Goal: Task Accomplishment & Management: Manage account settings

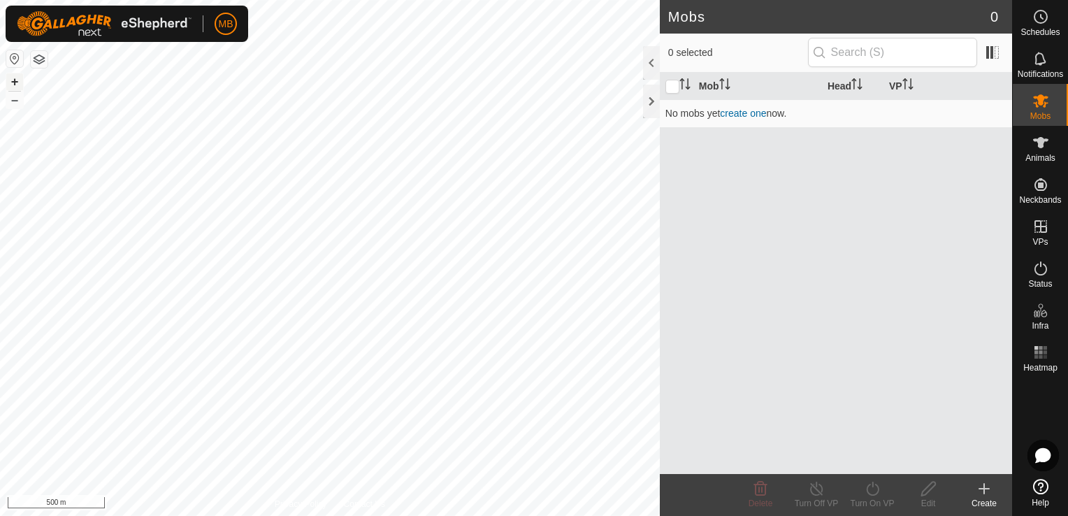
click at [19, 82] on button "+" at bounding box center [14, 81] width 17 height 17
click at [15, 79] on button "+" at bounding box center [14, 81] width 17 height 17
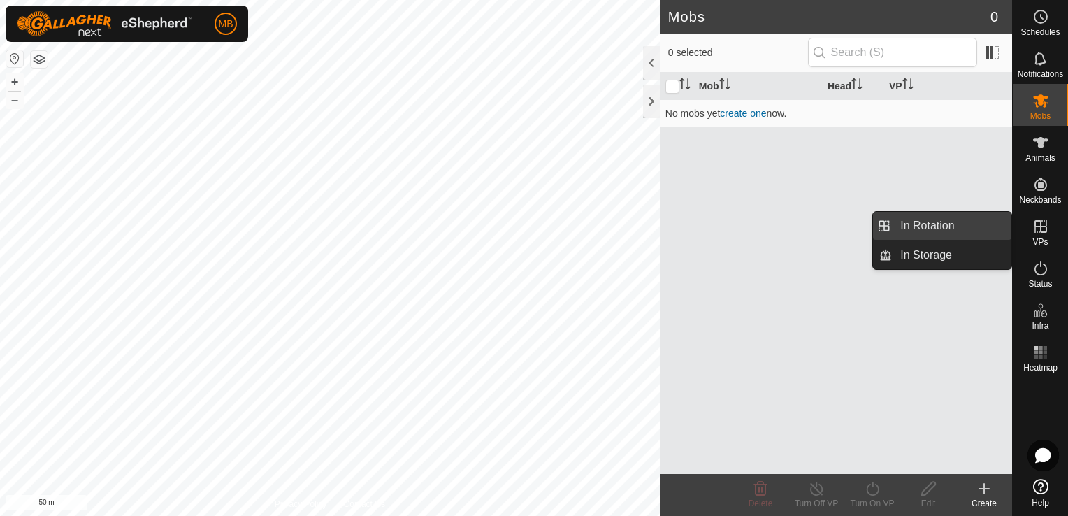
click at [974, 231] on link "In Rotation" at bounding box center [951, 226] width 119 height 28
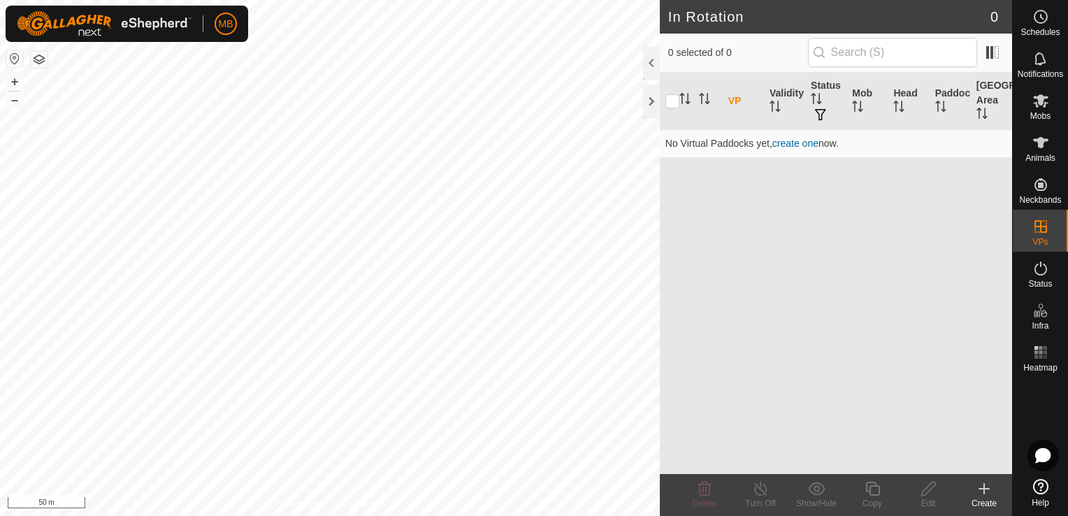
click at [987, 504] on div "Create" at bounding box center [984, 503] width 56 height 13
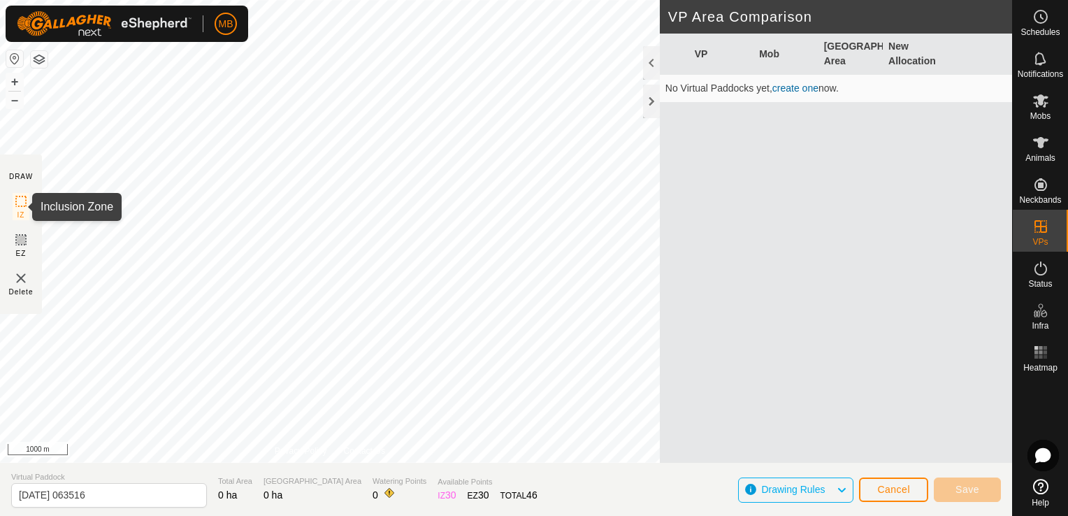
click at [22, 208] on icon at bounding box center [21, 201] width 17 height 17
click at [17, 85] on button "+" at bounding box center [14, 81] width 17 height 17
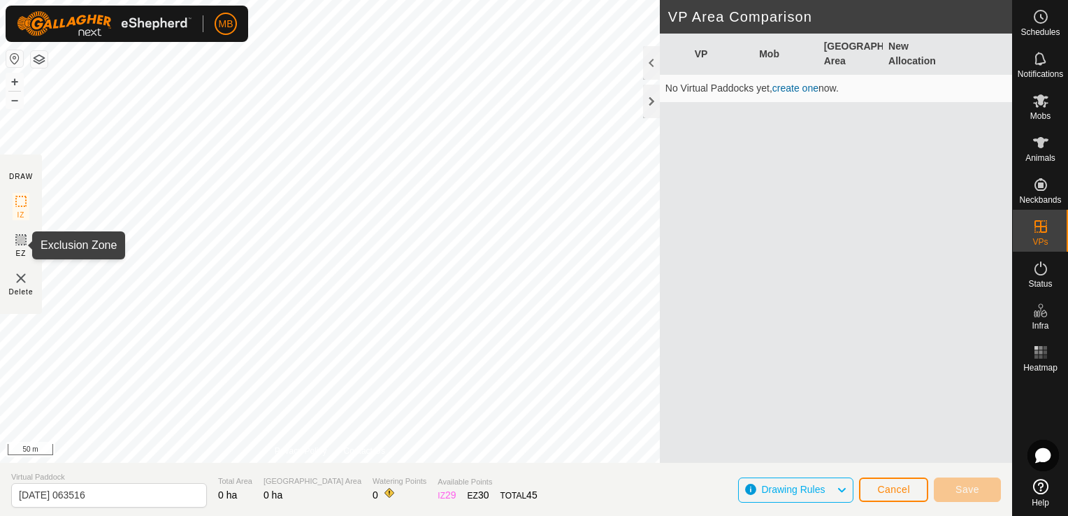
click at [15, 235] on icon at bounding box center [21, 239] width 17 height 17
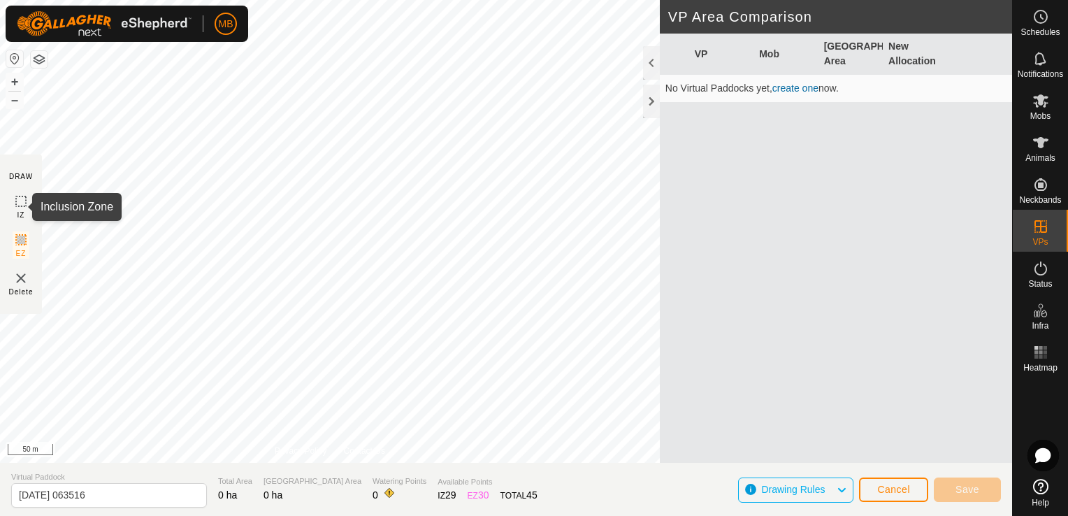
click at [20, 200] on icon at bounding box center [21, 201] width 17 height 17
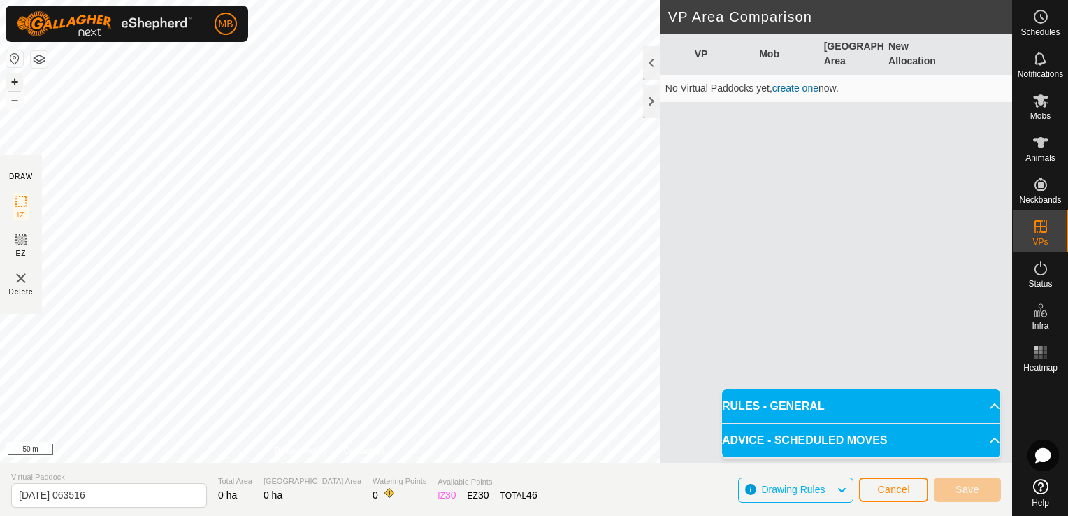
click at [20, 80] on button "+" at bounding box center [14, 81] width 17 height 17
click at [16, 101] on button "–" at bounding box center [14, 100] width 17 height 17
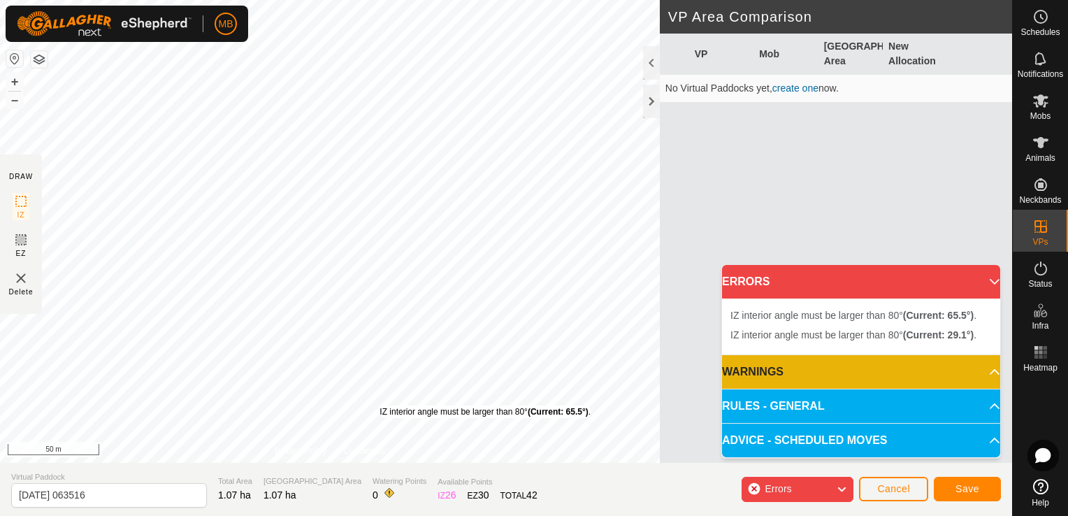
click at [379, 405] on div "IZ interior angle must be larger than 80° (Current: 65.5°) ." at bounding box center [484, 411] width 211 height 13
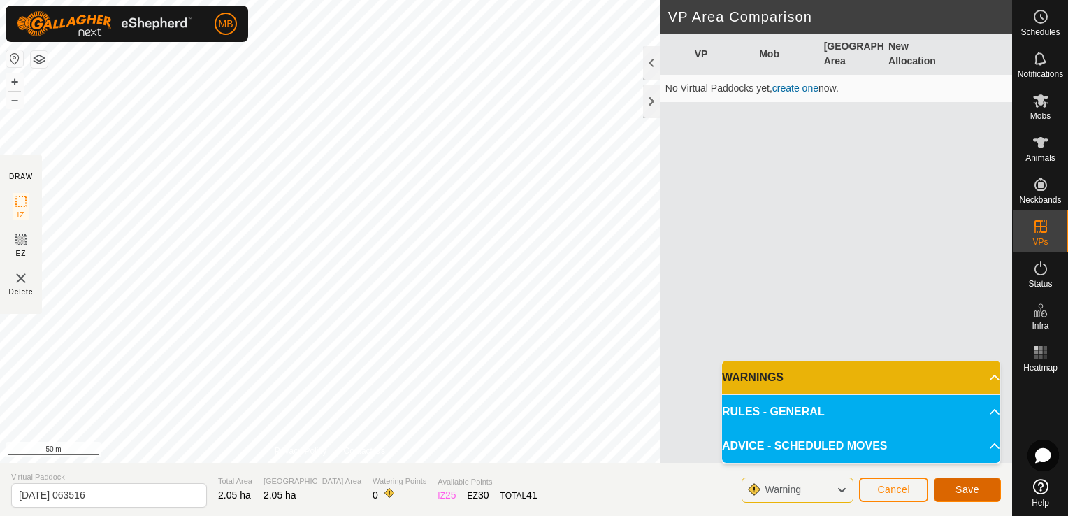
click at [976, 485] on span "Save" at bounding box center [967, 489] width 24 height 11
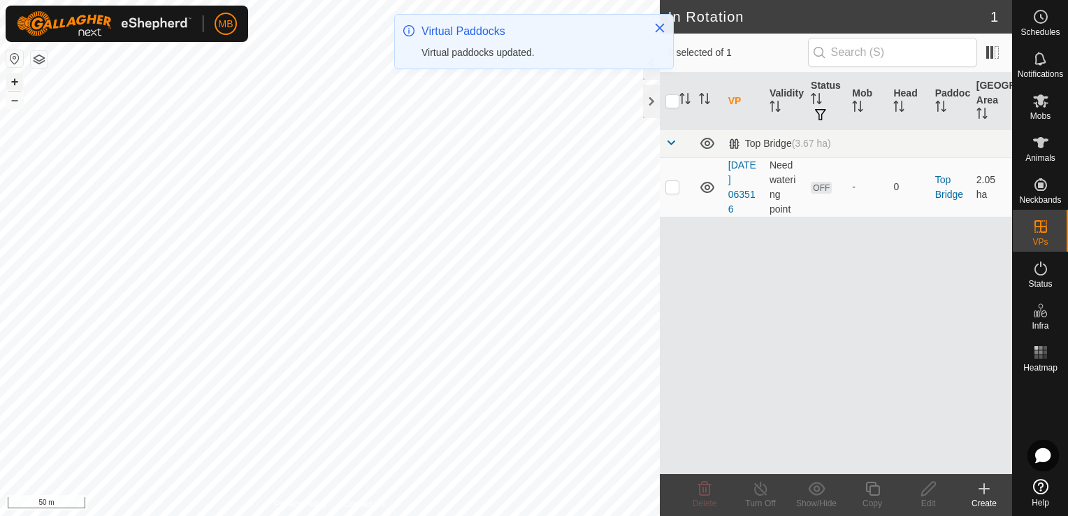
click at [13, 77] on button "+" at bounding box center [14, 81] width 17 height 17
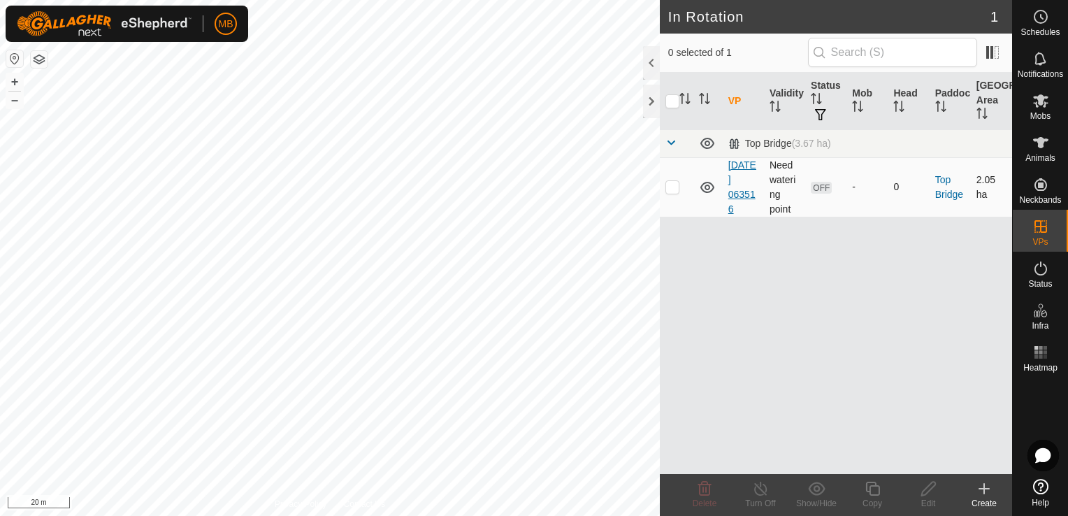
click at [730, 182] on link "[DATE] 063516" at bounding box center [742, 186] width 28 height 55
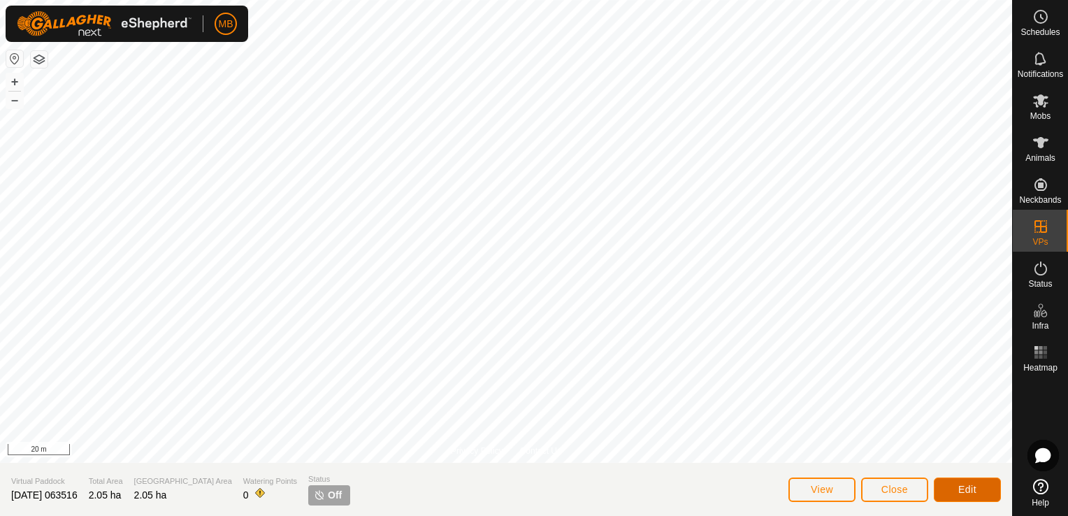
click at [953, 488] on button "Edit" at bounding box center [967, 489] width 67 height 24
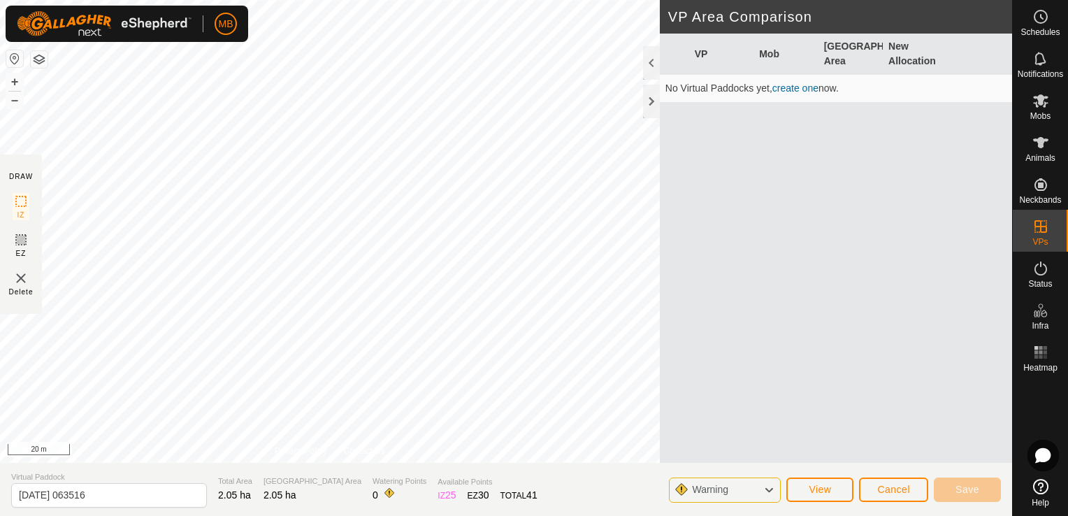
click at [769, 491] on icon at bounding box center [768, 490] width 11 height 18
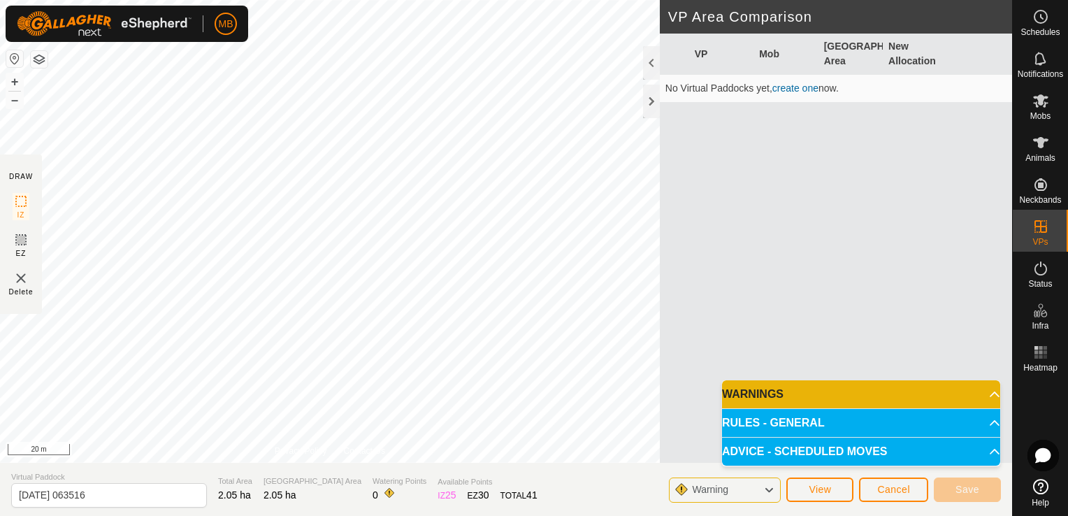
click at [769, 491] on icon at bounding box center [768, 490] width 11 height 18
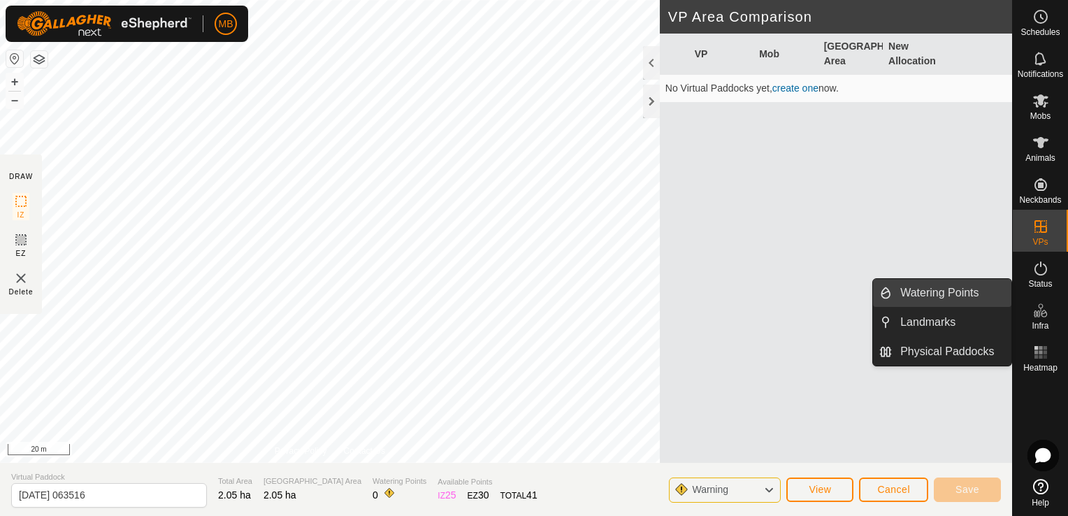
click at [992, 298] on link "Watering Points" at bounding box center [951, 293] width 119 height 28
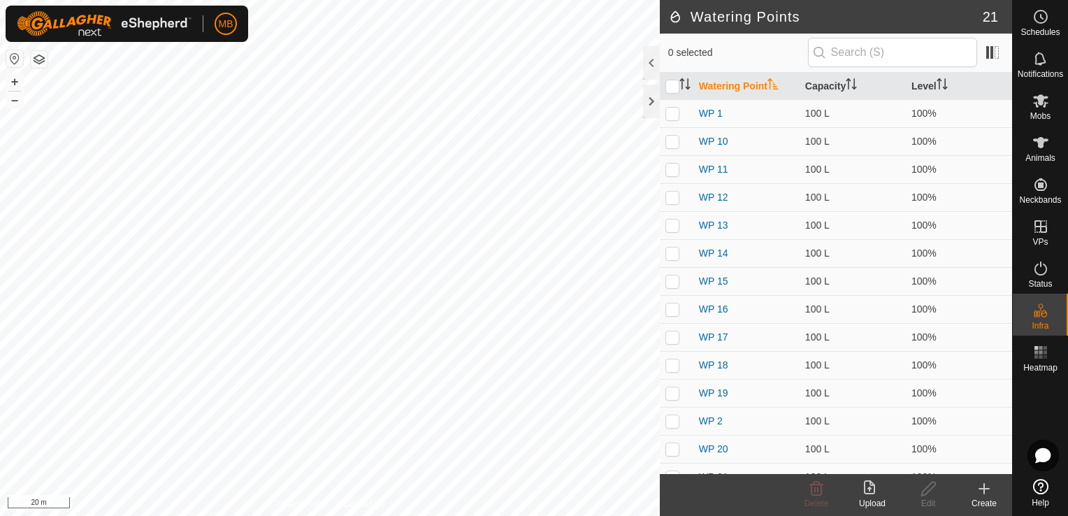
click at [981, 496] on icon at bounding box center [983, 488] width 17 height 17
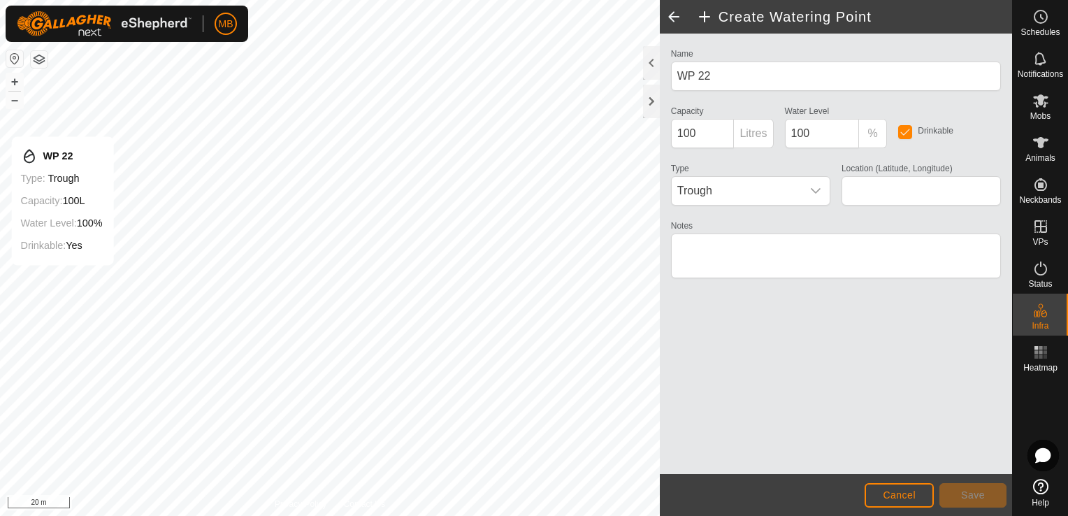
type input "-41.108652, 175.692579"
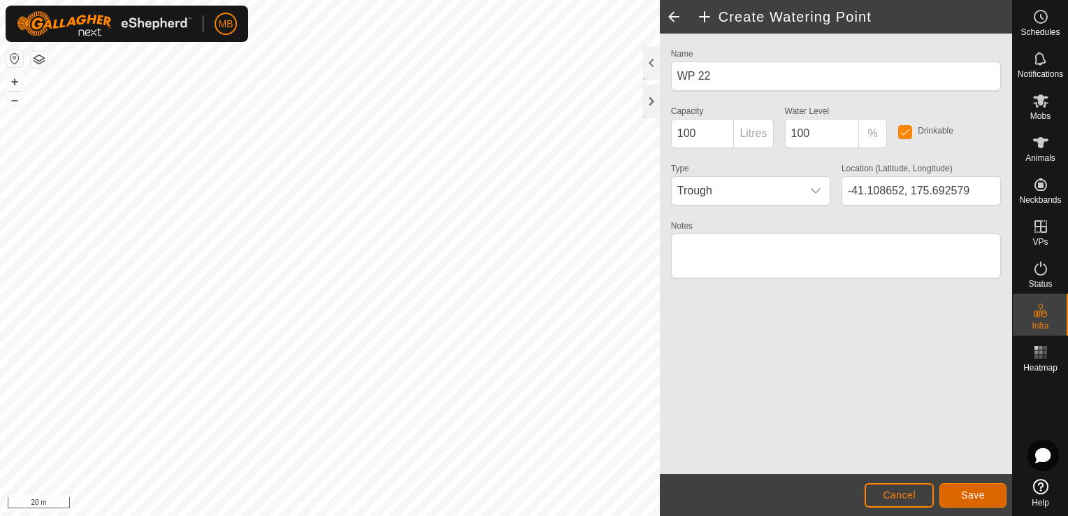
click at [972, 499] on span "Save" at bounding box center [973, 494] width 24 height 11
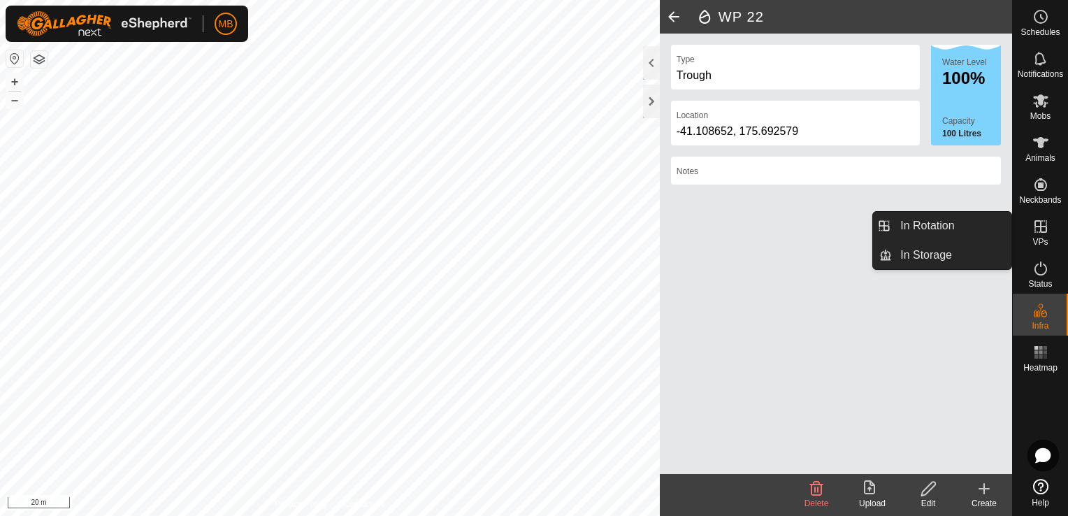
click at [1043, 238] on span "VPs" at bounding box center [1039, 242] width 15 height 8
click at [975, 225] on link "In Rotation" at bounding box center [951, 226] width 119 height 28
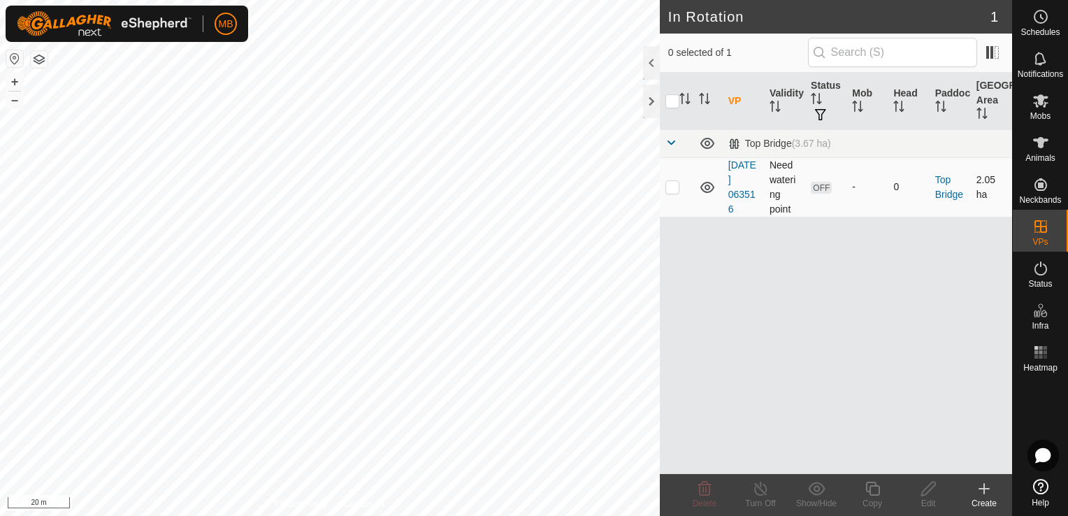
click at [674, 186] on p-checkbox at bounding box center [672, 186] width 14 height 11
checkbox input "true"
click at [981, 493] on icon at bounding box center [983, 488] width 17 height 17
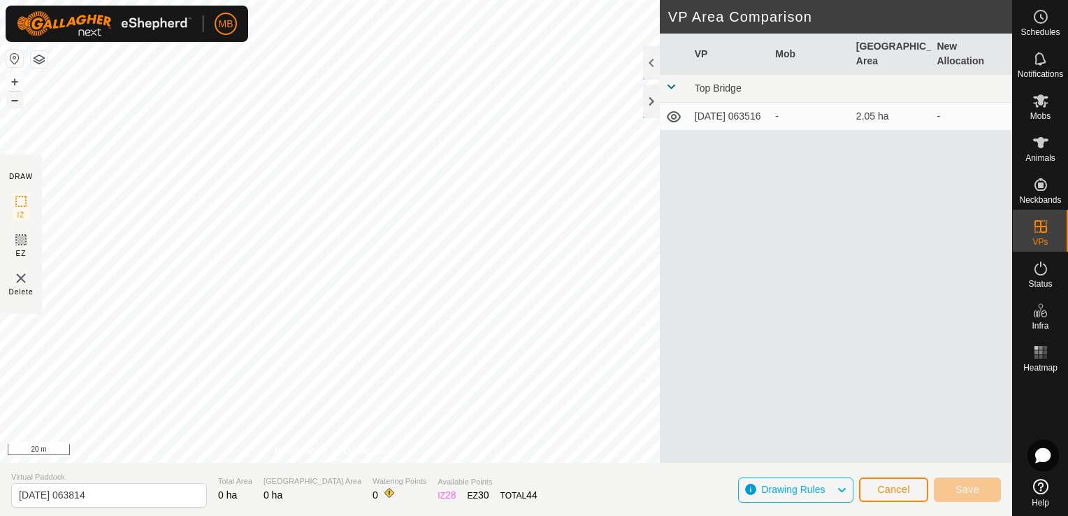
click at [17, 102] on button "–" at bounding box center [14, 100] width 17 height 17
click at [958, 493] on span "Save" at bounding box center [967, 489] width 24 height 11
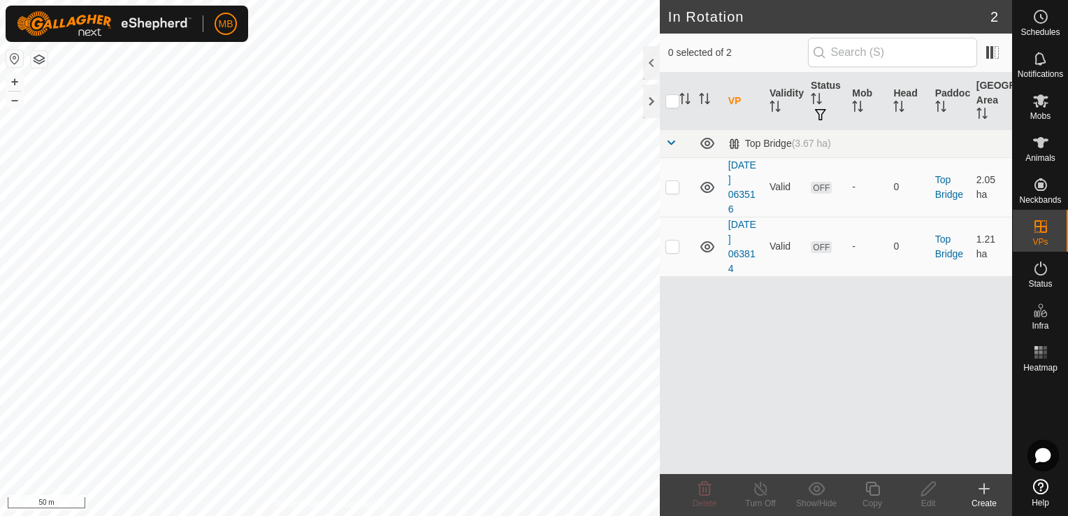
click at [984, 496] on icon at bounding box center [983, 488] width 17 height 17
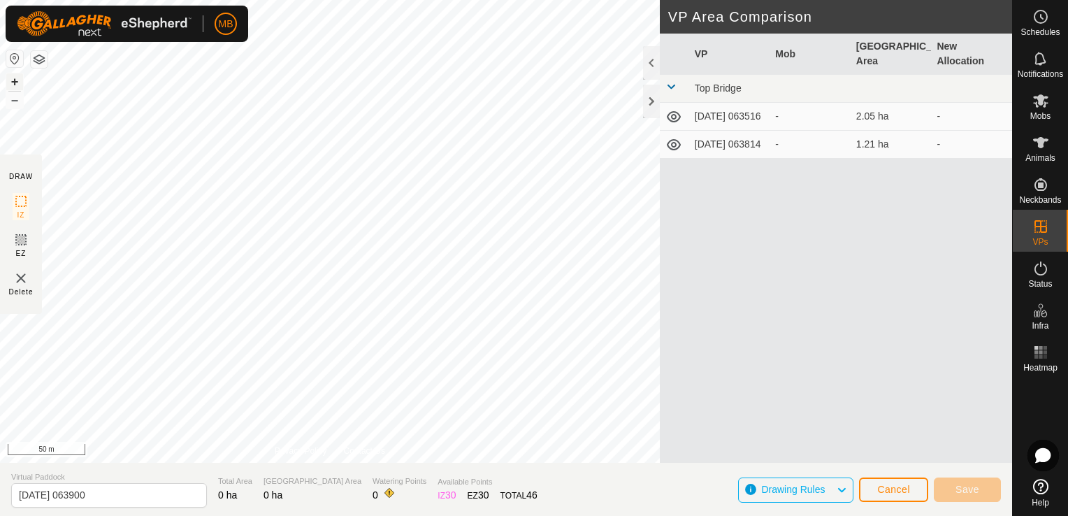
click at [13, 83] on button "+" at bounding box center [14, 81] width 17 height 17
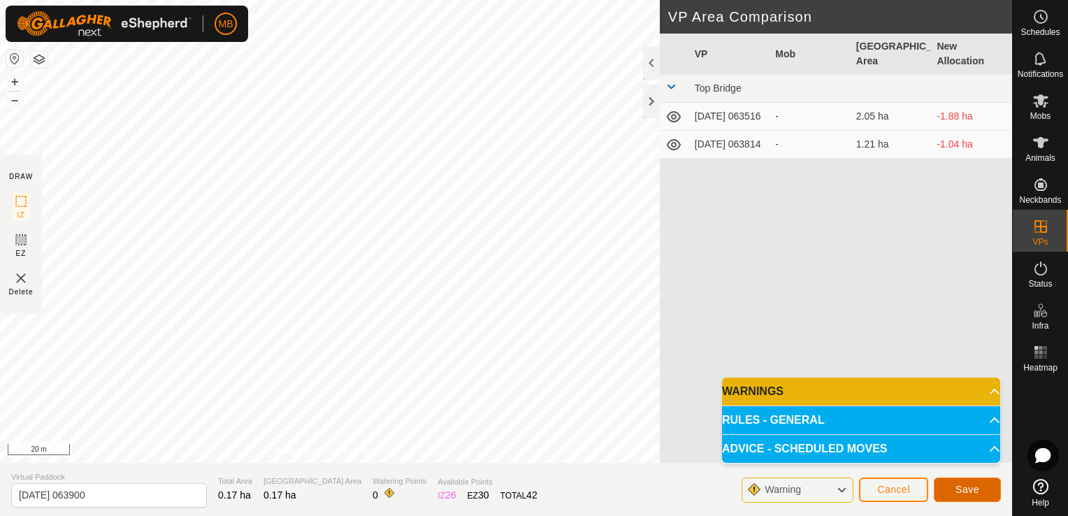
click at [974, 490] on span "Save" at bounding box center [967, 489] width 24 height 11
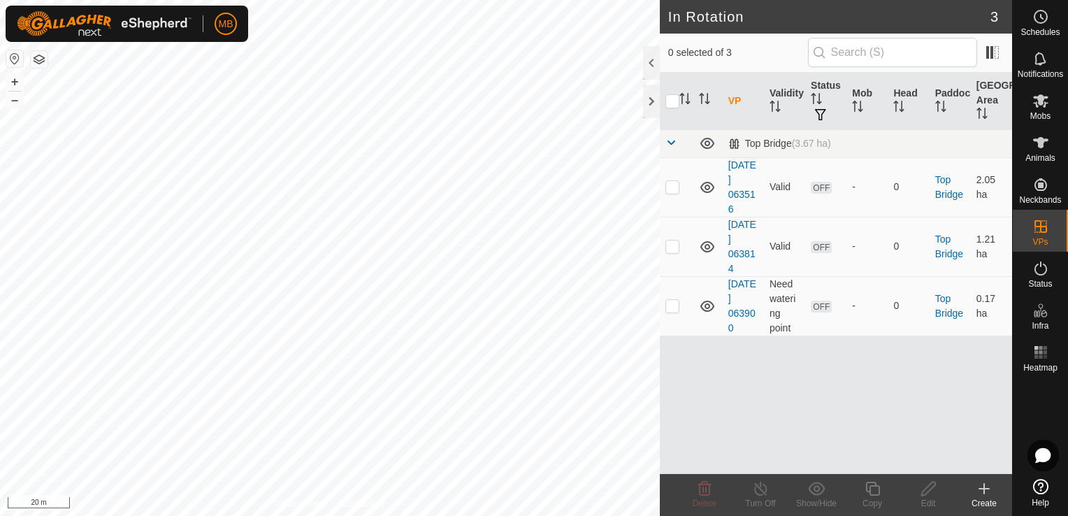
click at [987, 496] on icon at bounding box center [983, 488] width 17 height 17
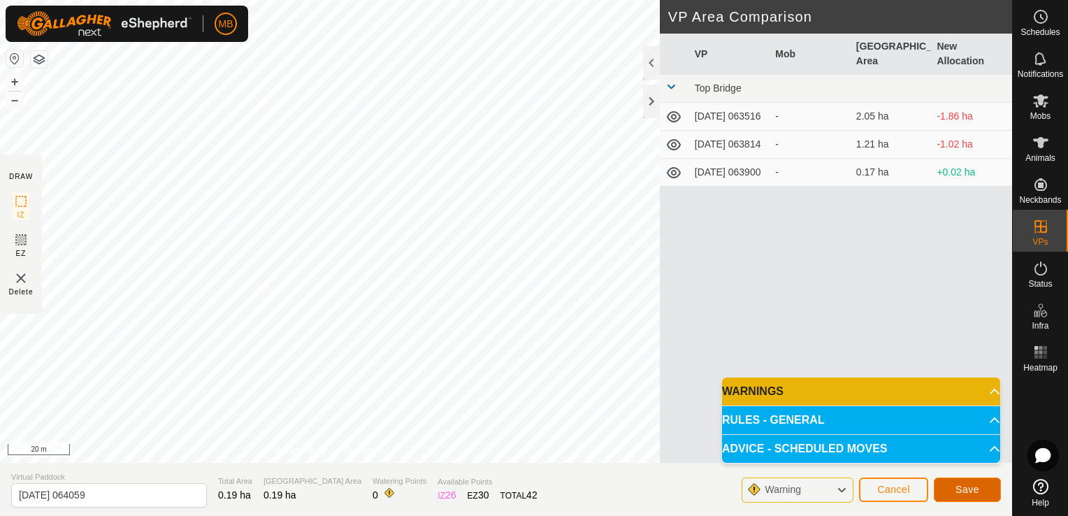
click at [984, 497] on button "Save" at bounding box center [967, 489] width 67 height 24
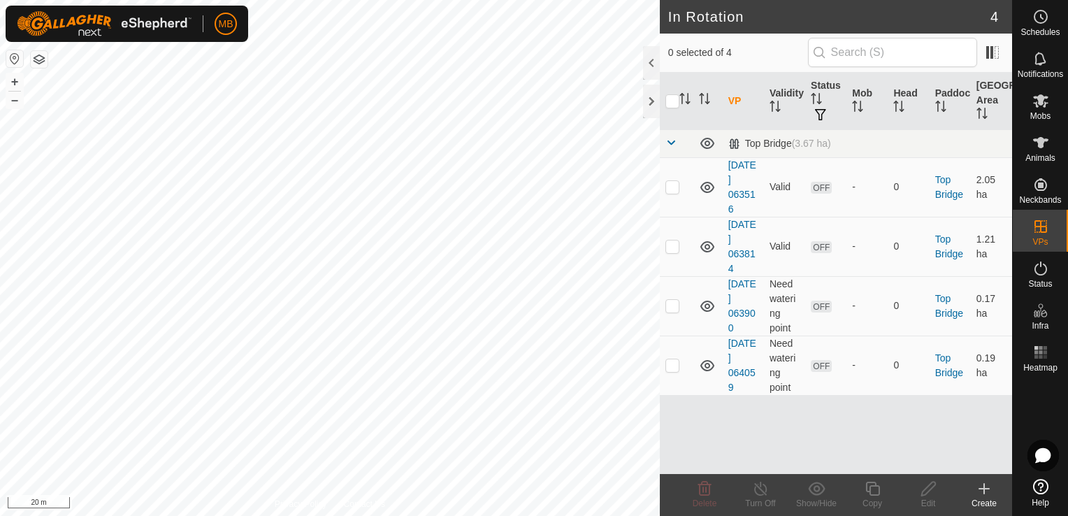
click at [980, 504] on div "Create" at bounding box center [984, 503] width 56 height 13
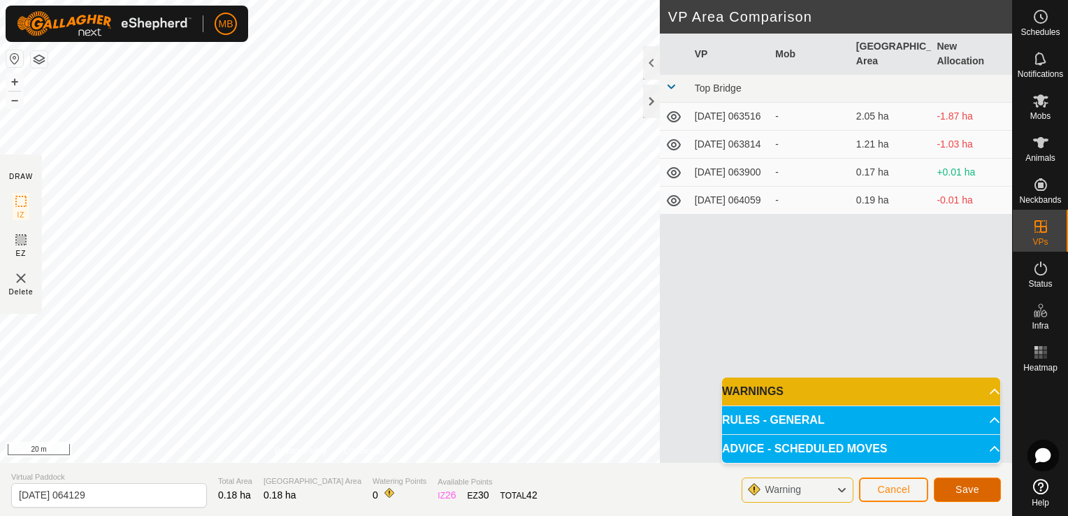
click at [978, 495] on span "Save" at bounding box center [967, 489] width 24 height 11
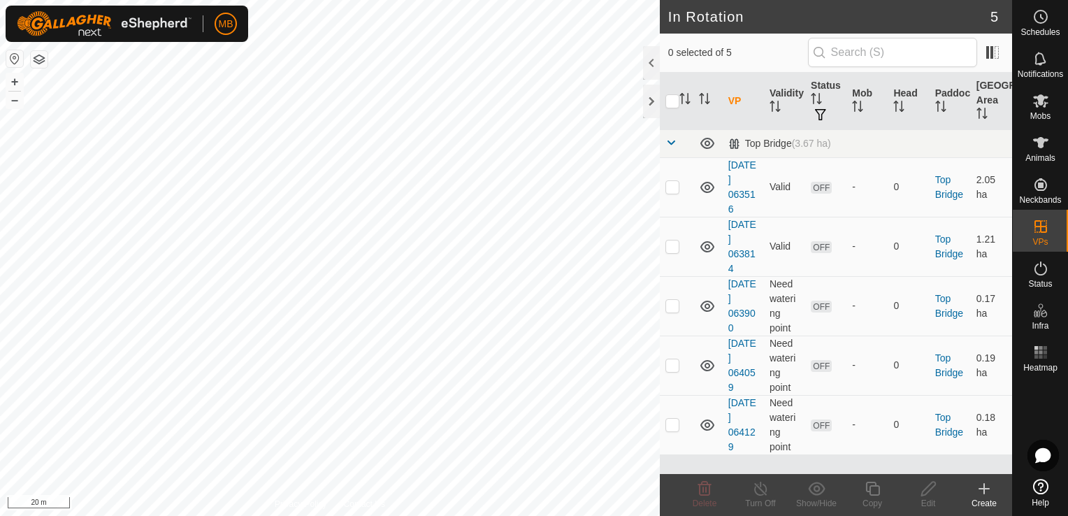
click at [982, 503] on div "Create" at bounding box center [984, 503] width 56 height 13
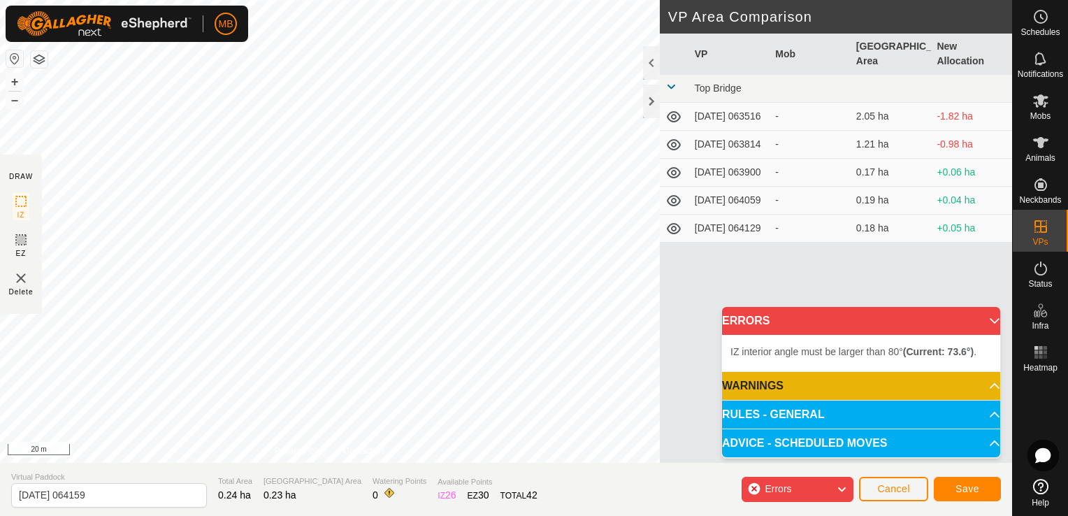
click at [337, 441] on div "IZ interior angle must be larger than 80° (Current: 5.8°) . + – ⇧ i 20 m" at bounding box center [330, 231] width 660 height 463
click at [293, 428] on div "IZ interior angle must be larger than 80° (Current: 73.8°) . + – ⇧ i 20 m" at bounding box center [330, 231] width 660 height 463
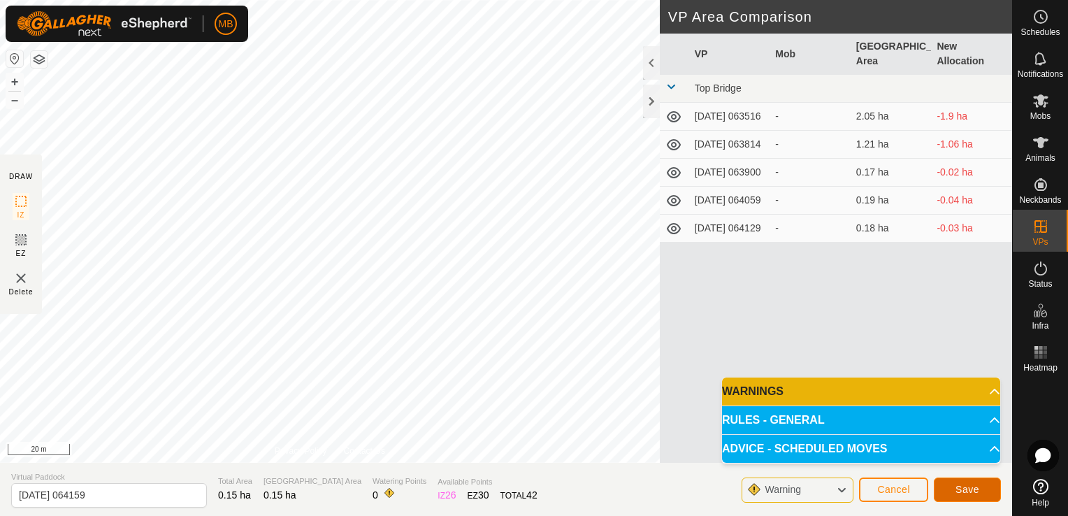
click at [959, 493] on span "Save" at bounding box center [967, 489] width 24 height 11
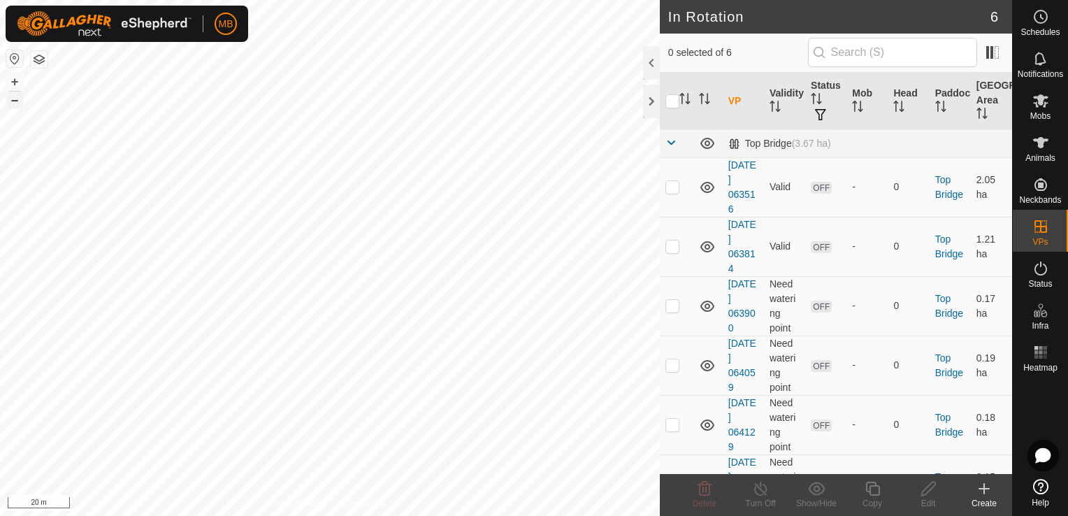
click at [14, 101] on button "–" at bounding box center [14, 100] width 17 height 17
click at [15, 96] on button "–" at bounding box center [14, 100] width 17 height 17
click at [672, 138] on span at bounding box center [670, 142] width 11 height 11
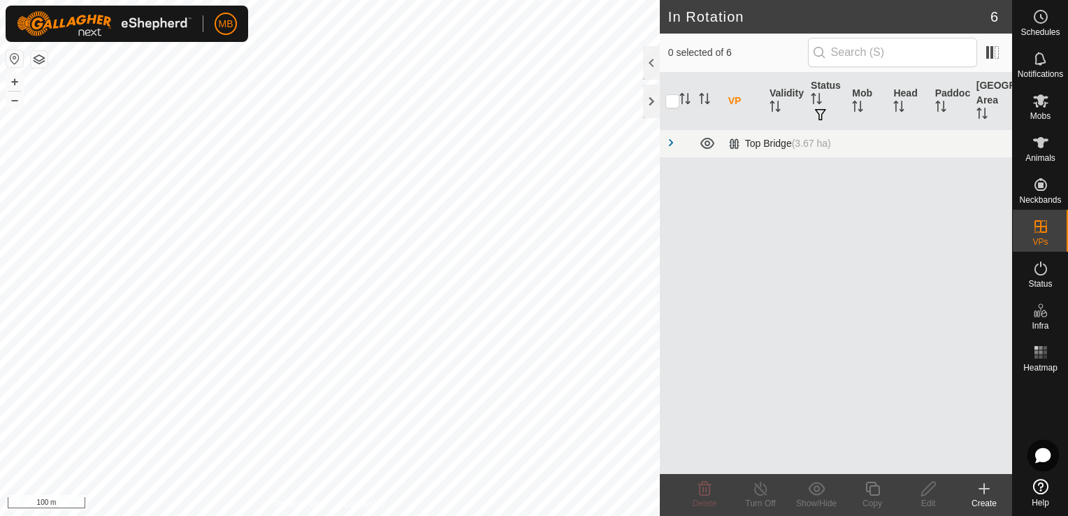
click at [672, 138] on span at bounding box center [670, 142] width 11 height 11
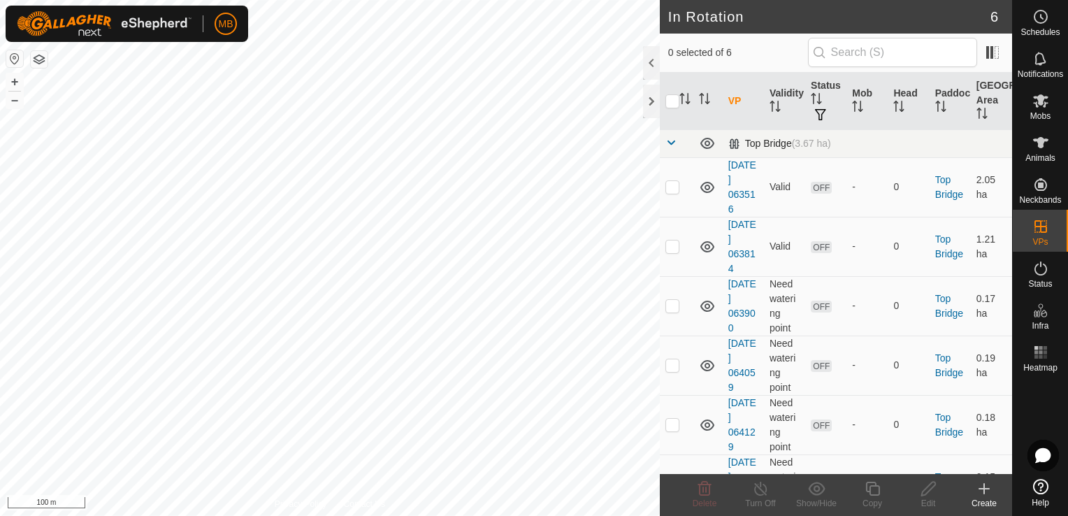
click at [672, 138] on span at bounding box center [670, 142] width 11 height 11
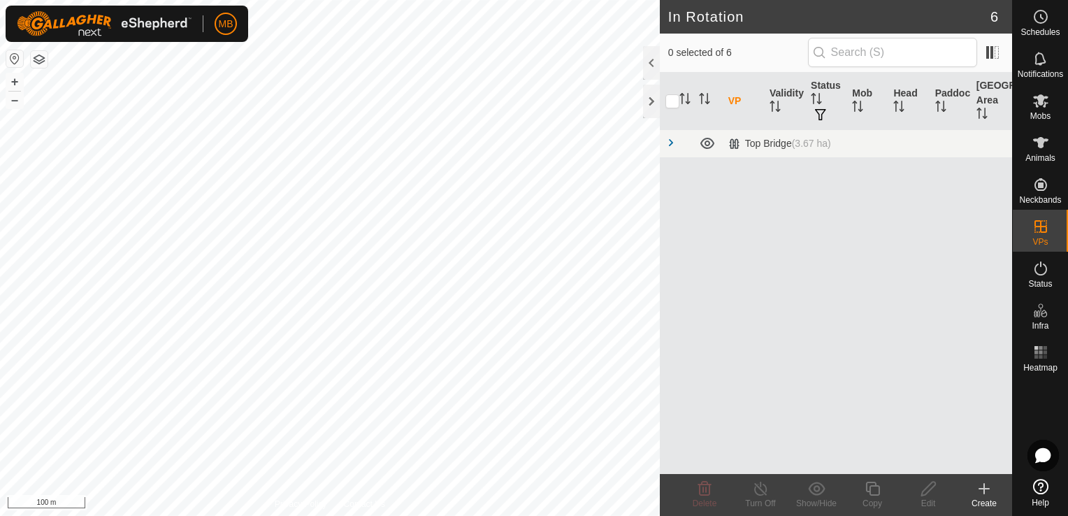
click at [984, 503] on div "Create" at bounding box center [984, 503] width 56 height 13
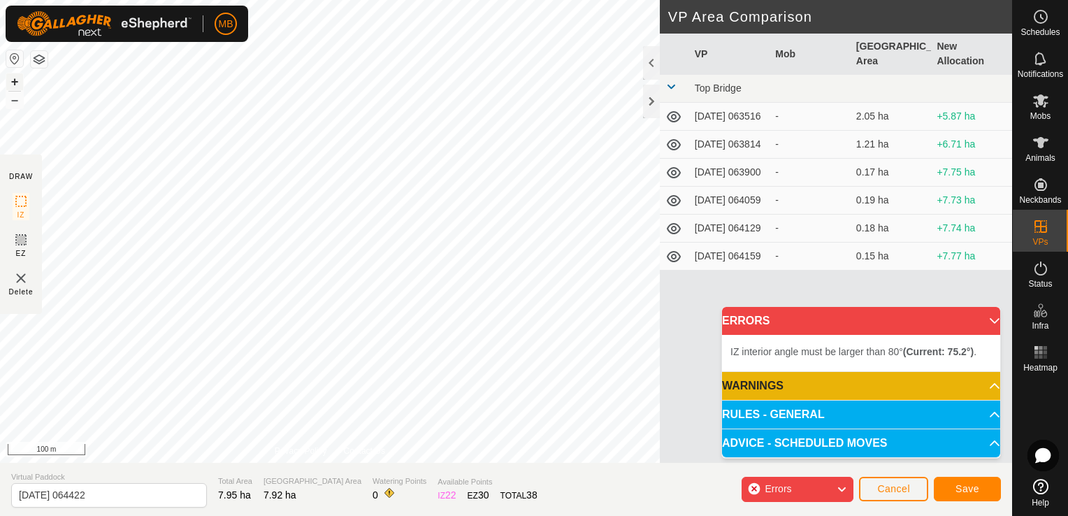
click at [14, 83] on button "+" at bounding box center [14, 81] width 17 height 17
click at [542, 473] on div "DRAW IZ EZ Delete Privacy Policy Contact Us IZ interior angle must be larger th…" at bounding box center [506, 258] width 1012 height 516
click at [402, 488] on div "DRAW IZ EZ Delete Privacy Policy Contact Us IZ interior angle must be larger th…" at bounding box center [506, 258] width 1012 height 516
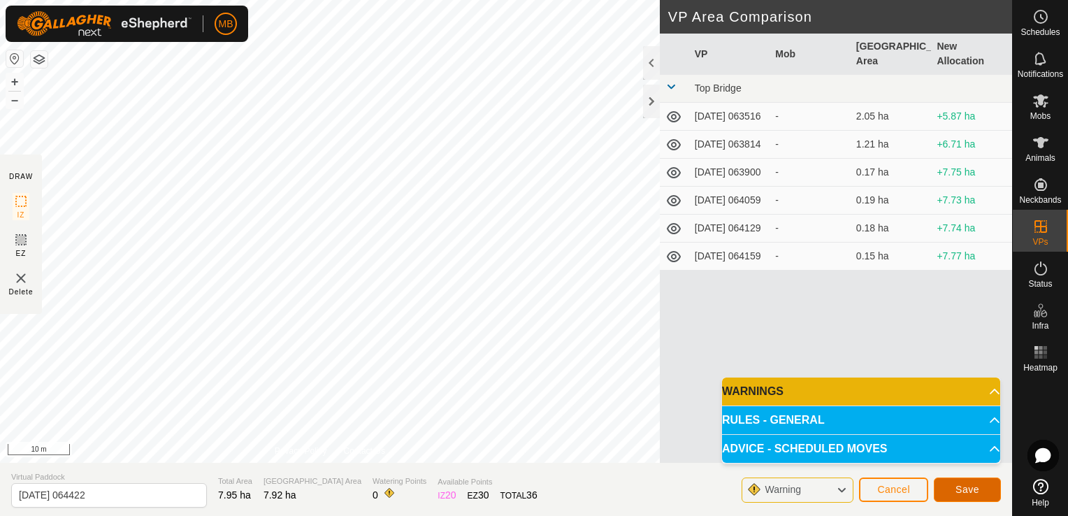
click at [959, 493] on span "Save" at bounding box center [967, 489] width 24 height 11
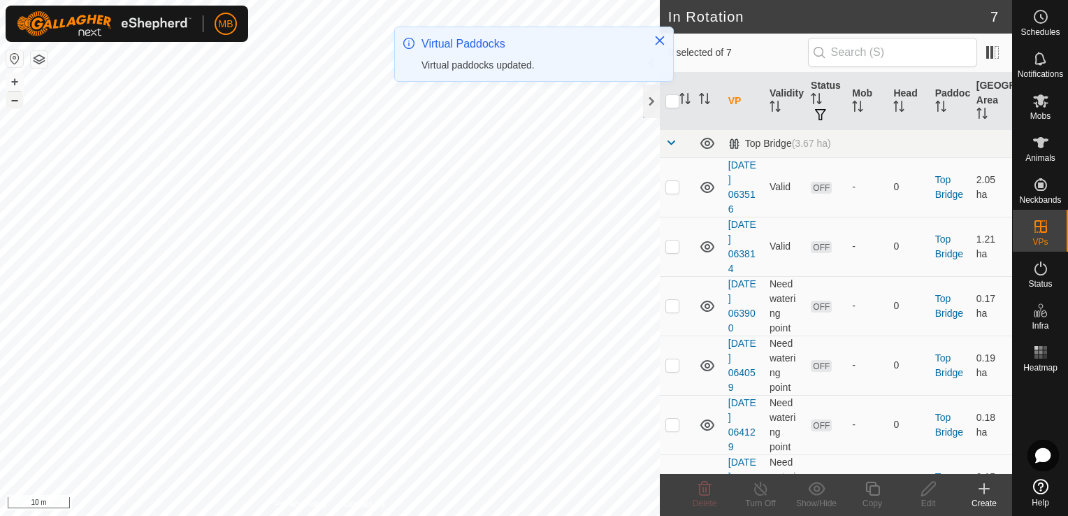
click at [15, 108] on button "–" at bounding box center [14, 100] width 17 height 17
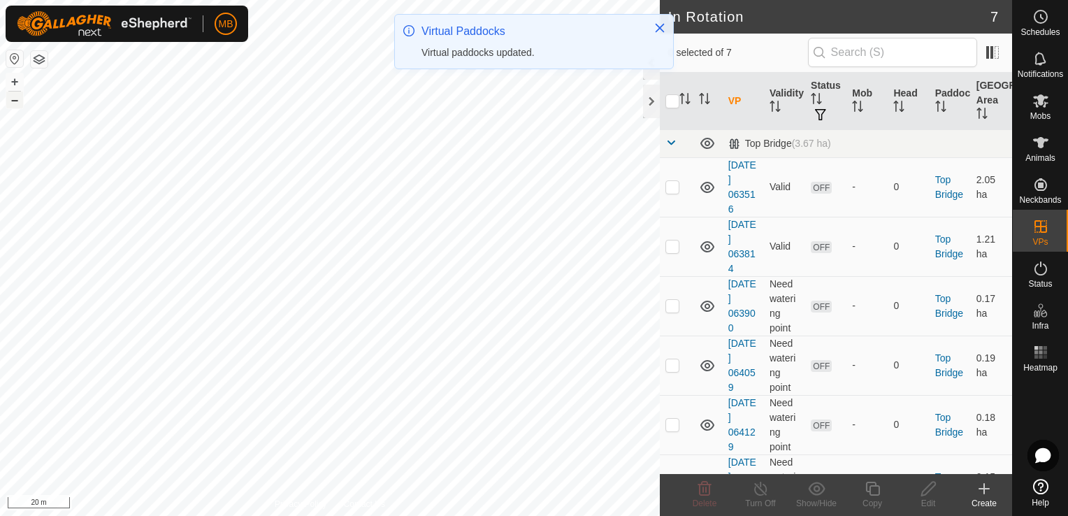
click at [15, 108] on button "–" at bounding box center [14, 100] width 17 height 17
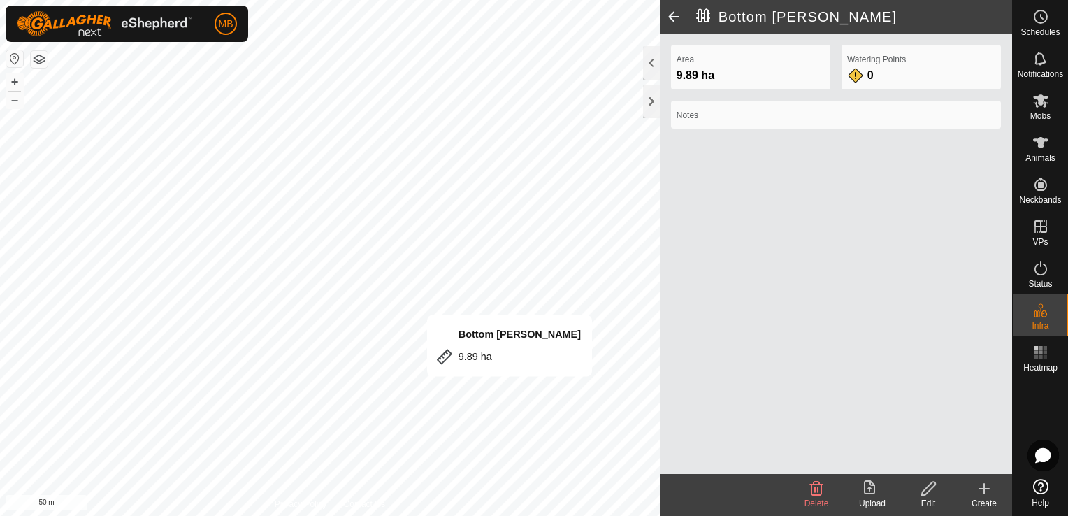
click at [509, 390] on div at bounding box center [330, 258] width 660 height 516
click at [240, 515] on html "MB Schedules Notifications Mobs Animals Neckbands VPs Status Infra Heatmap Help…" at bounding box center [534, 258] width 1068 height 516
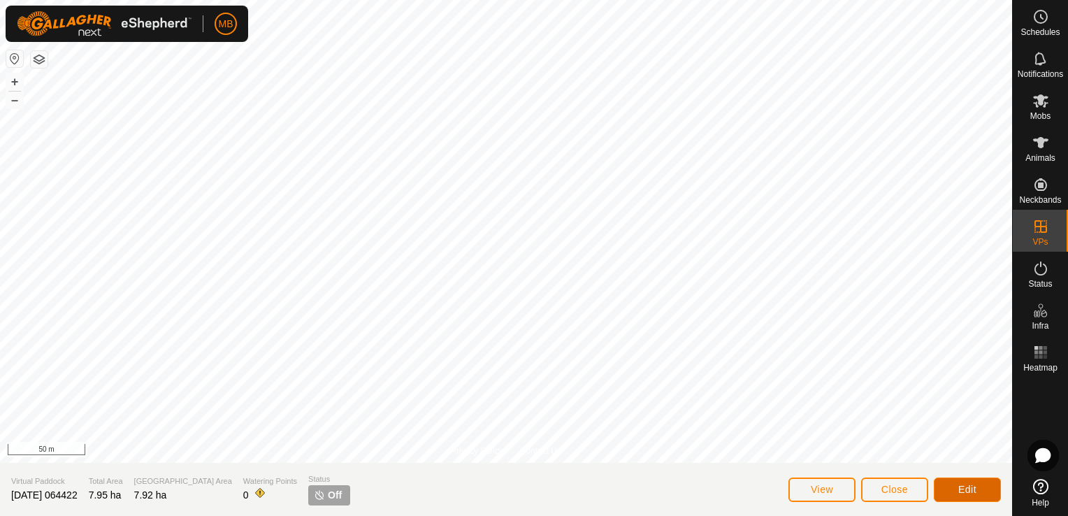
click at [975, 493] on span "Edit" at bounding box center [967, 489] width 18 height 11
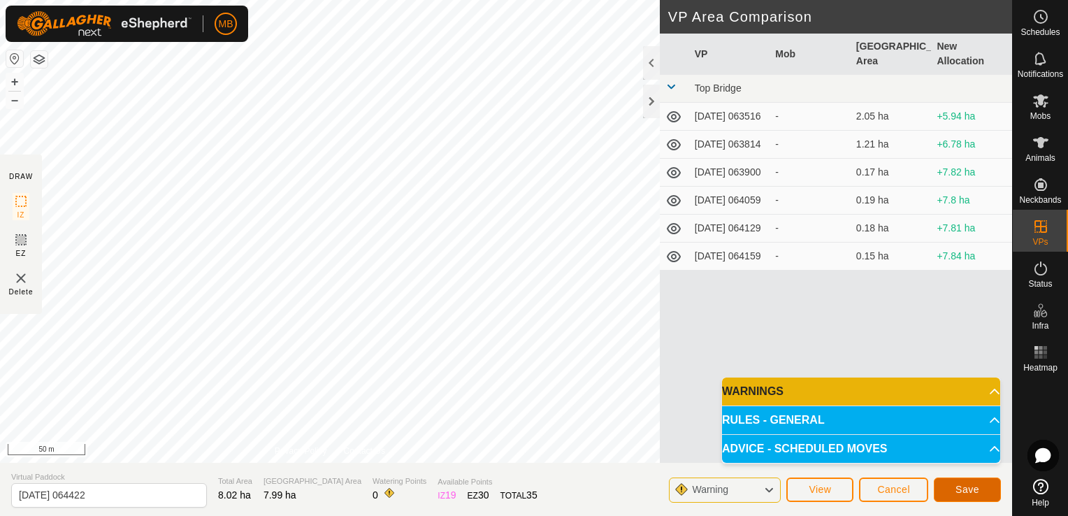
click at [946, 493] on button "Save" at bounding box center [967, 489] width 67 height 24
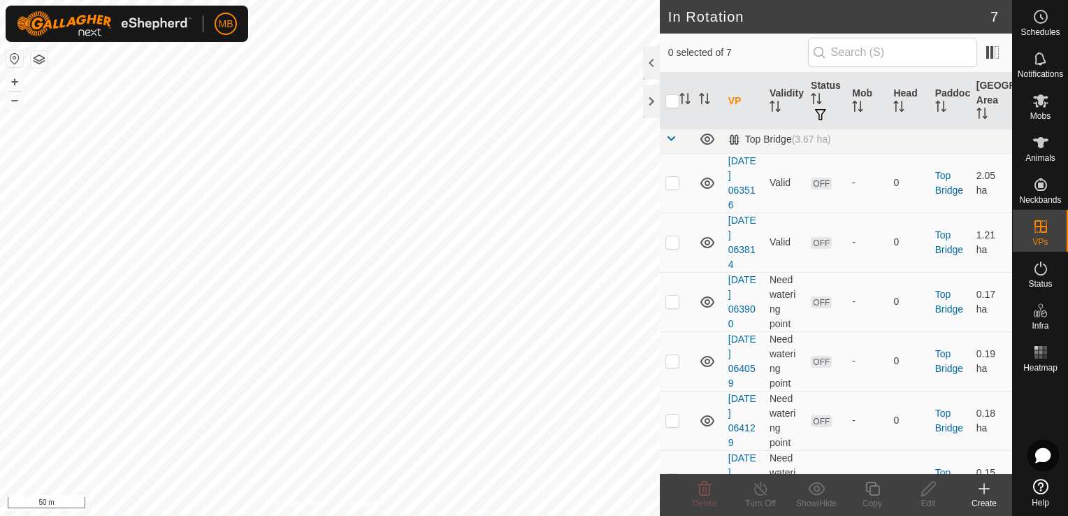
scroll to position [3, 0]
click at [669, 136] on span at bounding box center [670, 138] width 11 height 11
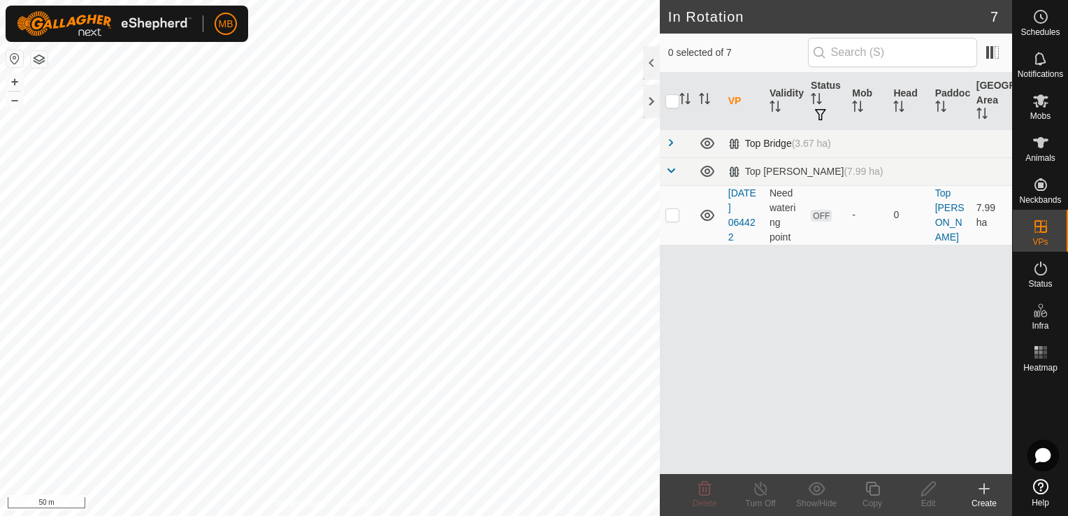
scroll to position [0, 0]
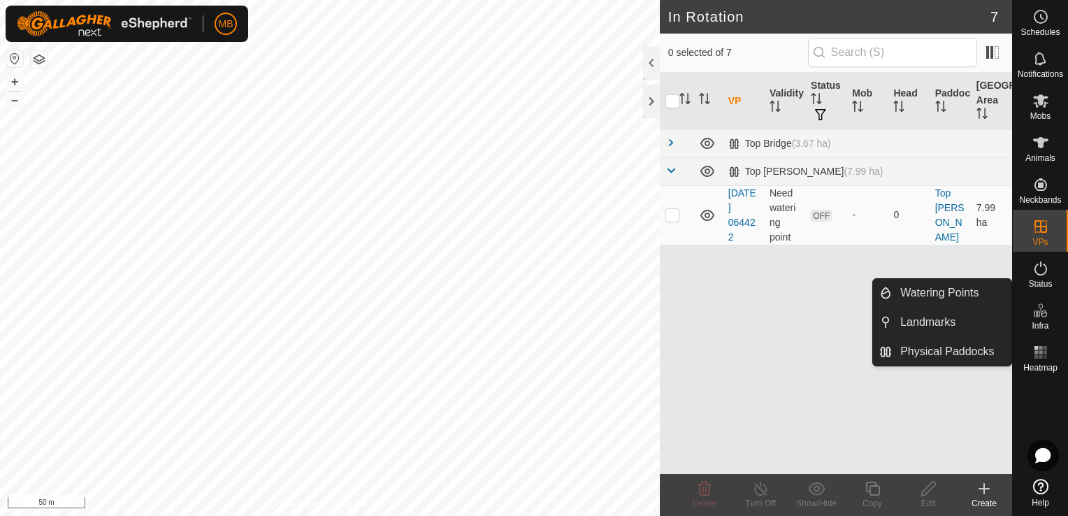
click at [1040, 321] on span "Infra" at bounding box center [1039, 325] width 17 height 8
click at [953, 300] on link "Watering Points" at bounding box center [951, 293] width 119 height 28
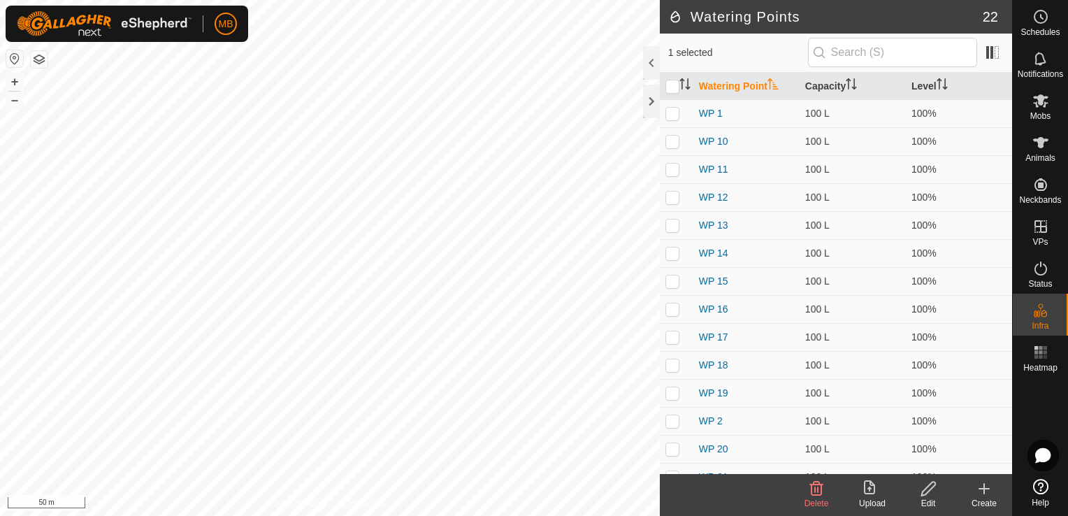
click at [978, 497] on div "Create" at bounding box center [984, 503] width 56 height 13
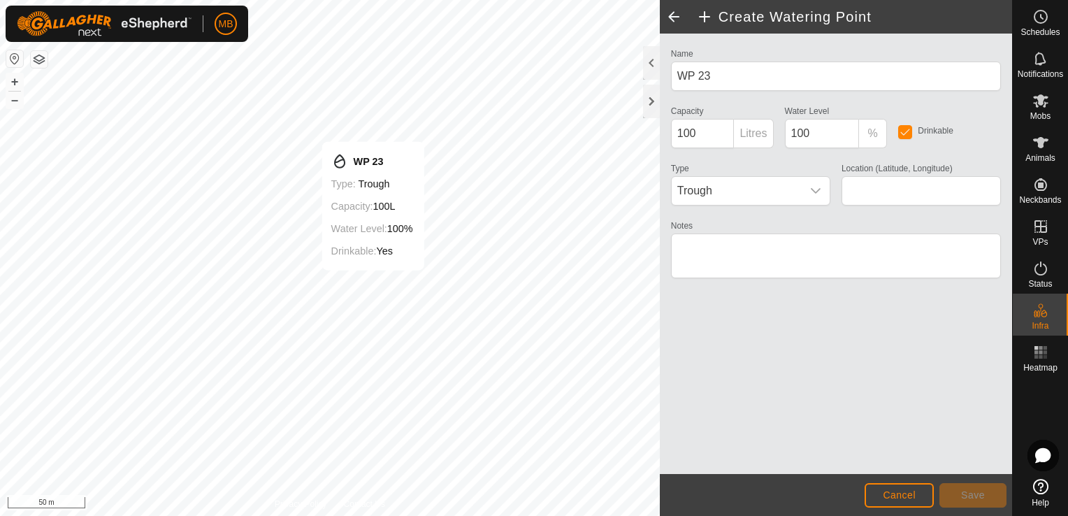
type input "-41.109212, 175.693483"
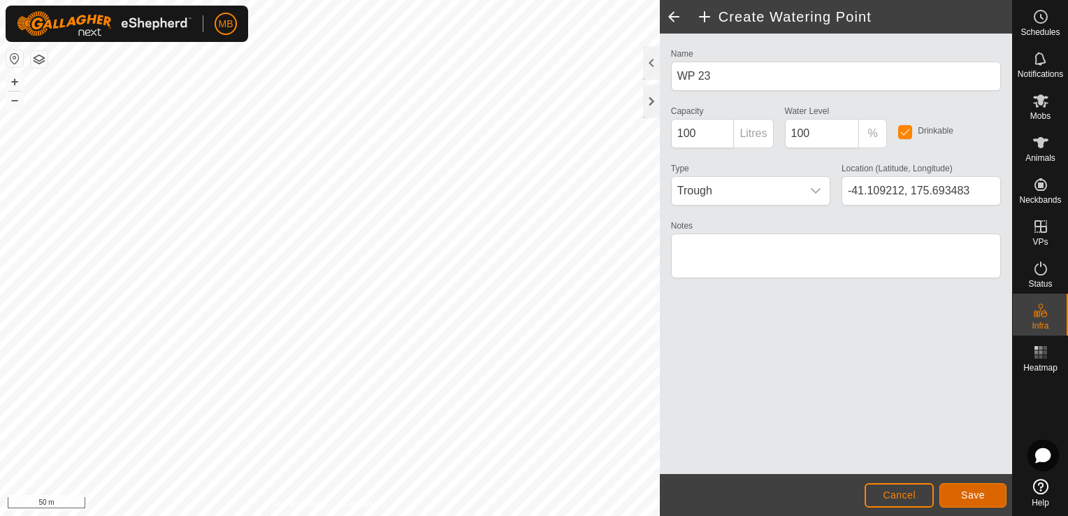
click at [988, 490] on button "Save" at bounding box center [972, 495] width 67 height 24
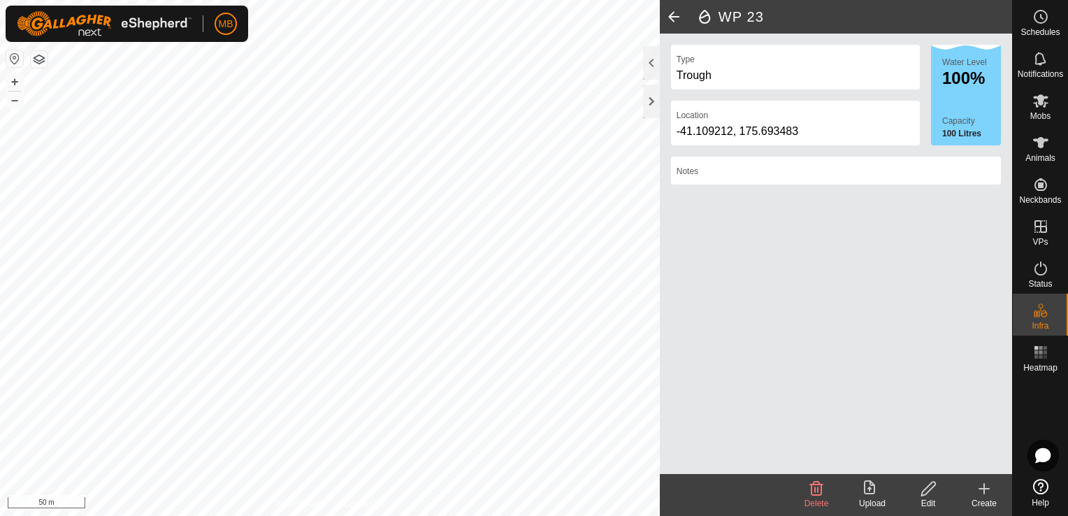
click at [668, 15] on span at bounding box center [674, 17] width 28 height 34
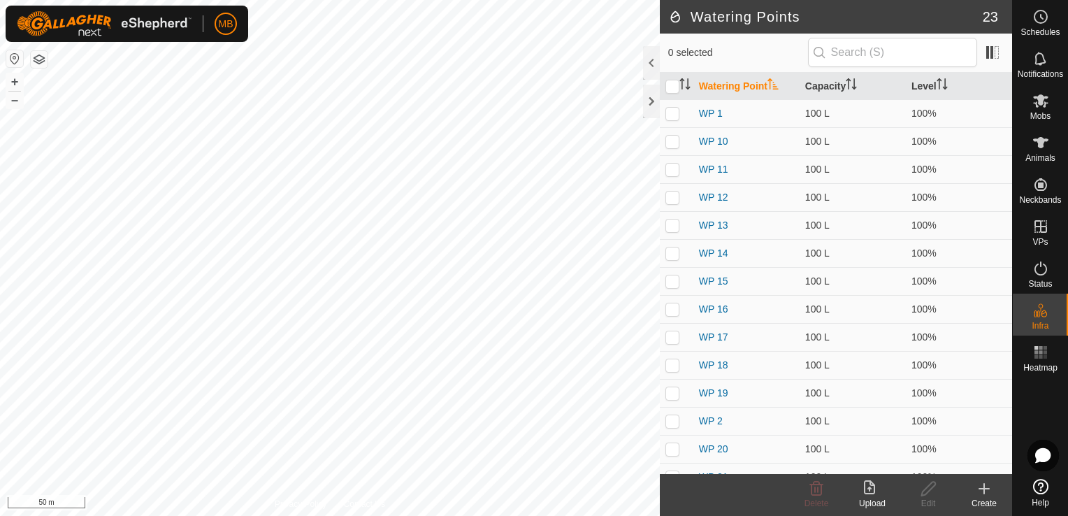
click at [989, 493] on icon at bounding box center [983, 488] width 17 height 17
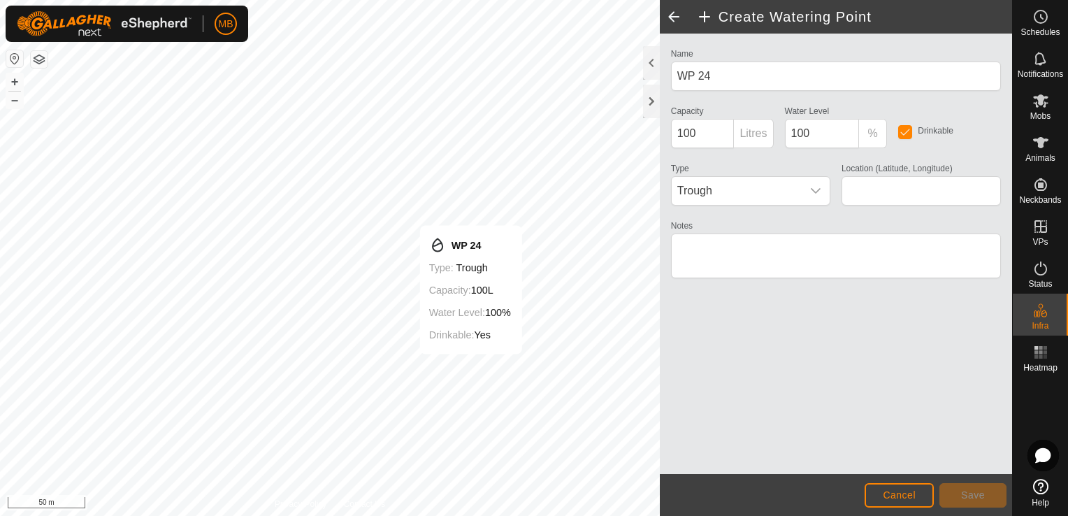
type input "-41.111488, 175.694346"
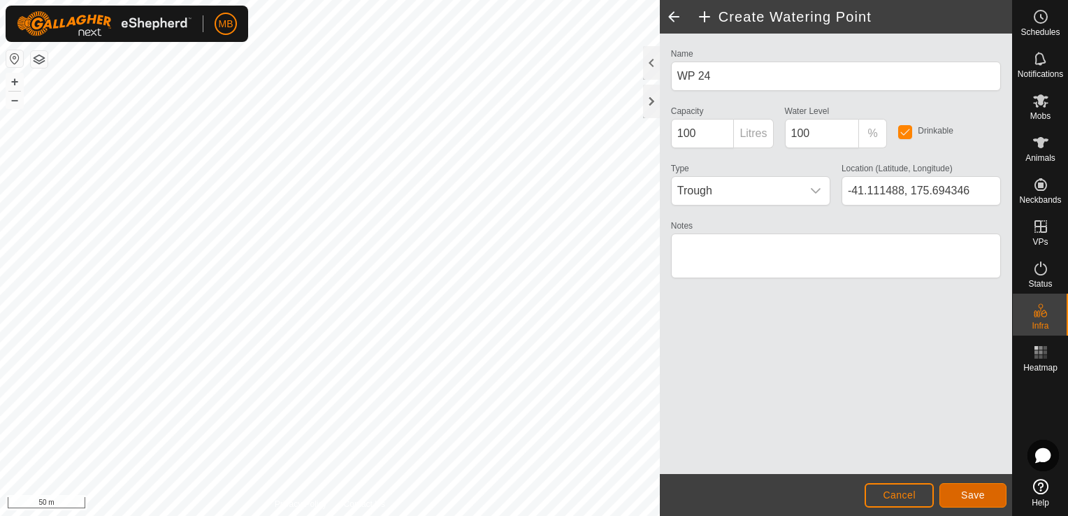
click at [975, 493] on span "Save" at bounding box center [973, 494] width 24 height 11
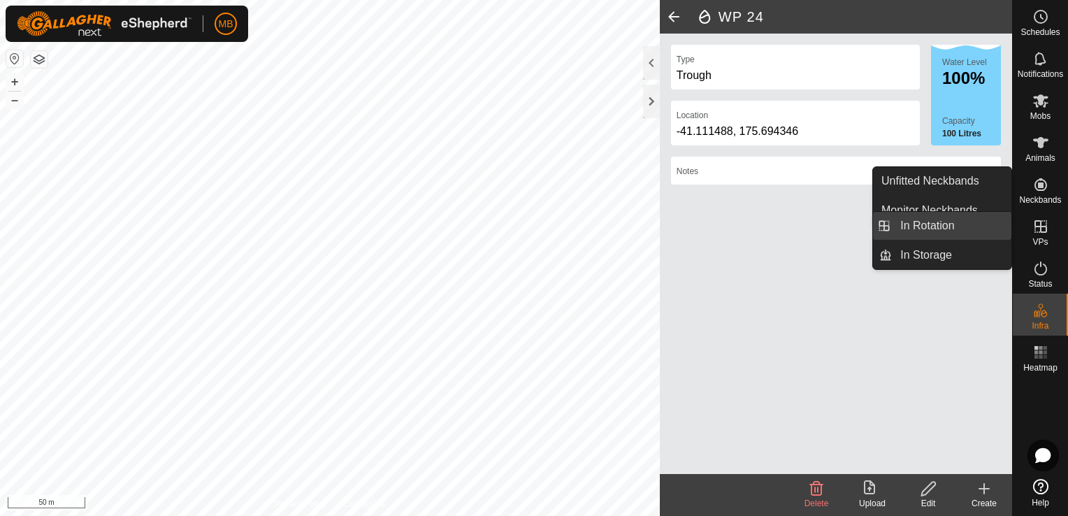
drag, startPoint x: 1010, startPoint y: 235, endPoint x: 989, endPoint y: 228, distance: 22.1
click at [989, 228] on link "In Rotation" at bounding box center [951, 226] width 119 height 28
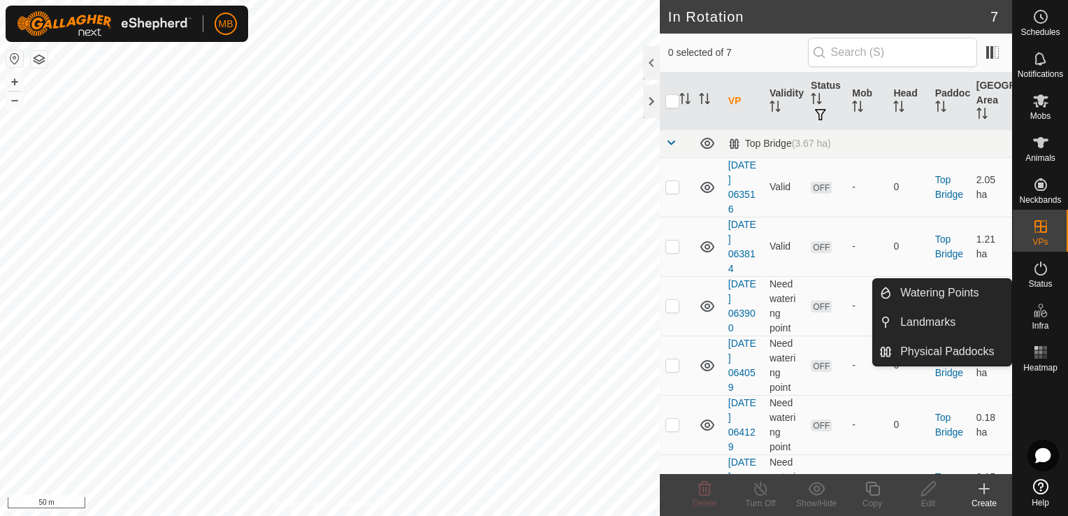
click at [984, 492] on icon at bounding box center [984, 489] width 0 height 10
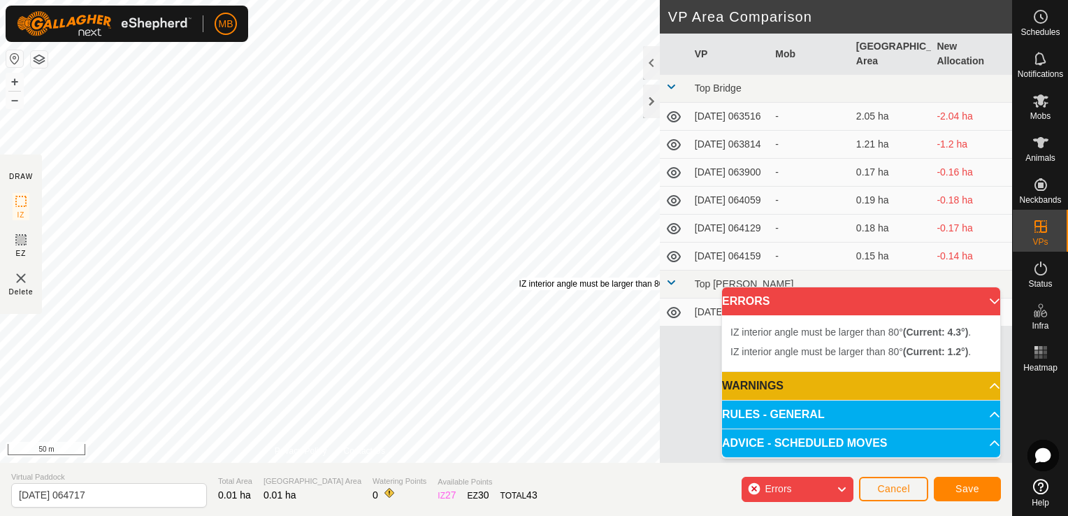
click at [519, 277] on div "IZ interior angle must be larger than 80° (Current: 4.3°) ." at bounding box center [622, 283] width 206 height 13
click at [170, 35] on div "MB Schedules Notifications Mobs Animals Neckbands VPs Status Infra Heatmap Help…" at bounding box center [534, 258] width 1068 height 516
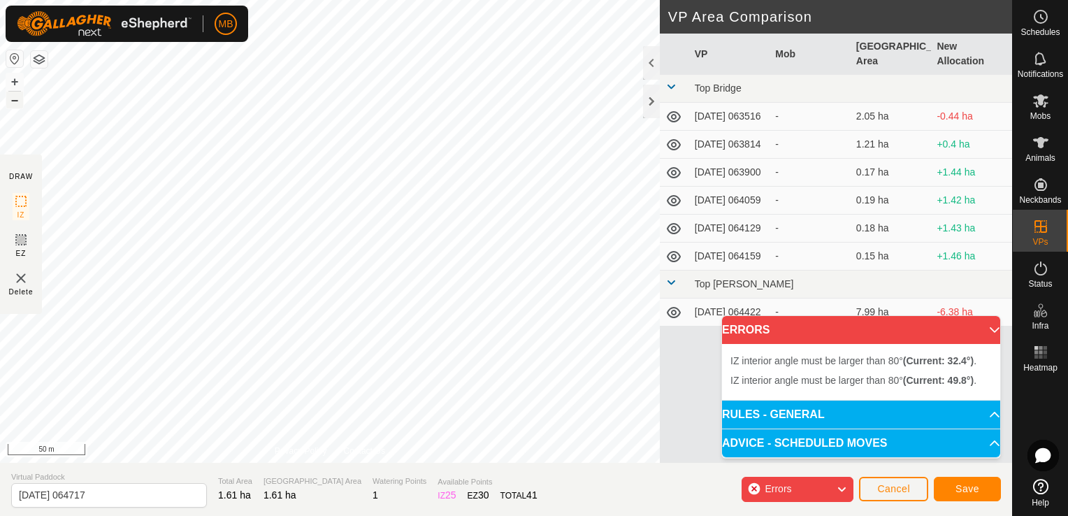
click at [17, 102] on button "–" at bounding box center [14, 100] width 17 height 17
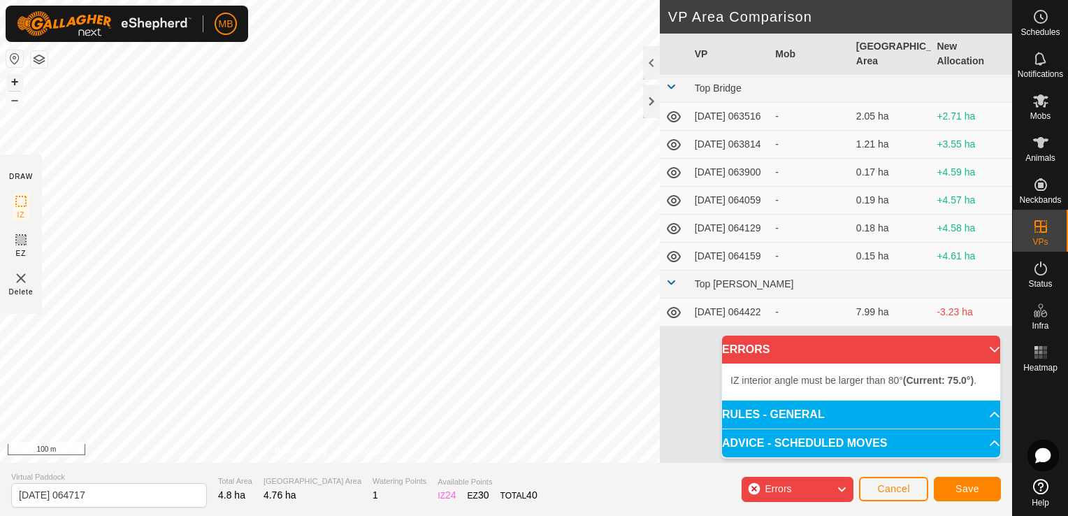
click at [13, 77] on button "+" at bounding box center [14, 81] width 17 height 17
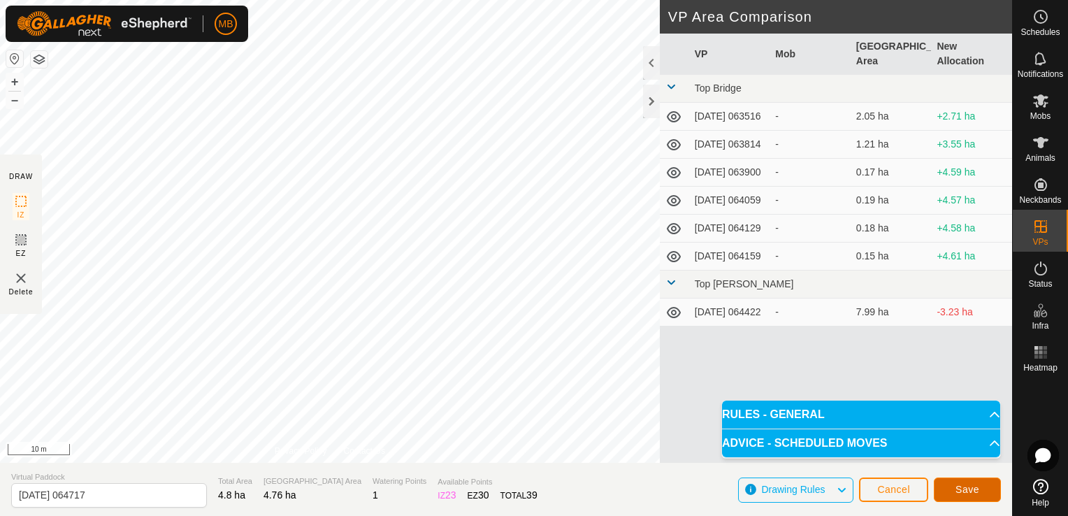
click at [976, 484] on span "Save" at bounding box center [967, 489] width 24 height 11
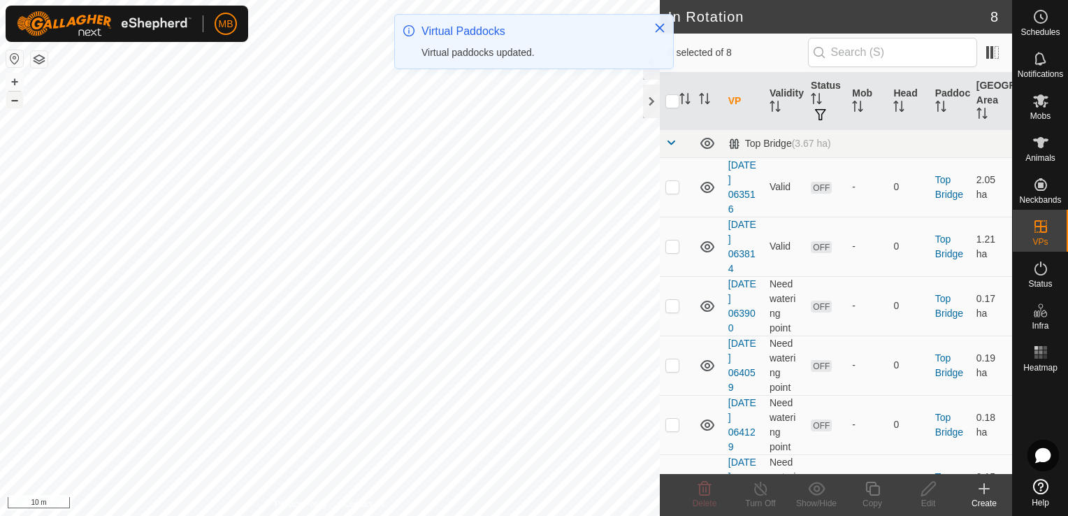
click at [14, 99] on button "–" at bounding box center [14, 100] width 17 height 17
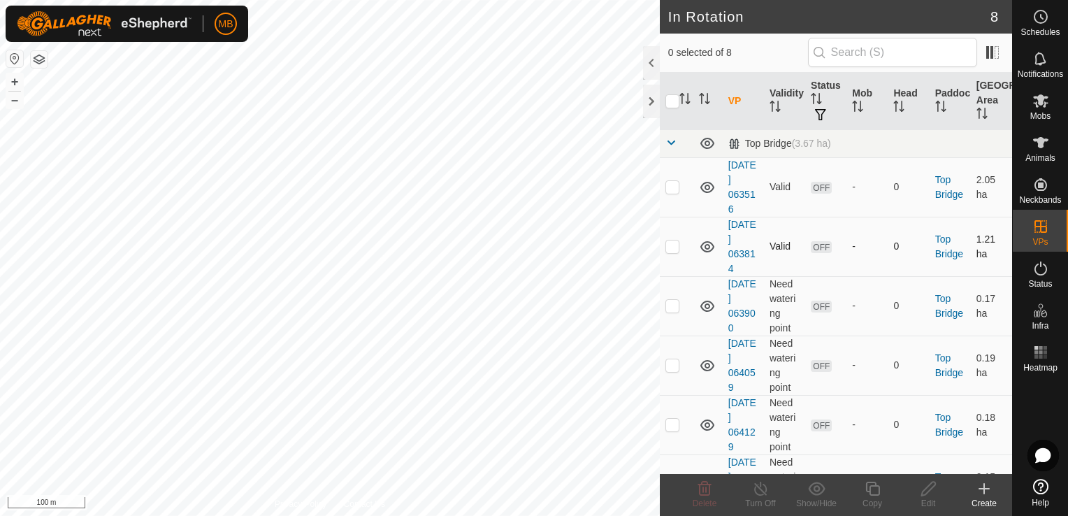
checkbox input "true"
click at [931, 500] on div "Edit" at bounding box center [928, 503] width 56 height 13
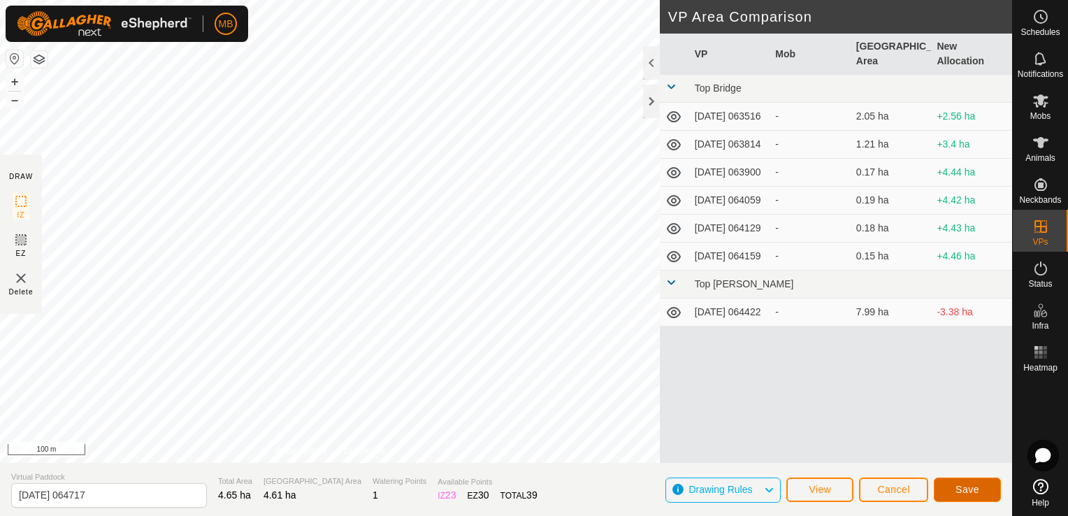
click at [975, 487] on span "Save" at bounding box center [967, 489] width 24 height 11
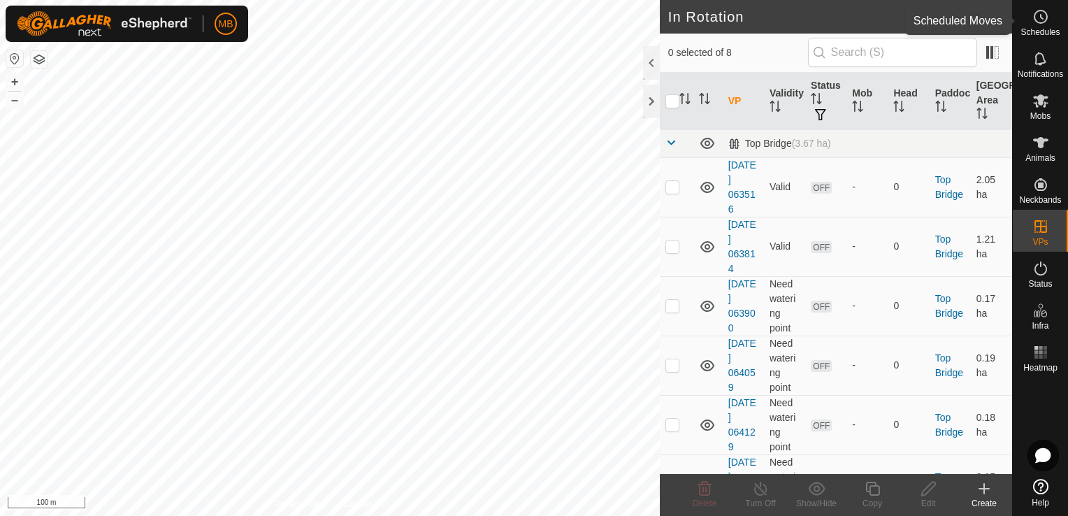
click at [1026, 28] on span "Schedules" at bounding box center [1039, 32] width 39 height 8
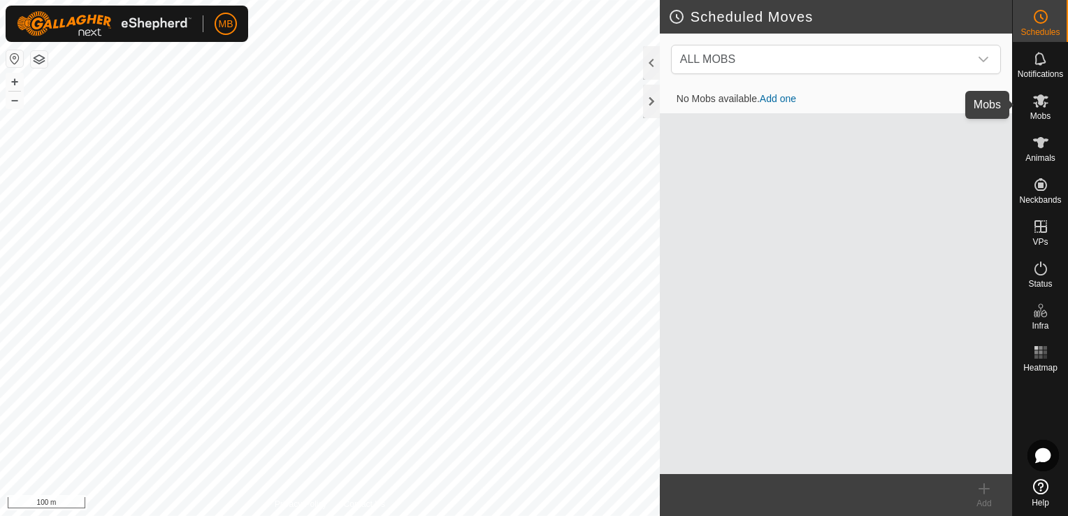
click at [1045, 108] on icon at bounding box center [1040, 100] width 17 height 17
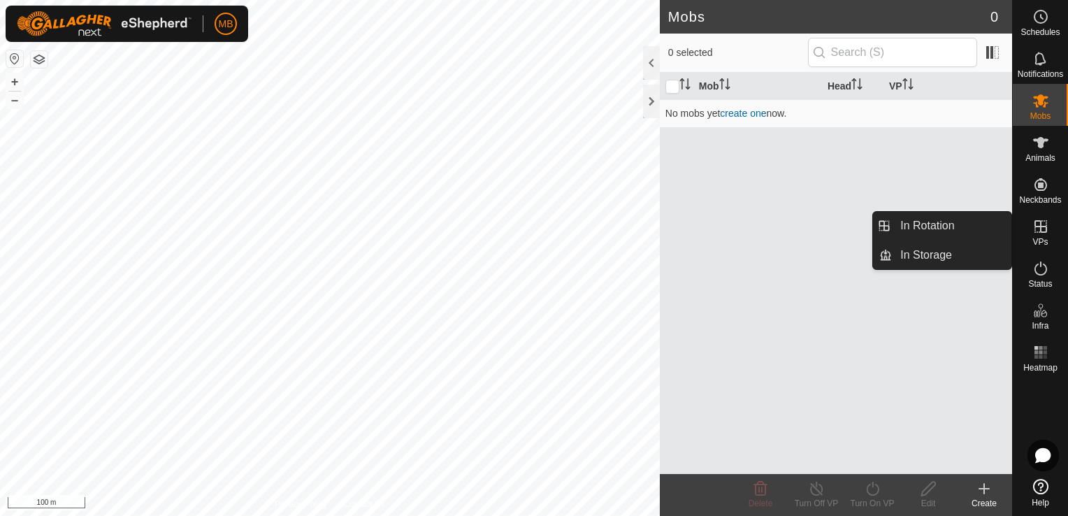
click at [1045, 228] on icon at bounding box center [1040, 226] width 17 height 17
click at [980, 225] on link "In Rotation" at bounding box center [951, 226] width 119 height 28
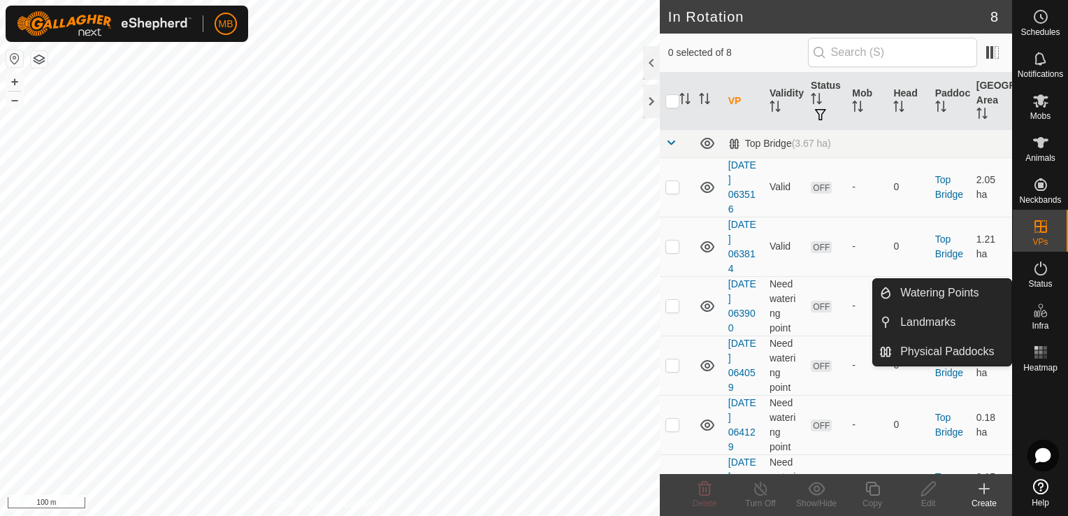
click at [1040, 317] on icon at bounding box center [1040, 310] width 17 height 17
click at [978, 286] on link "Watering Points" at bounding box center [951, 293] width 119 height 28
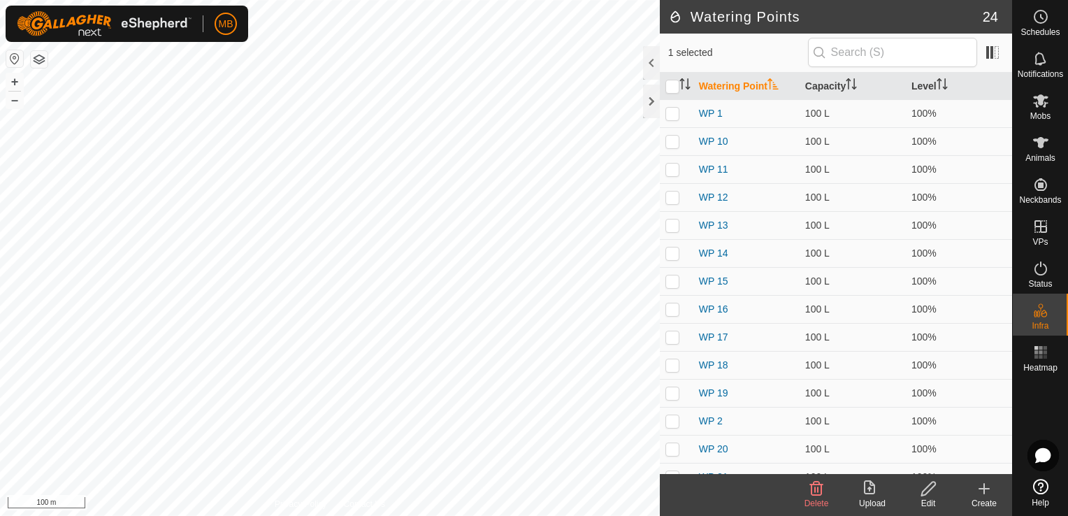
click at [986, 500] on div "Create" at bounding box center [984, 503] width 56 height 13
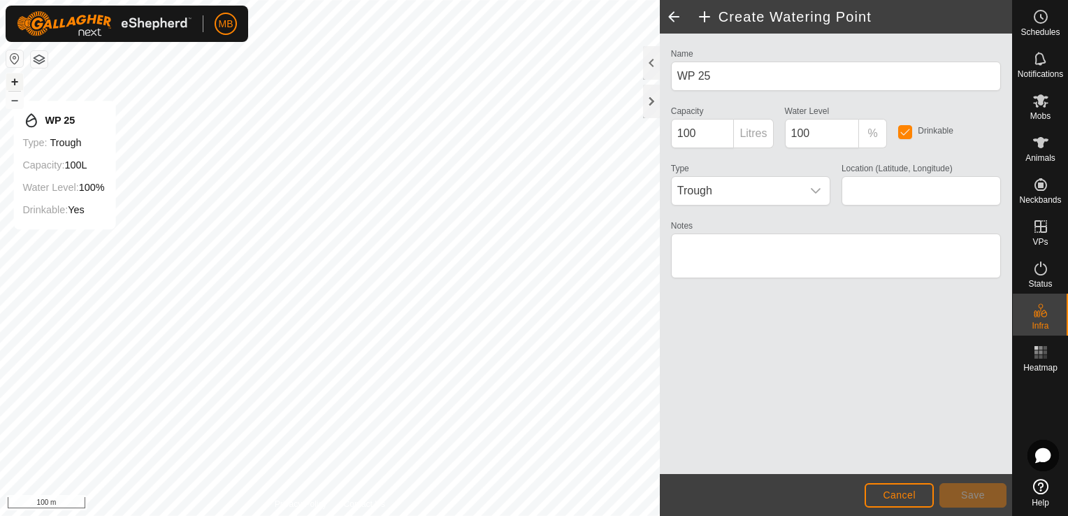
click at [13, 87] on button "+" at bounding box center [14, 81] width 17 height 17
type input "-41.111008, 175.697769"
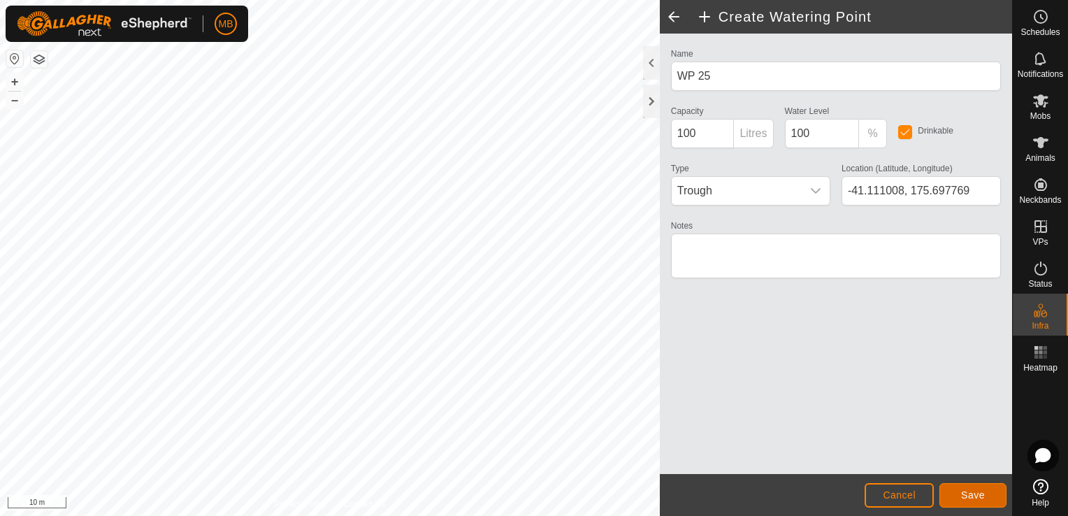
click at [980, 493] on span "Save" at bounding box center [973, 494] width 24 height 11
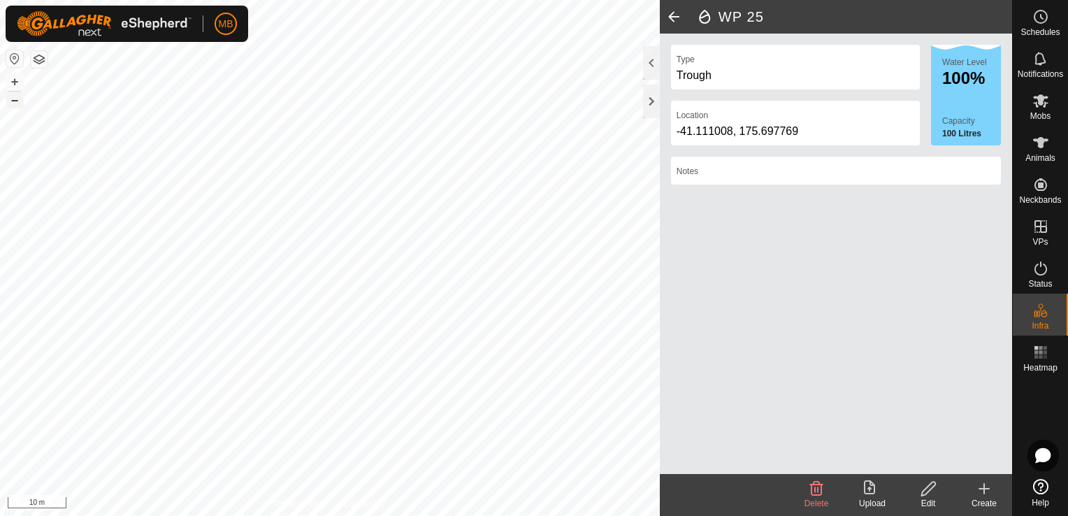
click at [11, 98] on button "–" at bounding box center [14, 100] width 17 height 17
click at [206, 515] on html "MB Schedules Notifications Mobs Animals Neckbands VPs Status Infra Heatmap Help…" at bounding box center [534, 258] width 1068 height 516
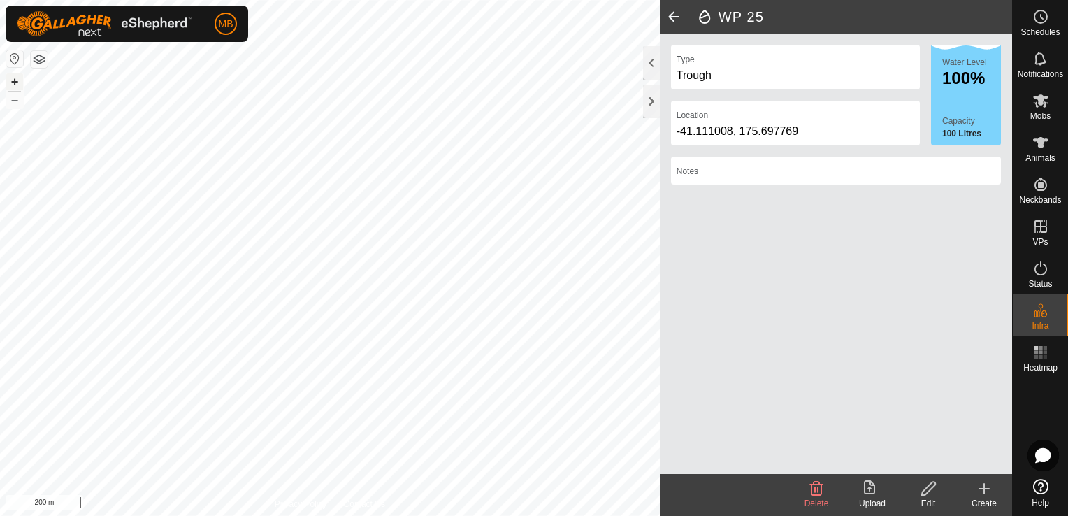
click at [17, 80] on button "+" at bounding box center [14, 81] width 17 height 17
click at [984, 498] on div "Create" at bounding box center [984, 503] width 56 height 13
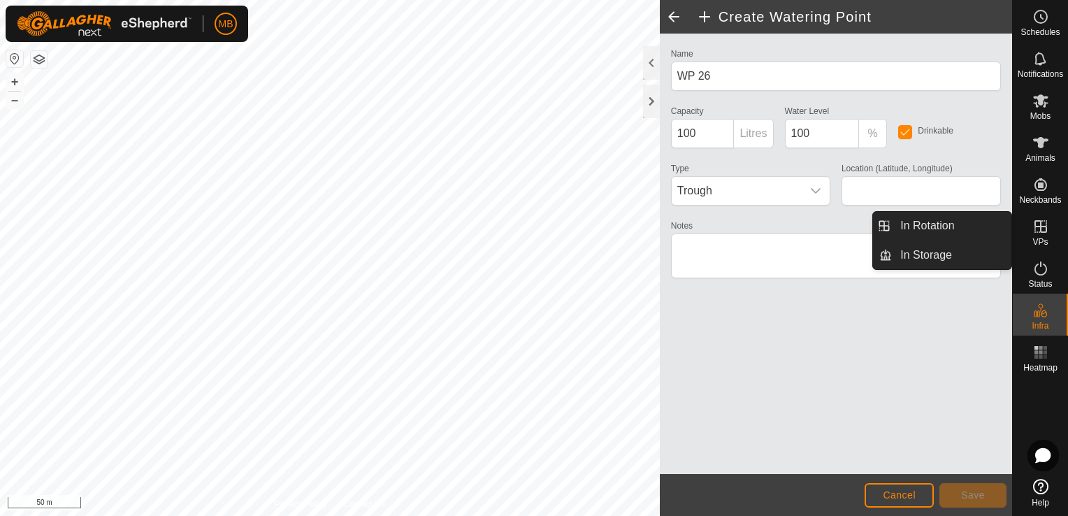
click at [1043, 234] on icon at bounding box center [1040, 226] width 17 height 17
click at [995, 222] on link "In Rotation" at bounding box center [951, 226] width 119 height 28
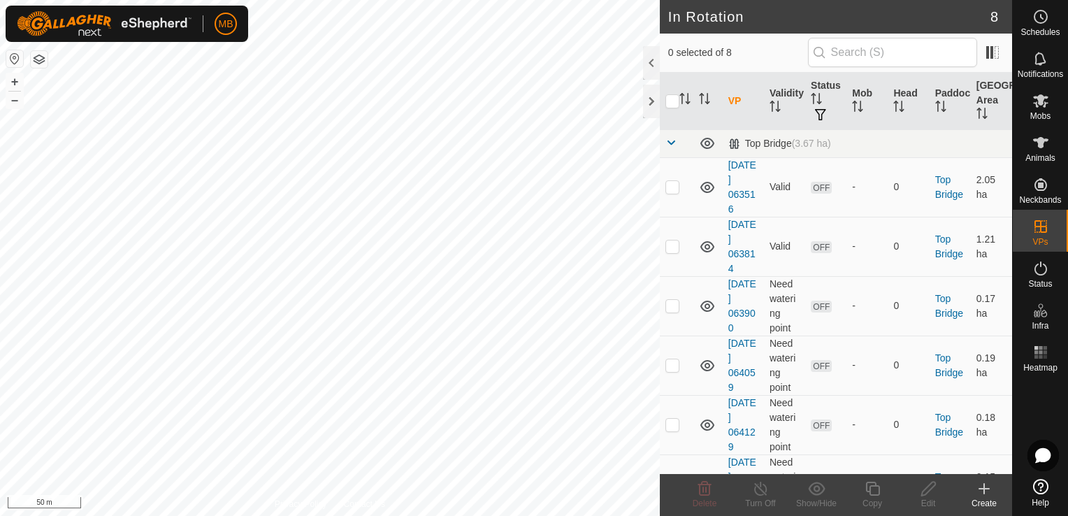
click at [985, 491] on icon at bounding box center [983, 488] width 17 height 17
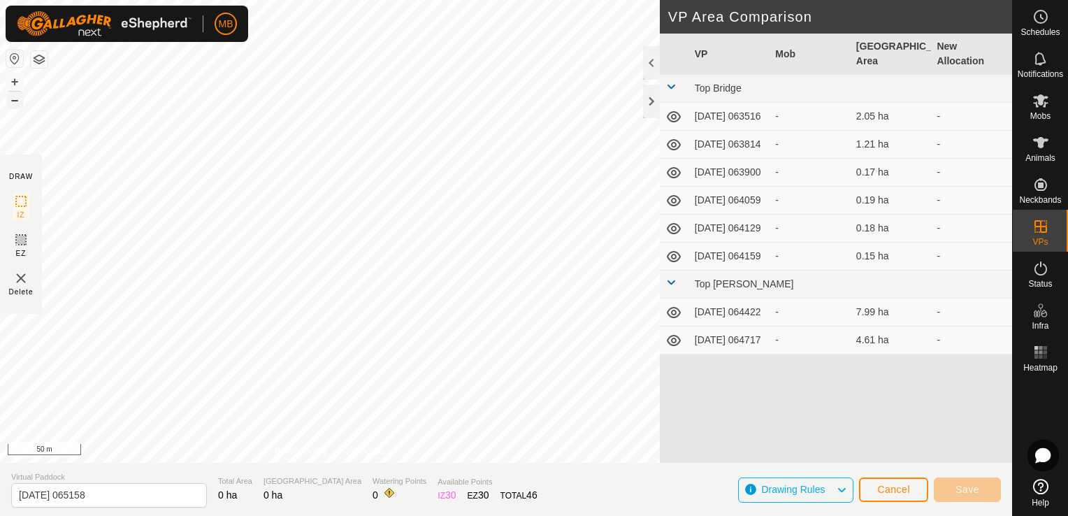
click at [10, 102] on button "–" at bounding box center [14, 100] width 17 height 17
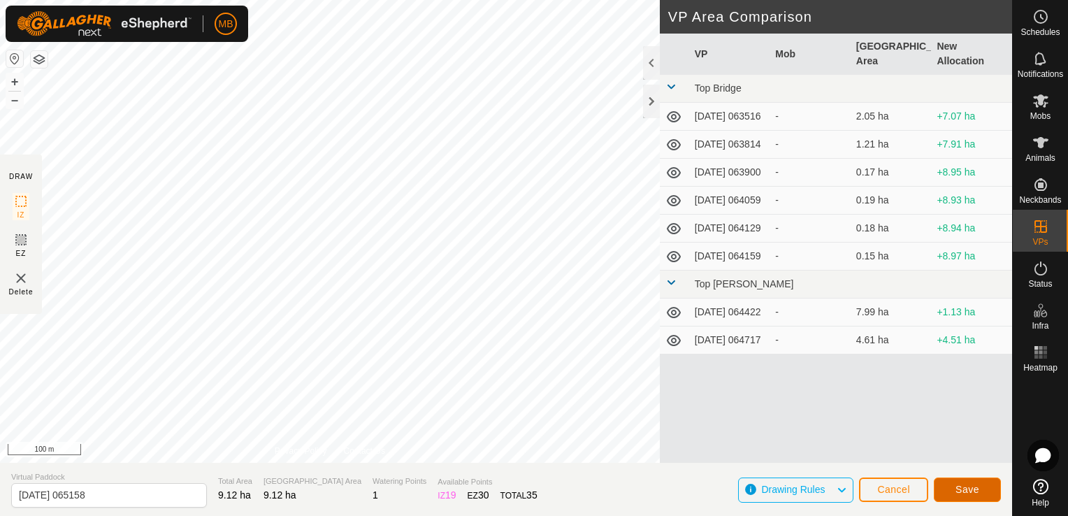
click at [954, 489] on button "Save" at bounding box center [967, 489] width 67 height 24
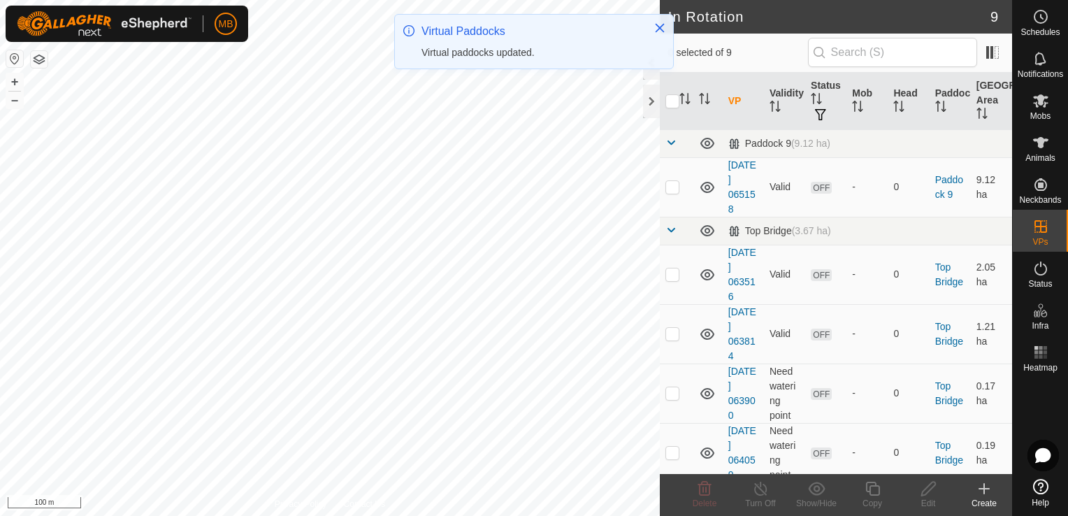
click at [985, 498] on div "Create" at bounding box center [984, 503] width 56 height 13
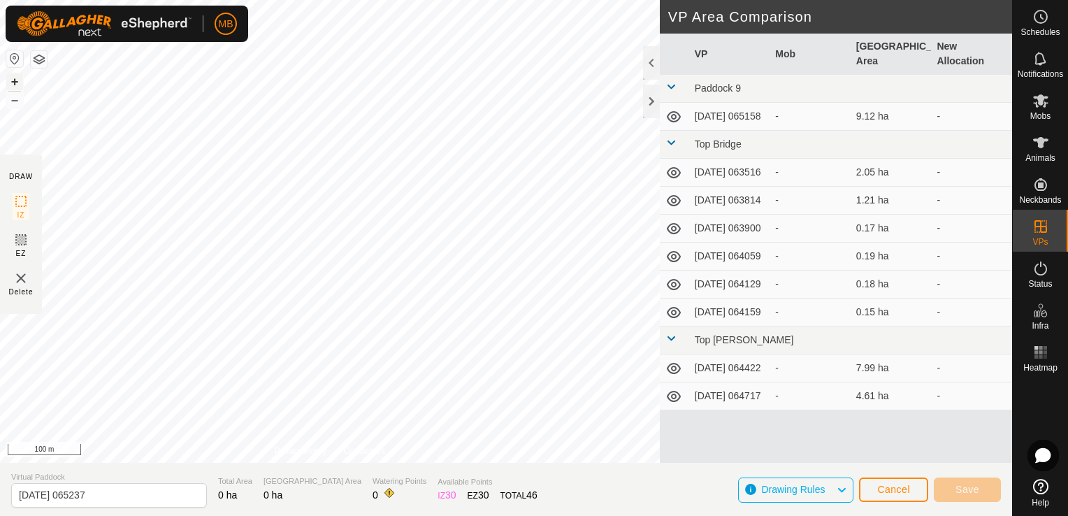
click at [10, 82] on button "+" at bounding box center [14, 81] width 17 height 17
click at [9, 101] on button "–" at bounding box center [14, 100] width 17 height 17
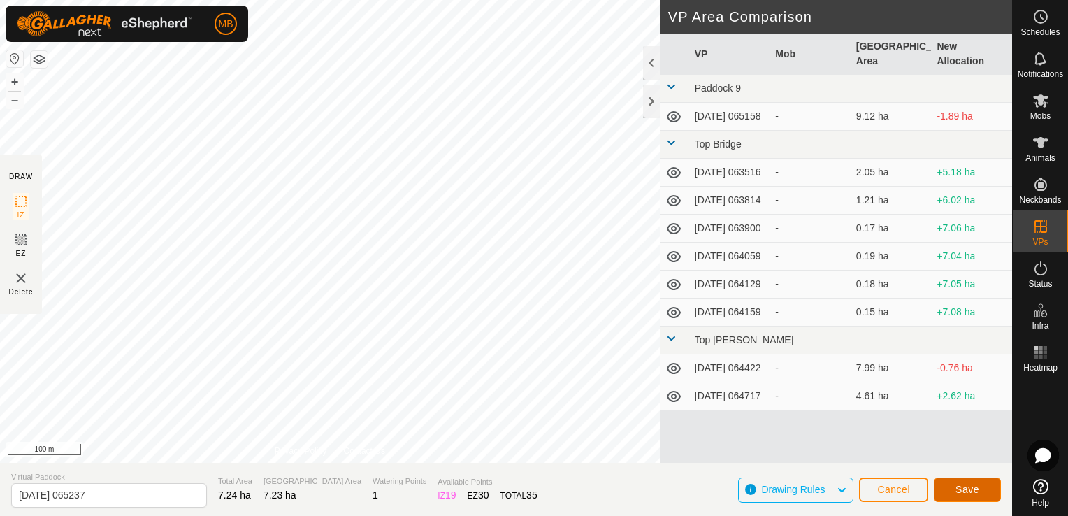
click at [945, 487] on button "Save" at bounding box center [967, 489] width 67 height 24
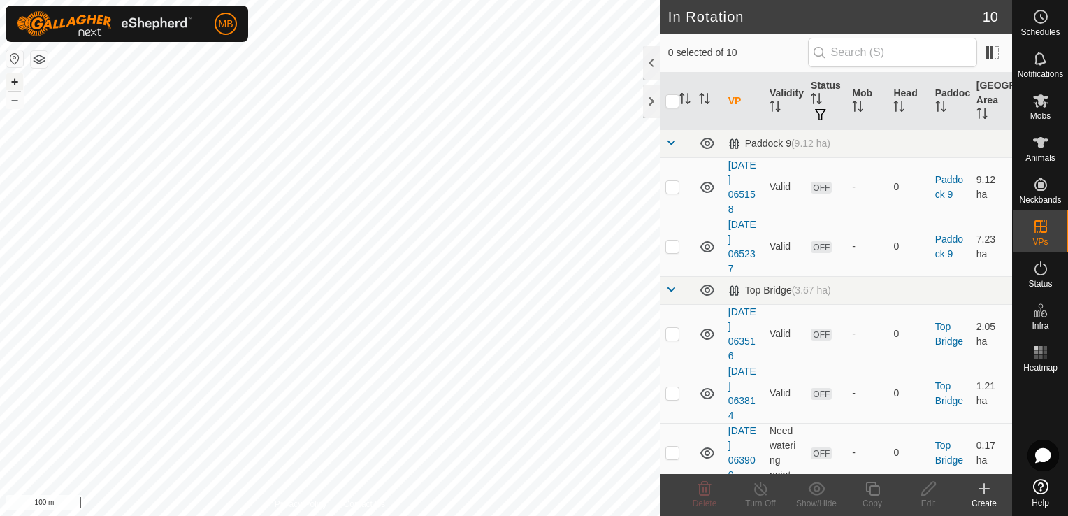
click at [13, 80] on button "+" at bounding box center [14, 81] width 17 height 17
click at [978, 497] on div "Create" at bounding box center [984, 503] width 56 height 13
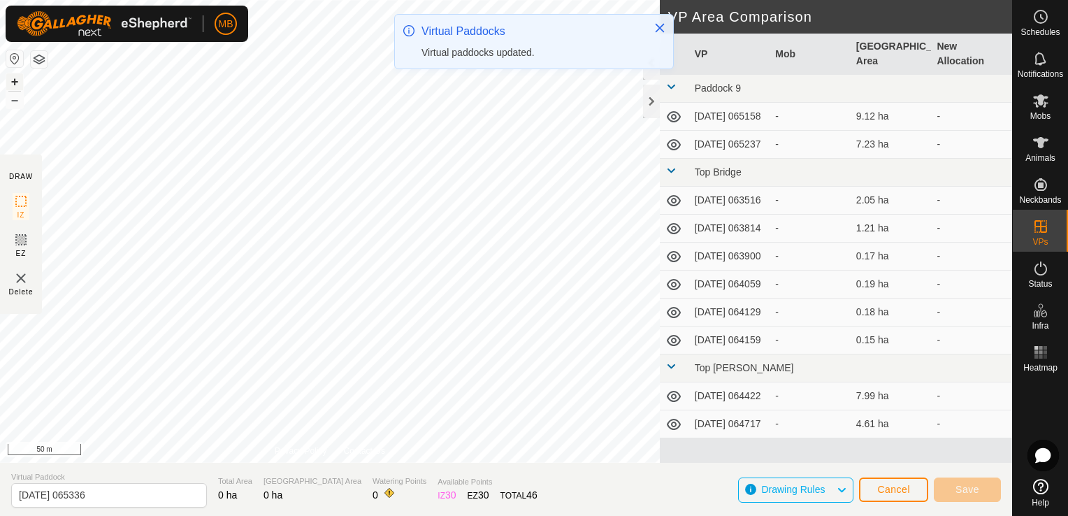
click at [15, 77] on button "+" at bounding box center [14, 81] width 17 height 17
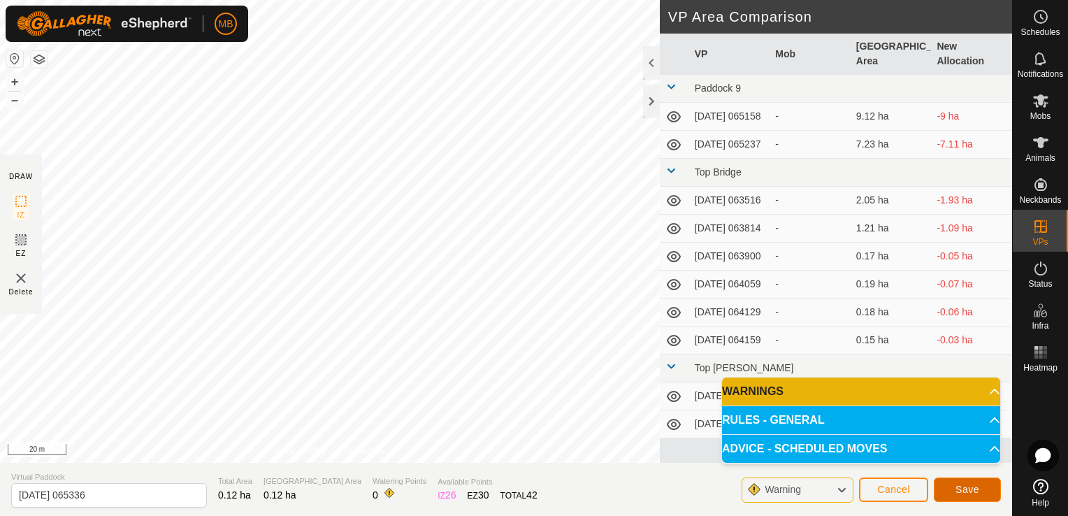
click at [968, 496] on button "Save" at bounding box center [967, 489] width 67 height 24
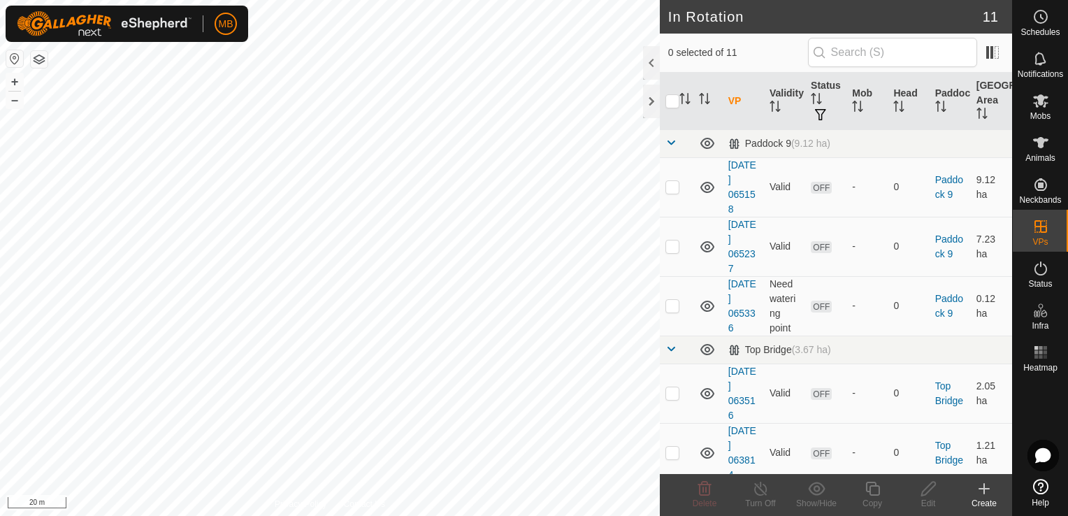
click at [980, 493] on icon at bounding box center [983, 488] width 17 height 17
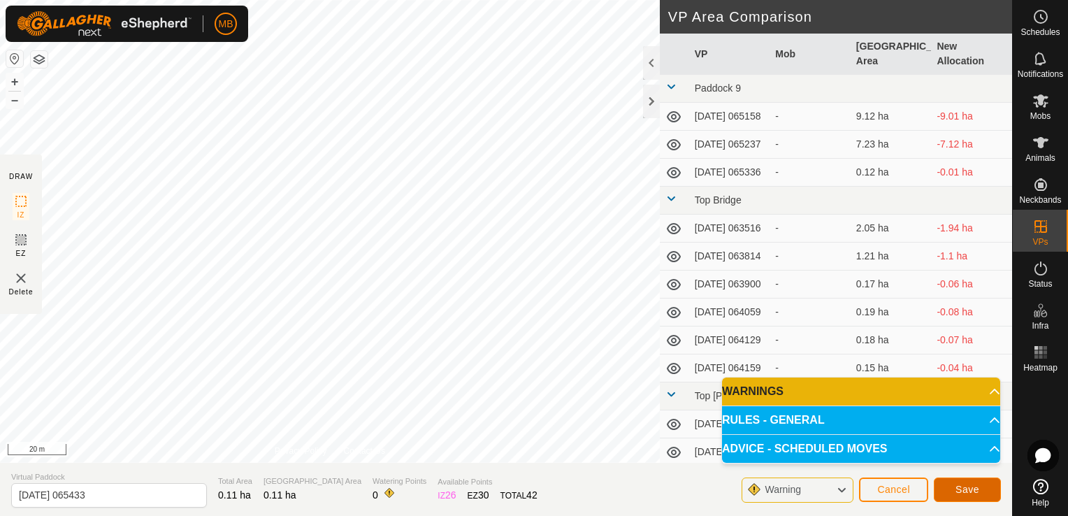
click at [956, 485] on span "Save" at bounding box center [967, 489] width 24 height 11
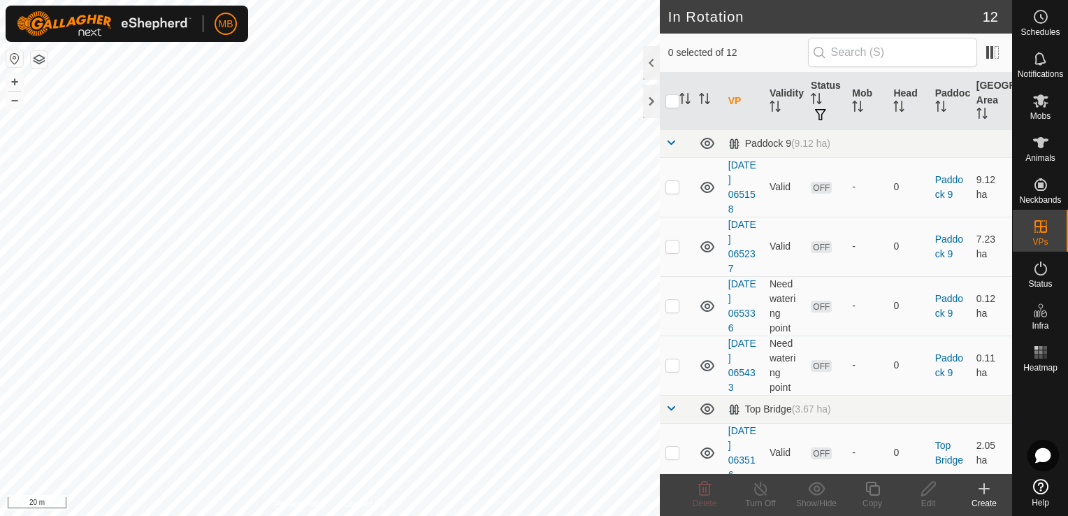
click at [981, 497] on div "Create" at bounding box center [984, 503] width 56 height 13
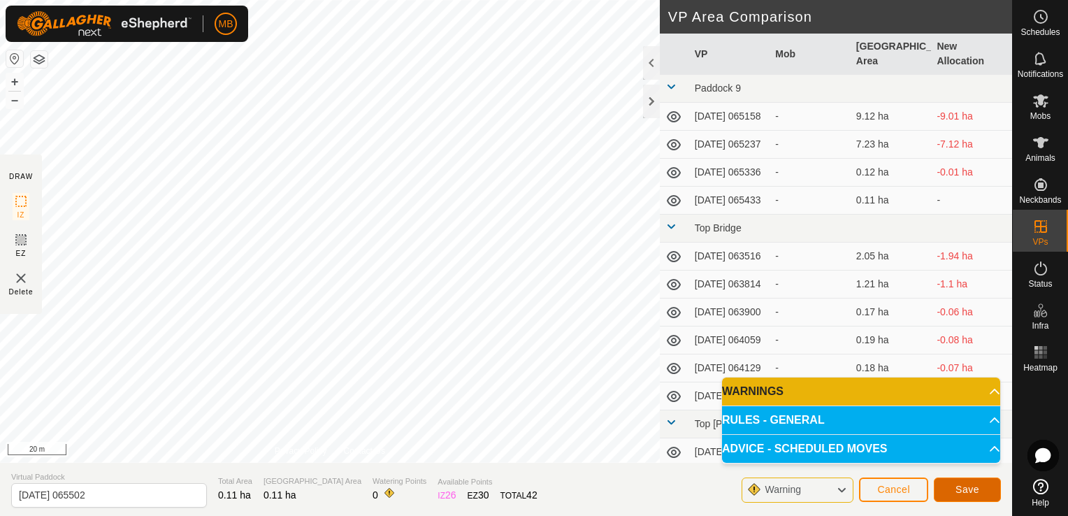
click at [950, 487] on button "Save" at bounding box center [967, 489] width 67 height 24
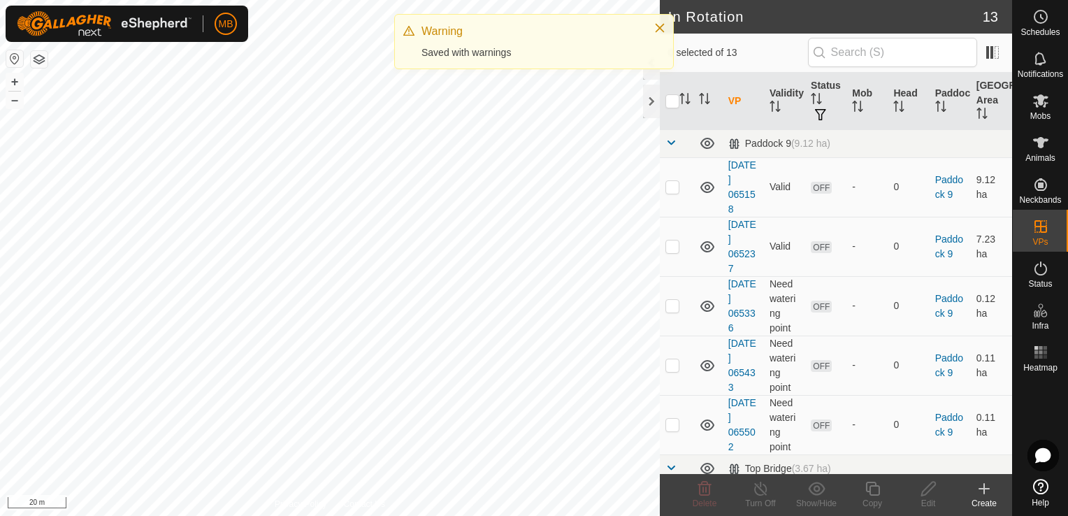
click at [980, 488] on icon at bounding box center [984, 488] width 10 height 0
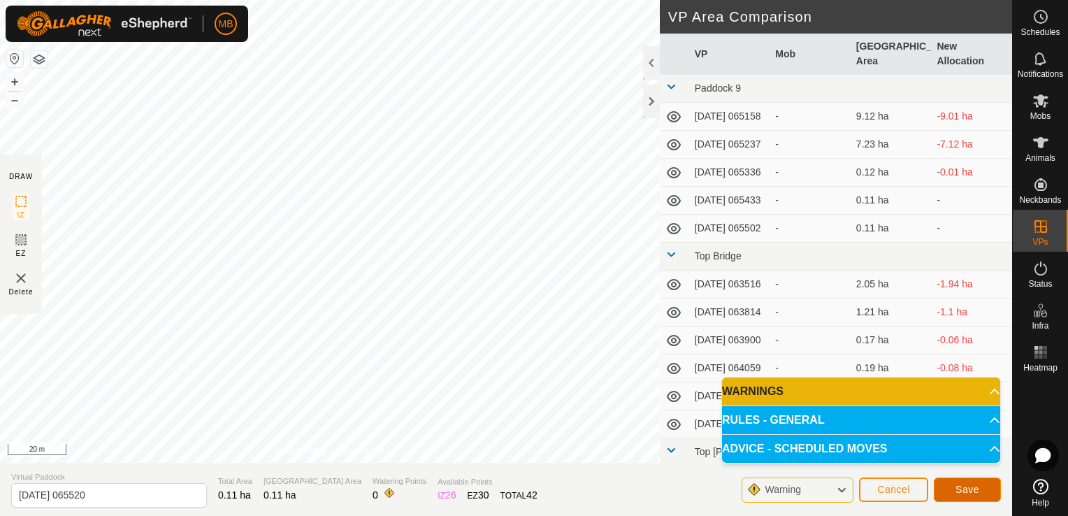
click at [953, 491] on button "Save" at bounding box center [967, 489] width 67 height 24
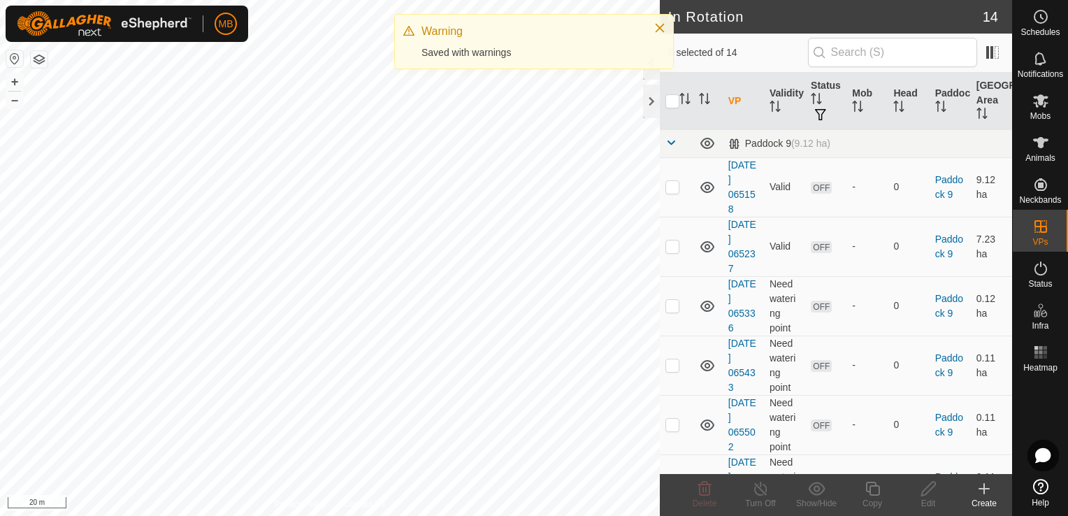
click at [985, 499] on div "Create" at bounding box center [984, 503] width 56 height 13
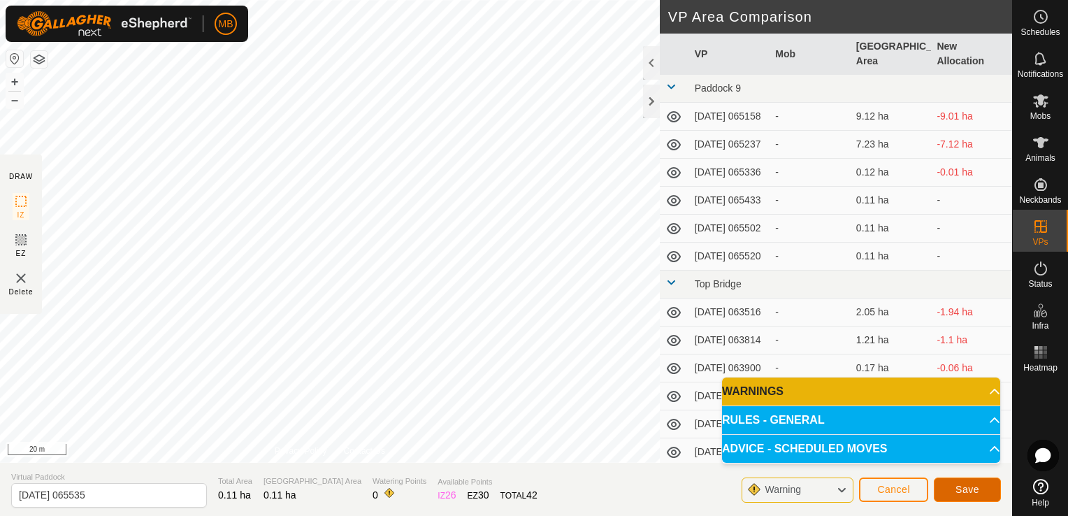
click at [959, 496] on button "Save" at bounding box center [967, 489] width 67 height 24
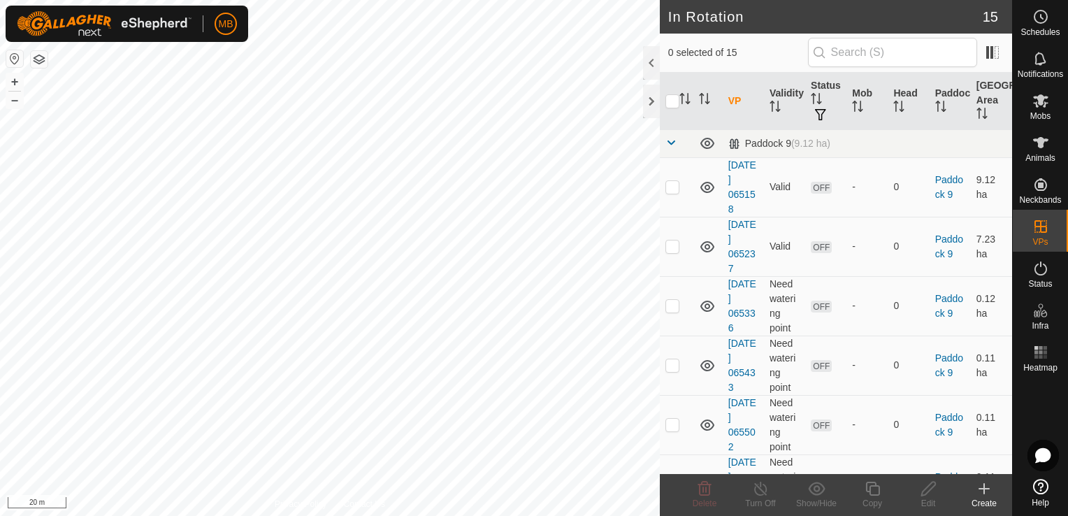
click at [985, 500] on div "Create" at bounding box center [984, 503] width 56 height 13
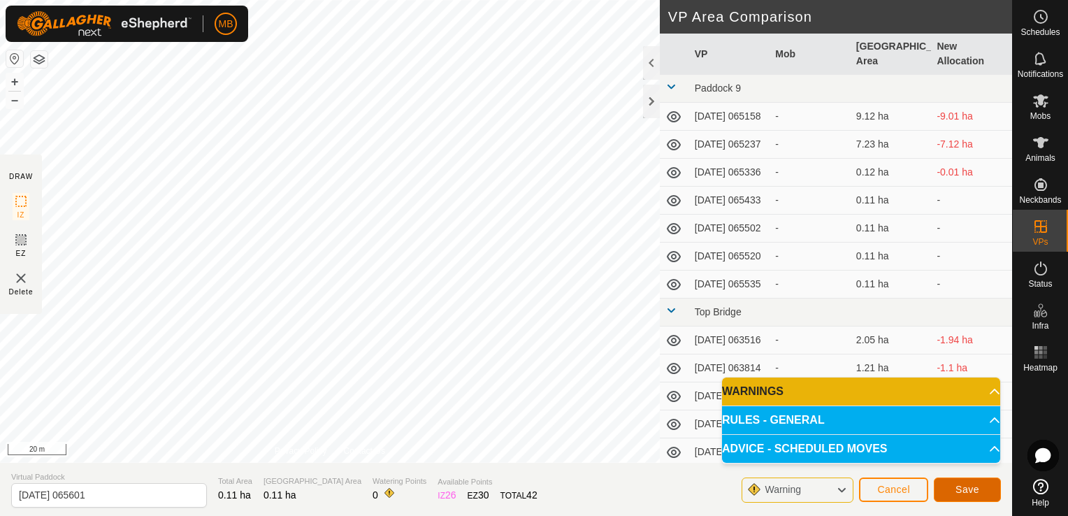
click at [966, 491] on span "Save" at bounding box center [967, 489] width 24 height 11
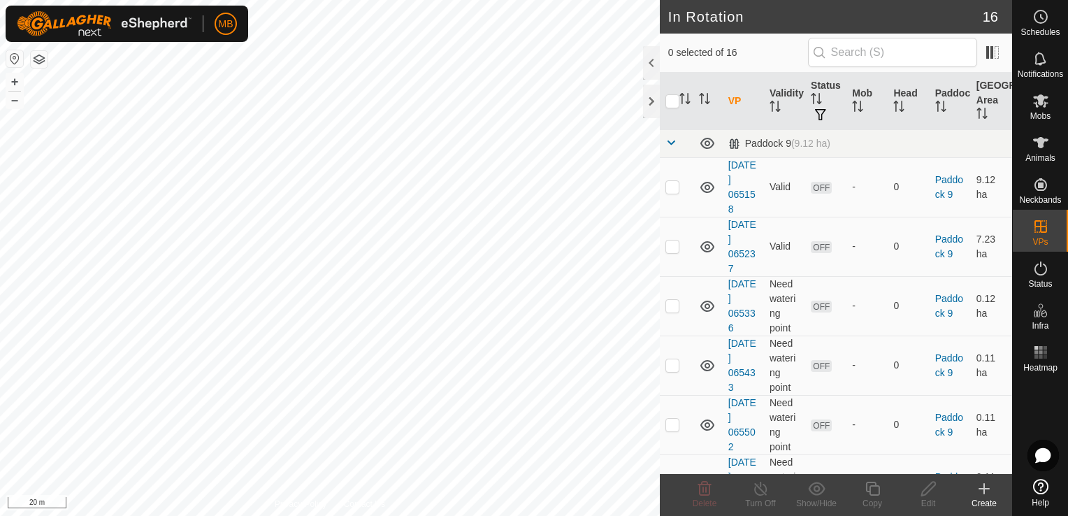
click at [983, 494] on icon at bounding box center [983, 488] width 17 height 17
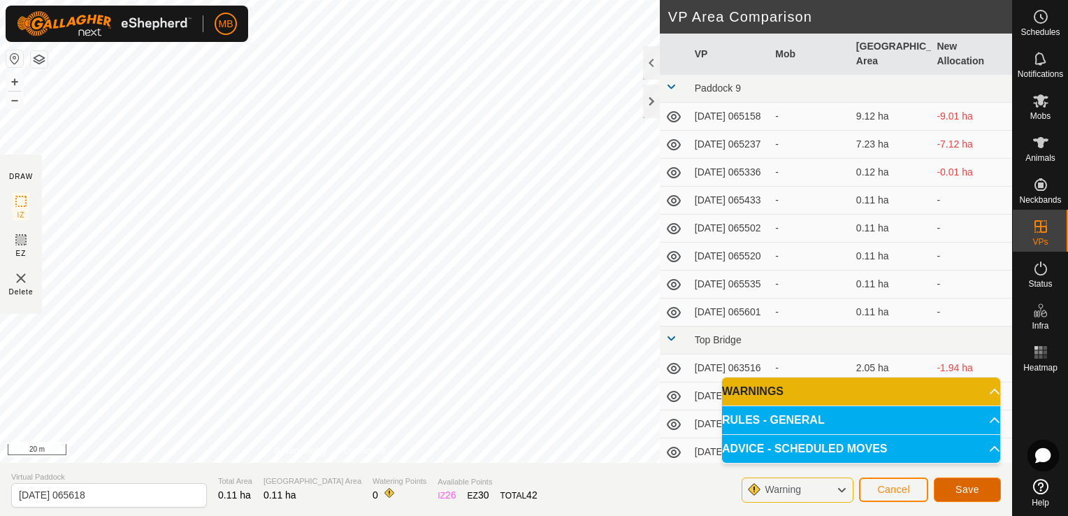
click at [959, 495] on span "Save" at bounding box center [967, 489] width 24 height 11
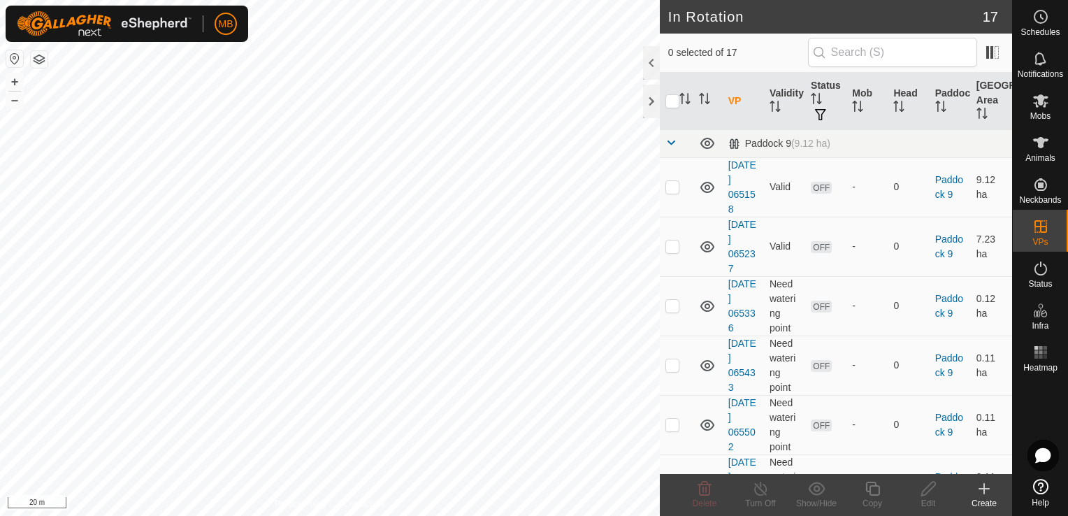
click at [980, 502] on div "Create" at bounding box center [984, 503] width 56 height 13
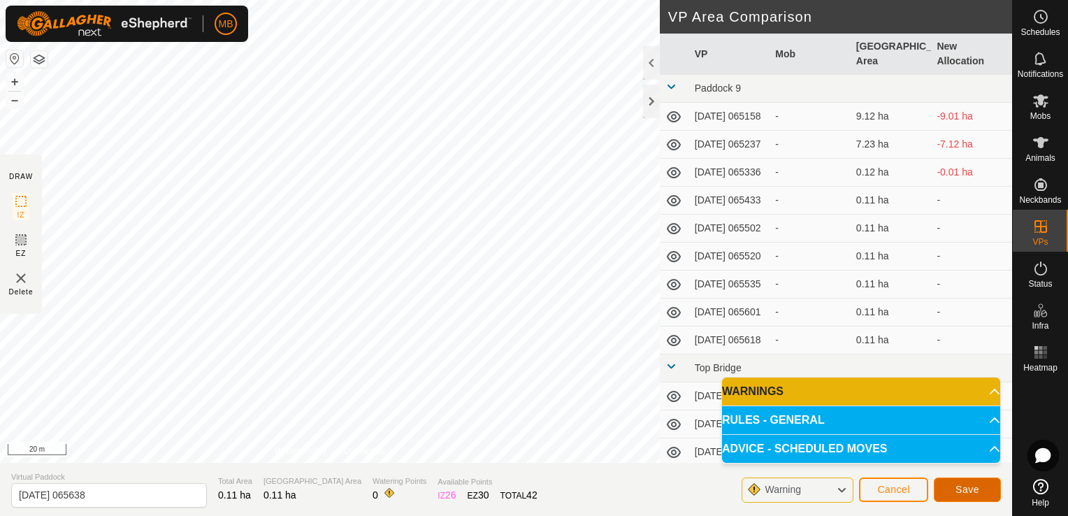
click at [978, 487] on button "Save" at bounding box center [967, 489] width 67 height 24
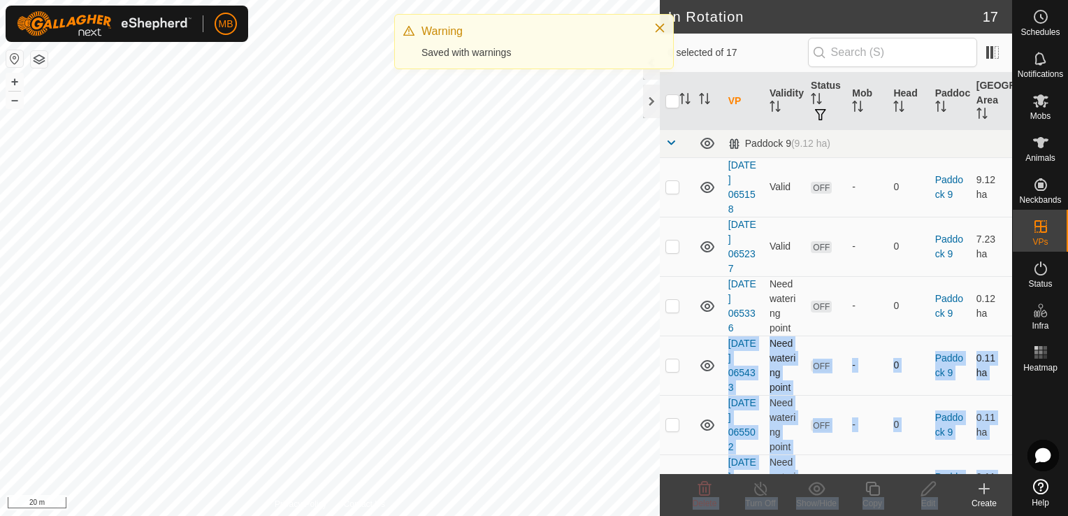
click at [495, 256] on div "In Rotation 17 0 selected of 17 VP Validity Status Mob Head Paddock [GEOGRAPHIC…" at bounding box center [506, 258] width 1012 height 516
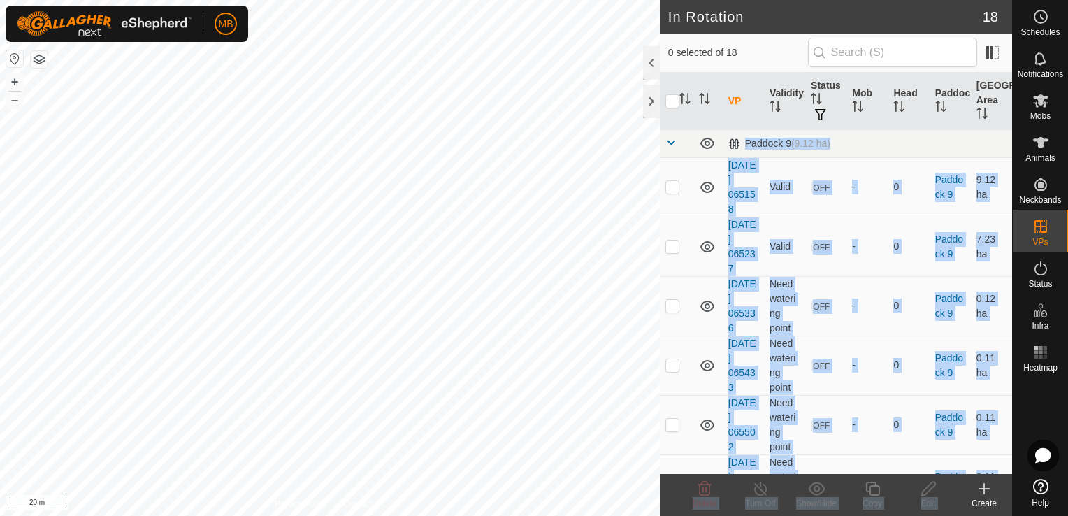
click at [978, 500] on div "Create" at bounding box center [984, 503] width 56 height 13
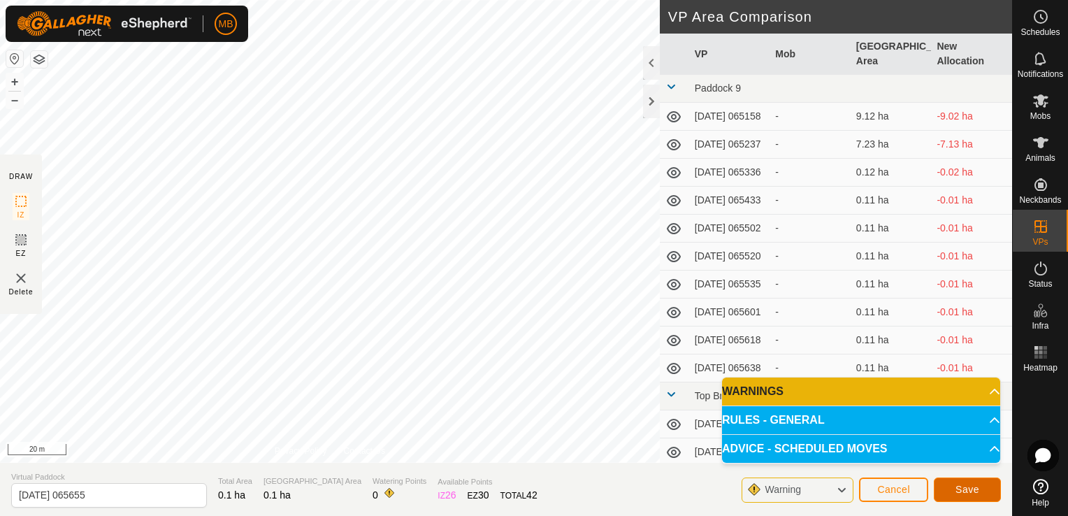
click at [975, 485] on span "Save" at bounding box center [967, 489] width 24 height 11
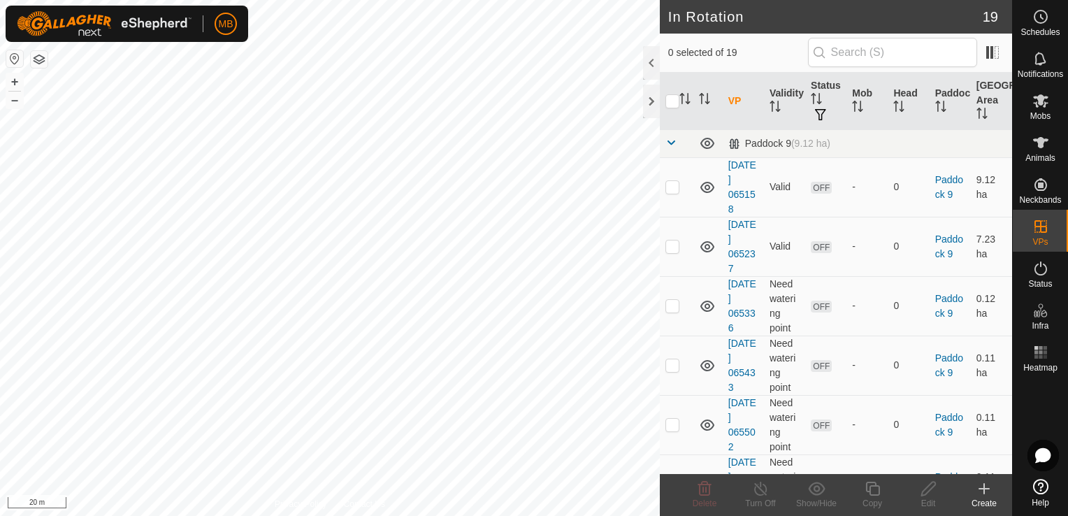
click at [980, 504] on div "Create" at bounding box center [984, 503] width 56 height 13
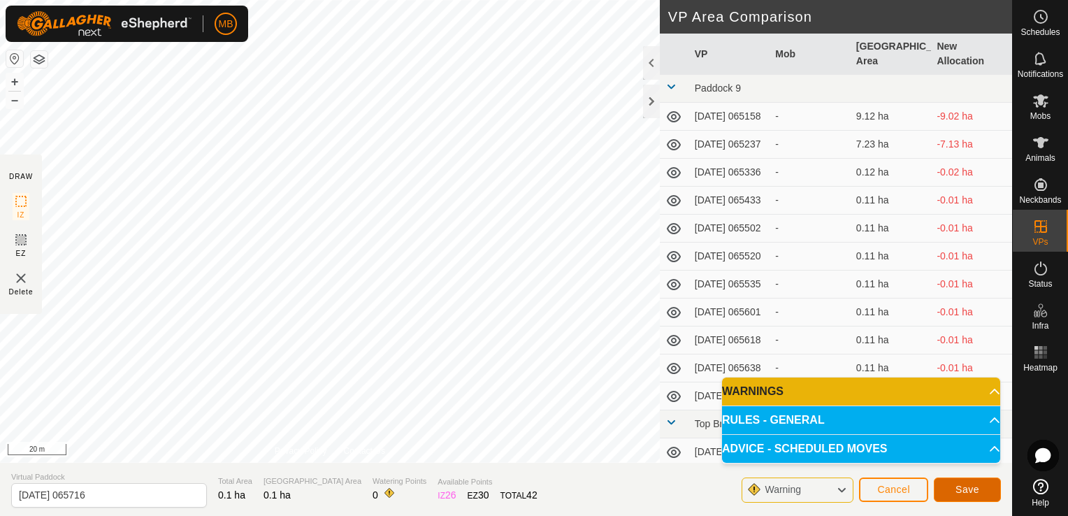
click at [970, 488] on span "Save" at bounding box center [967, 489] width 24 height 11
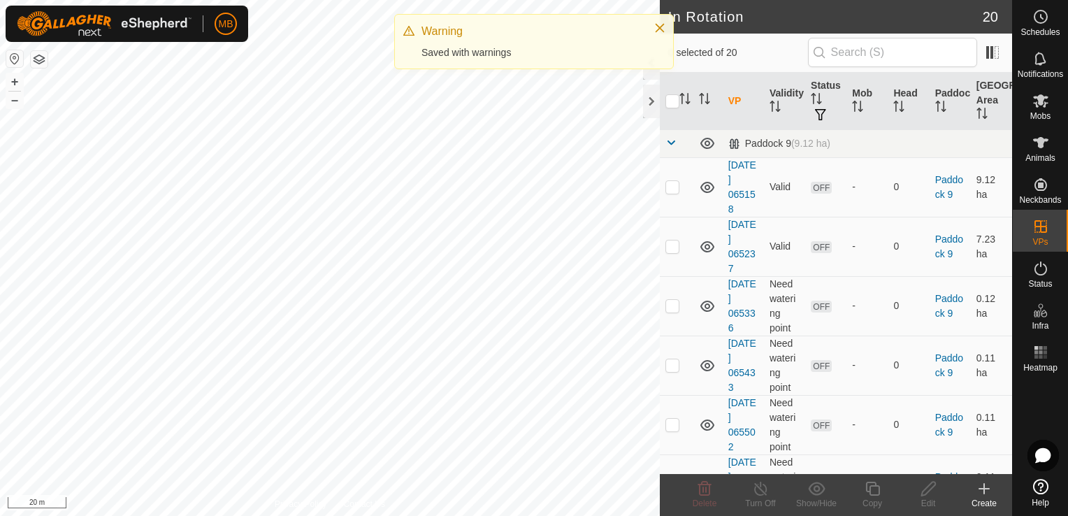
click at [987, 495] on icon at bounding box center [983, 488] width 17 height 17
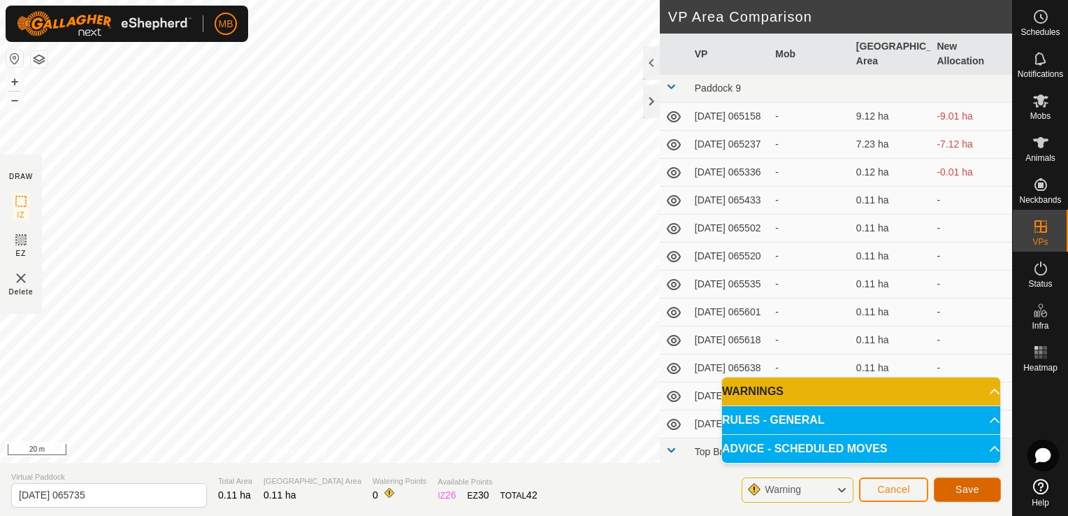
click at [953, 496] on button "Save" at bounding box center [967, 489] width 67 height 24
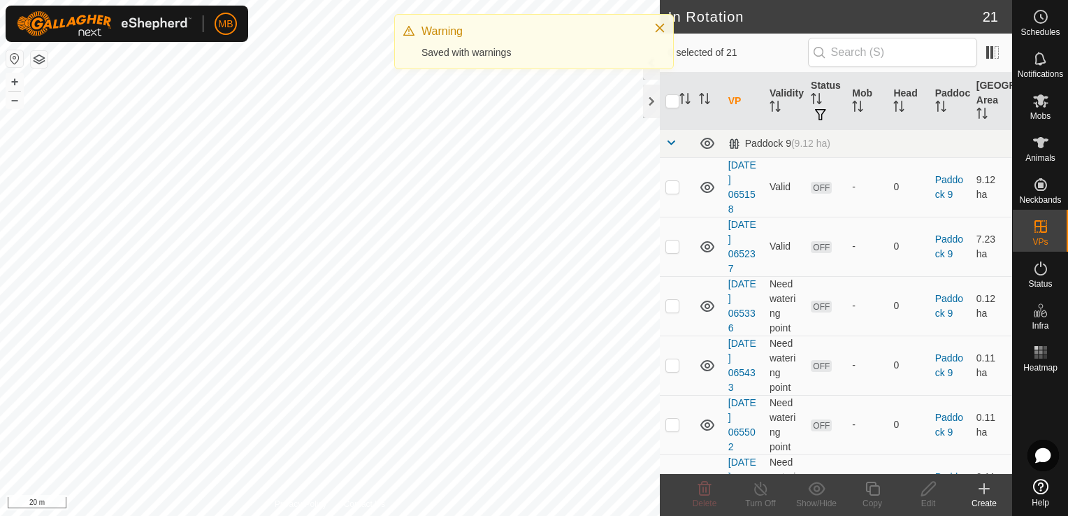
click at [989, 493] on icon at bounding box center [983, 488] width 17 height 17
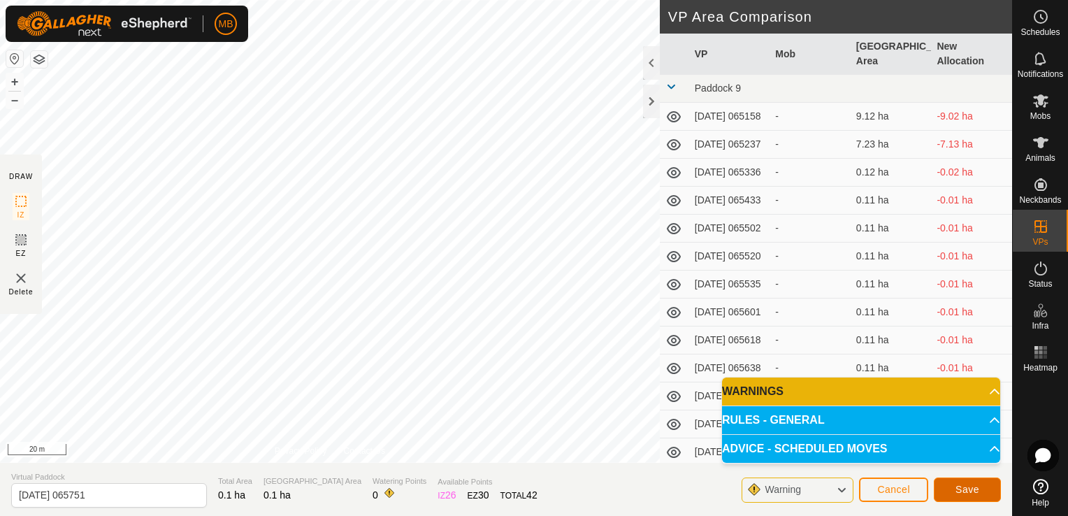
click at [961, 488] on span "Save" at bounding box center [967, 489] width 24 height 11
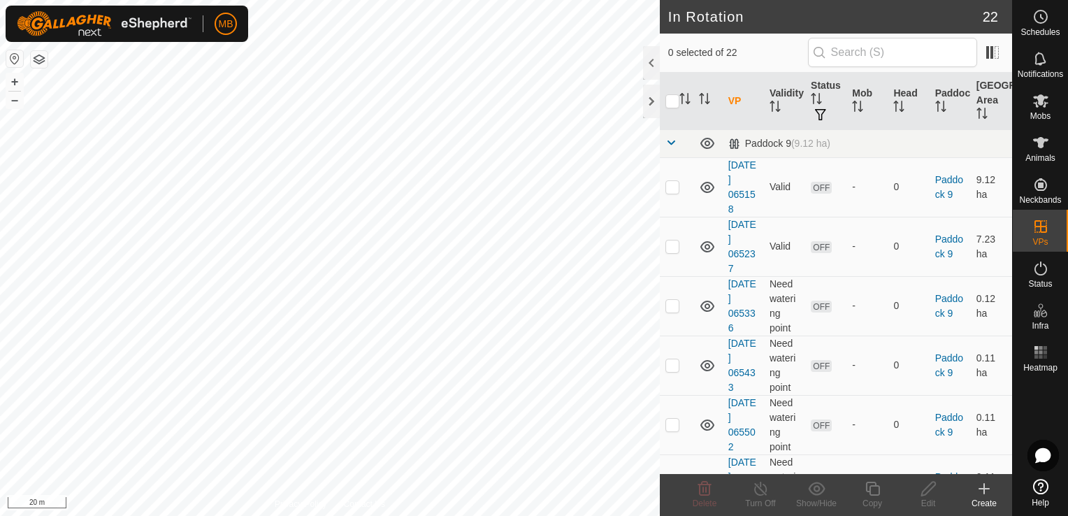
click at [976, 499] on div "Create" at bounding box center [984, 503] width 56 height 13
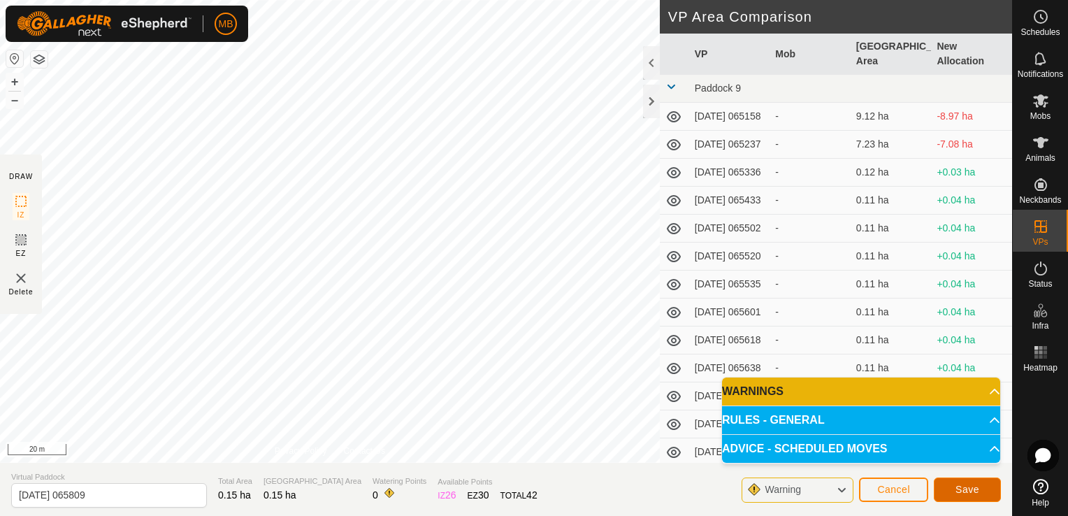
click at [948, 493] on button "Save" at bounding box center [967, 489] width 67 height 24
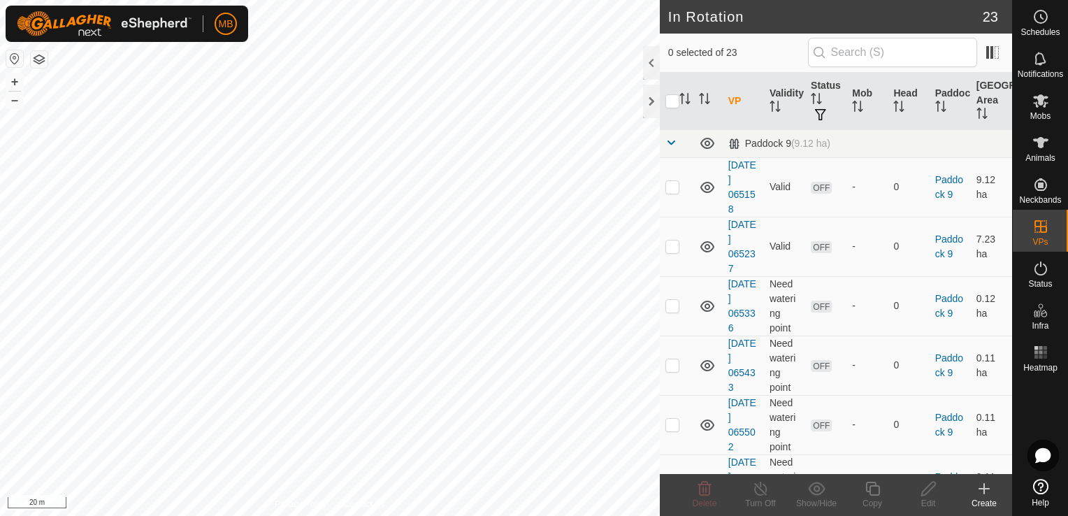
click at [983, 502] on div "Create" at bounding box center [984, 503] width 56 height 13
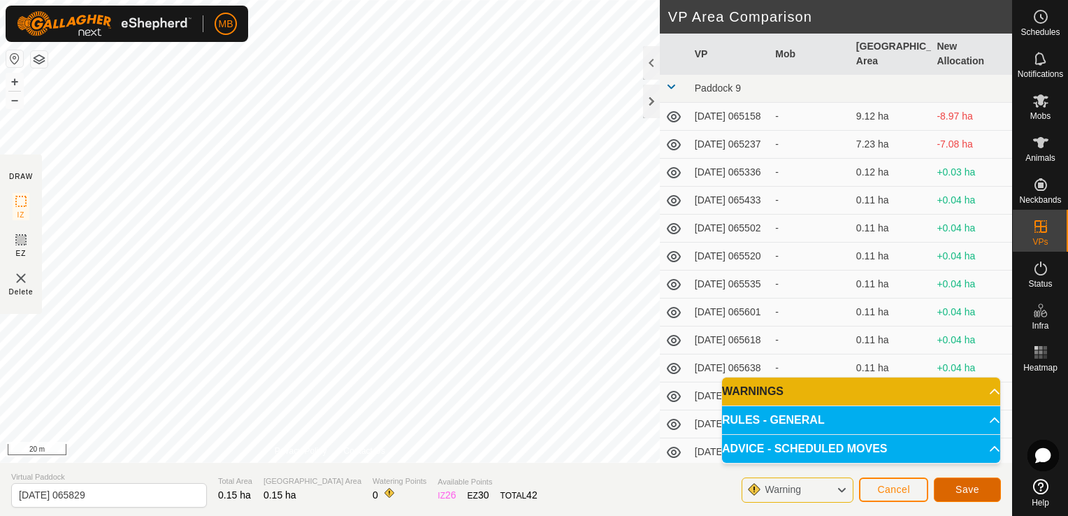
click at [957, 488] on span "Save" at bounding box center [967, 489] width 24 height 11
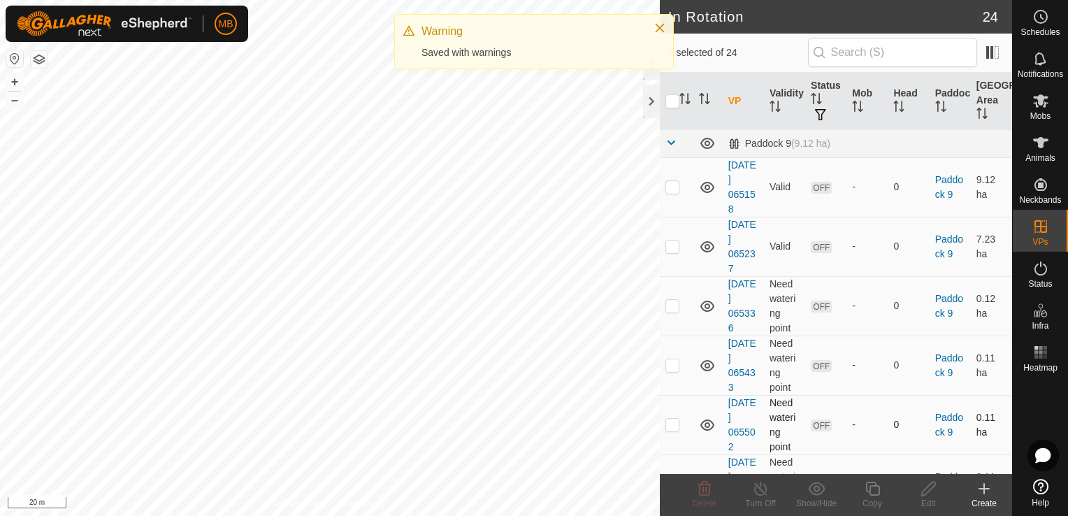
click at [671, 423] on p-checkbox at bounding box center [672, 424] width 14 height 11
checkbox input "true"
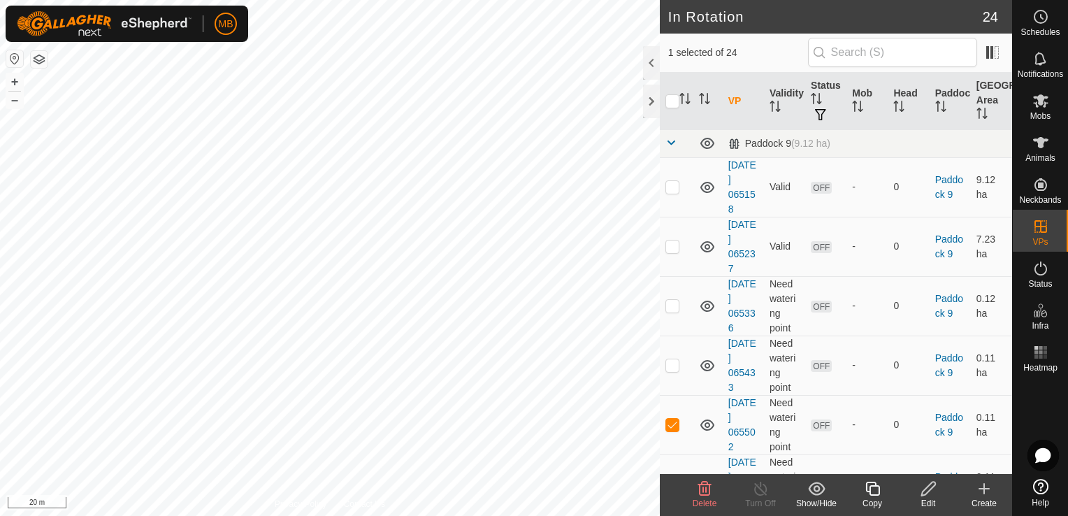
click at [984, 497] on div "Create" at bounding box center [984, 503] width 56 height 13
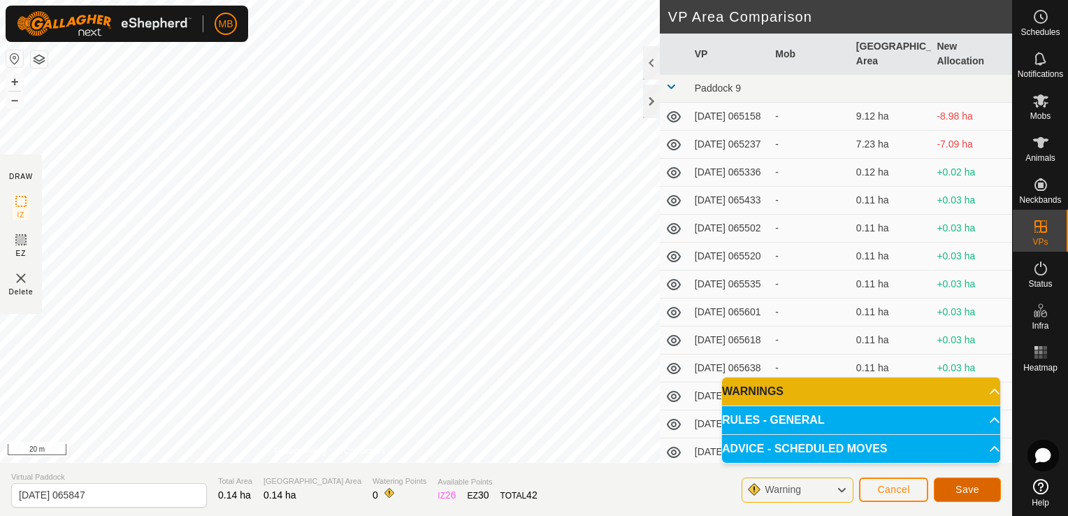
click at [951, 493] on button "Save" at bounding box center [967, 489] width 67 height 24
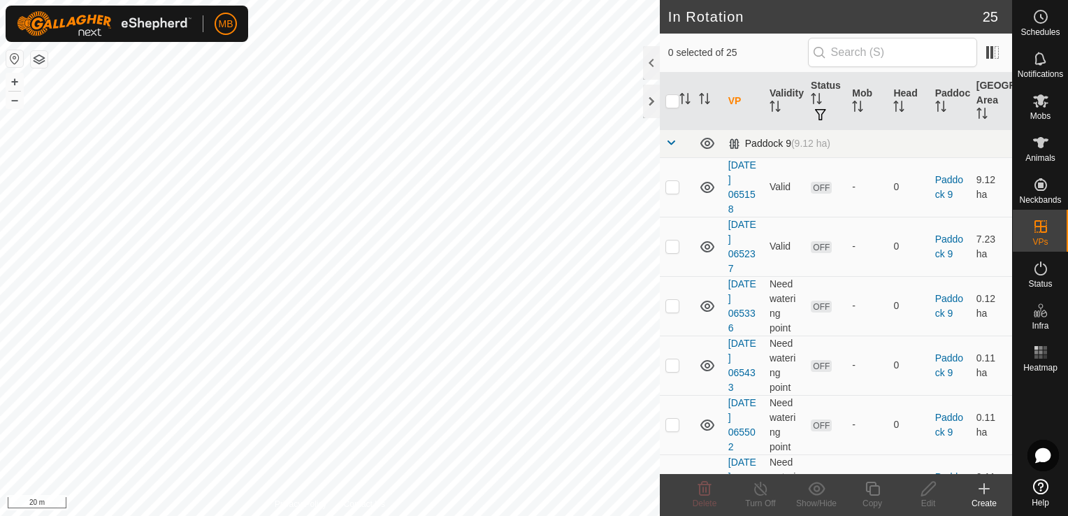
click at [670, 147] on span at bounding box center [670, 142] width 11 height 11
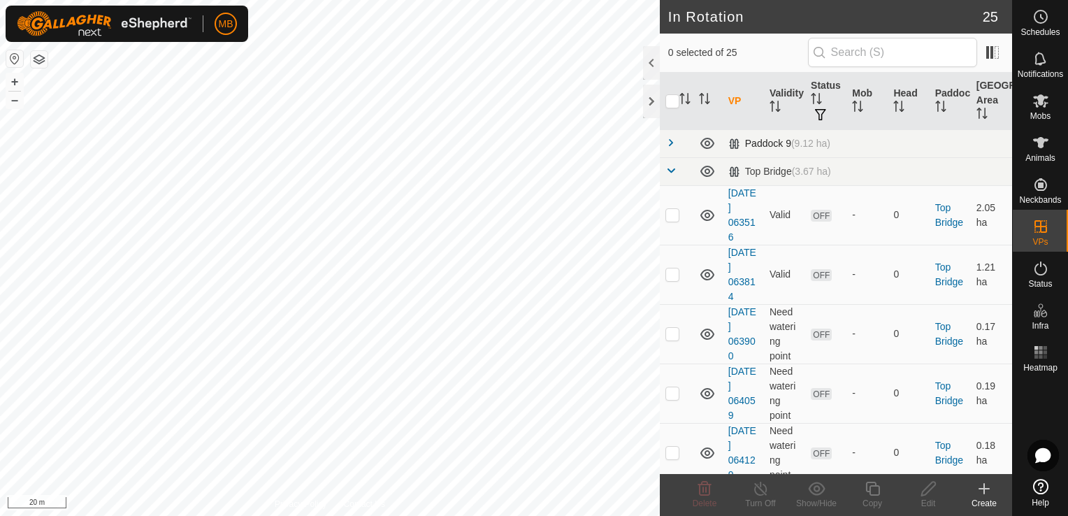
click at [672, 142] on span at bounding box center [670, 142] width 11 height 11
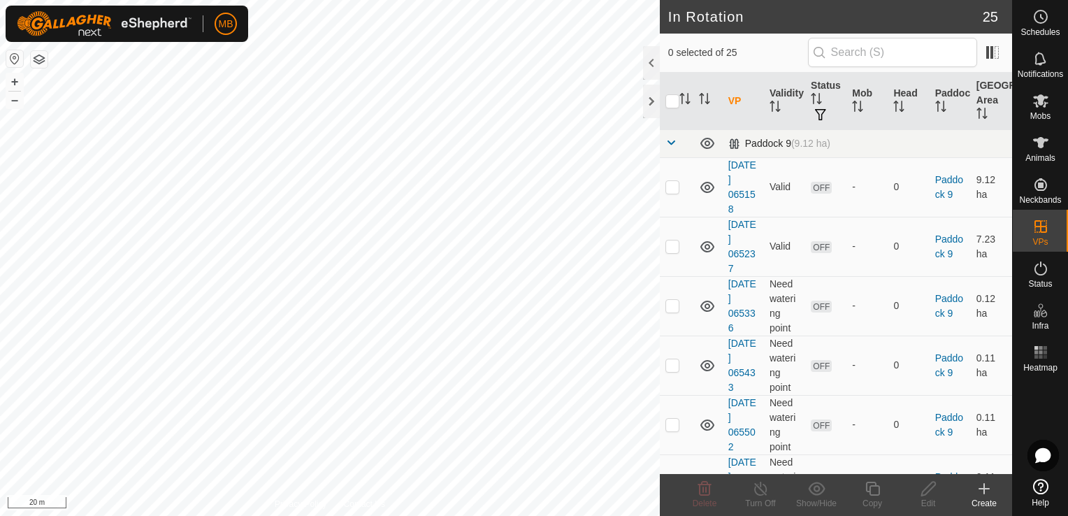
click at [672, 142] on span at bounding box center [670, 142] width 11 height 11
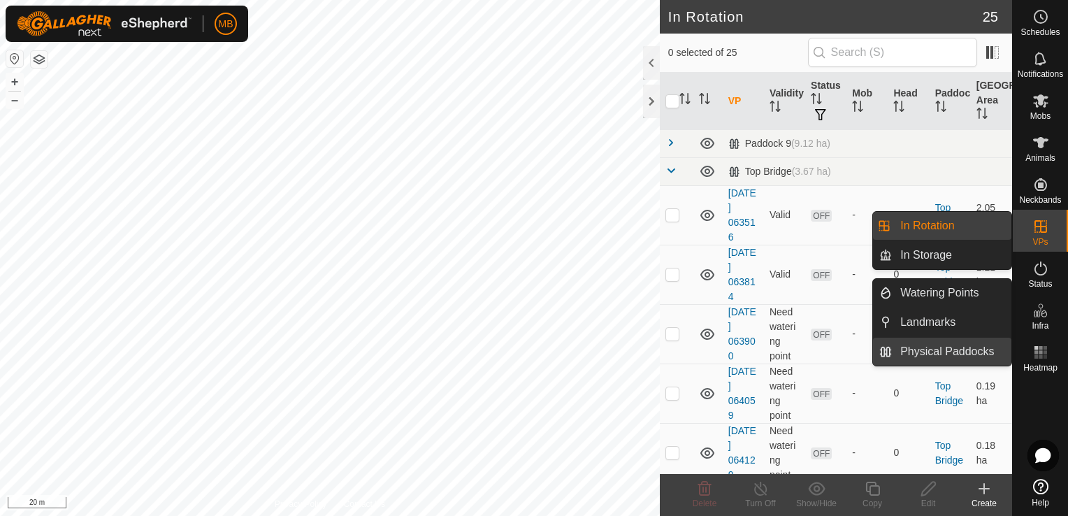
click at [978, 354] on link "Physical Paddocks" at bounding box center [951, 351] width 119 height 28
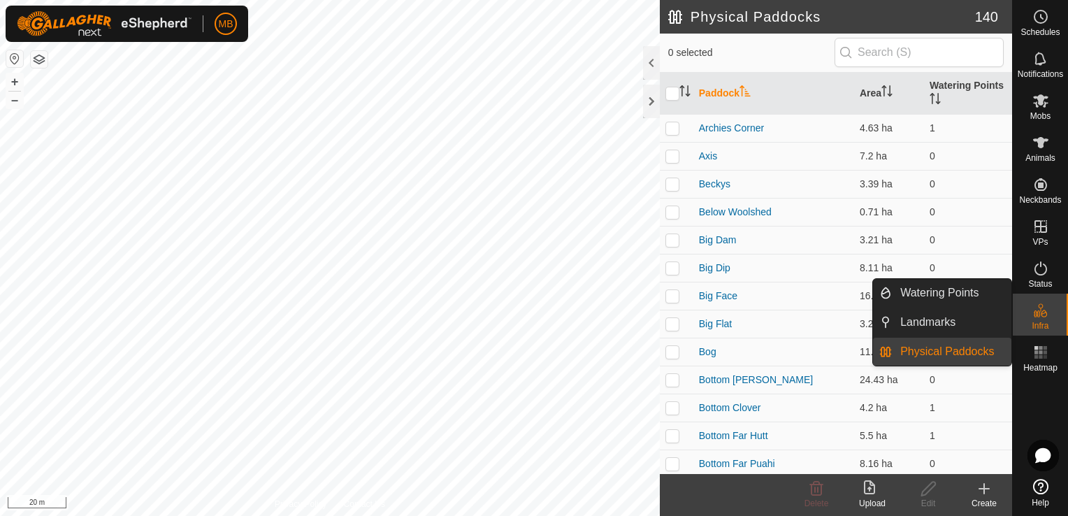
click at [970, 350] on link "Physical Paddocks" at bounding box center [951, 351] width 119 height 28
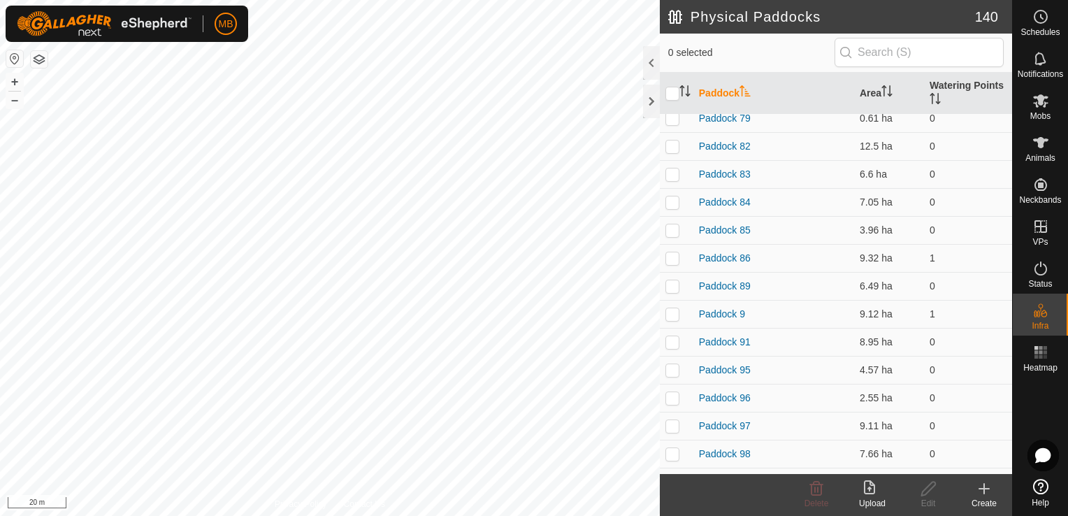
scroll to position [2710, 0]
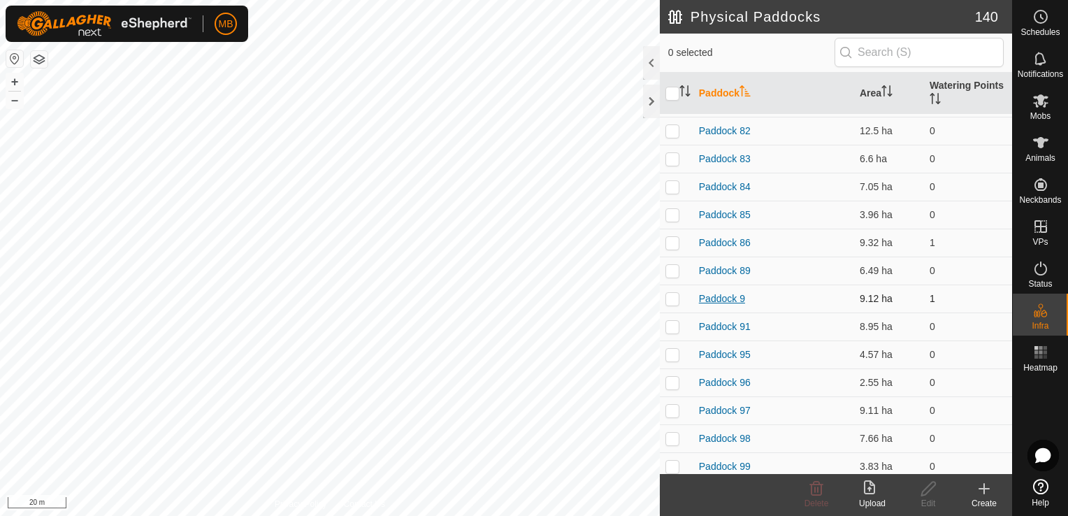
click at [731, 293] on link "Paddock 9" at bounding box center [722, 298] width 46 height 11
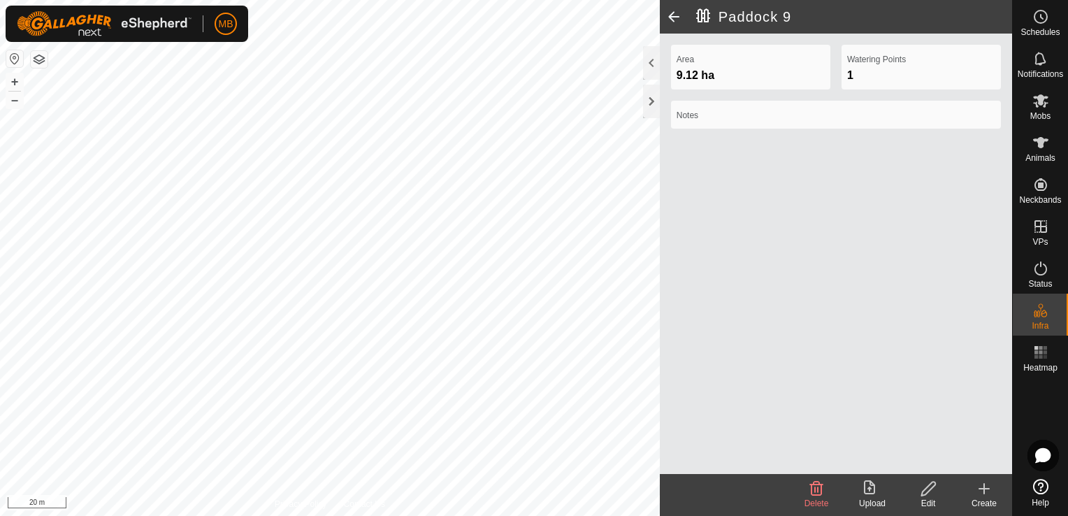
click at [928, 500] on div "Edit" at bounding box center [928, 503] width 56 height 13
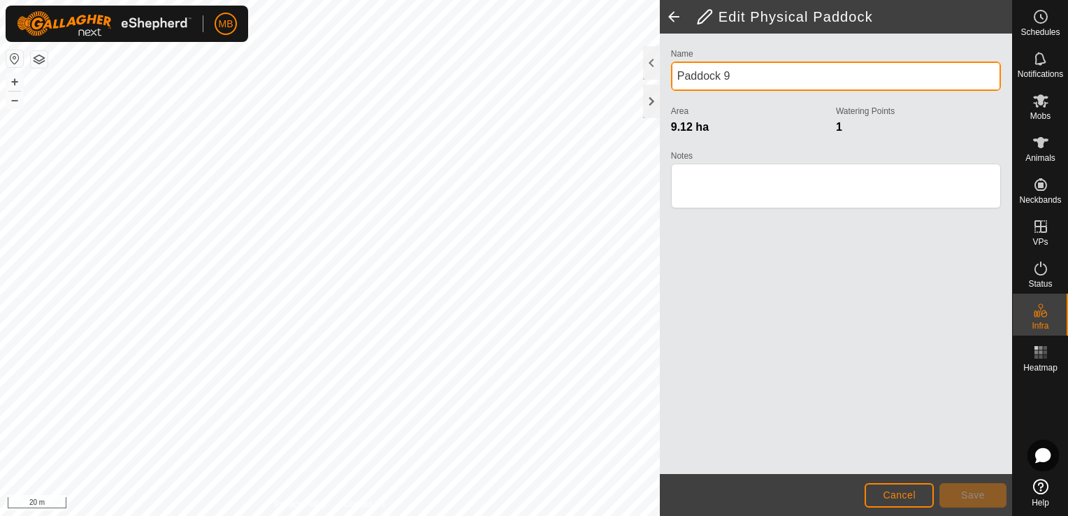
click at [788, 70] on input "Paddock 9" at bounding box center [836, 75] width 330 height 29
type input "P"
type input "Near [GEOGRAPHIC_DATA]"
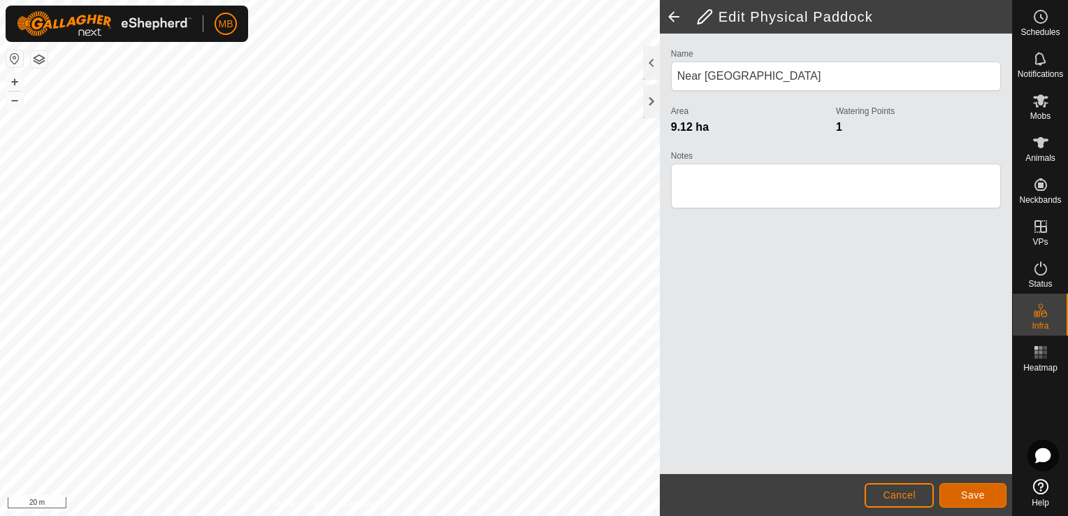
click at [965, 502] on button "Save" at bounding box center [972, 495] width 67 height 24
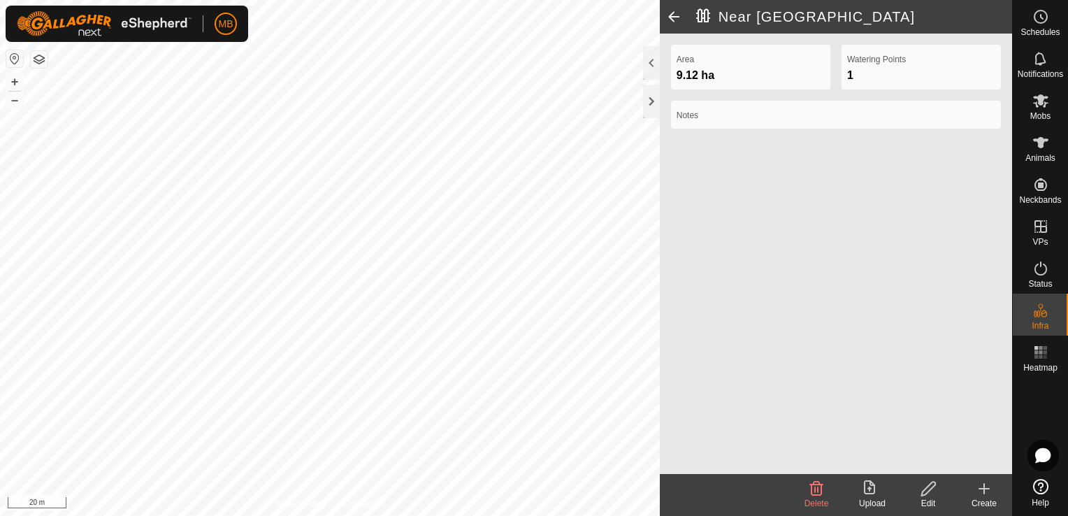
click at [666, 15] on span at bounding box center [674, 17] width 28 height 34
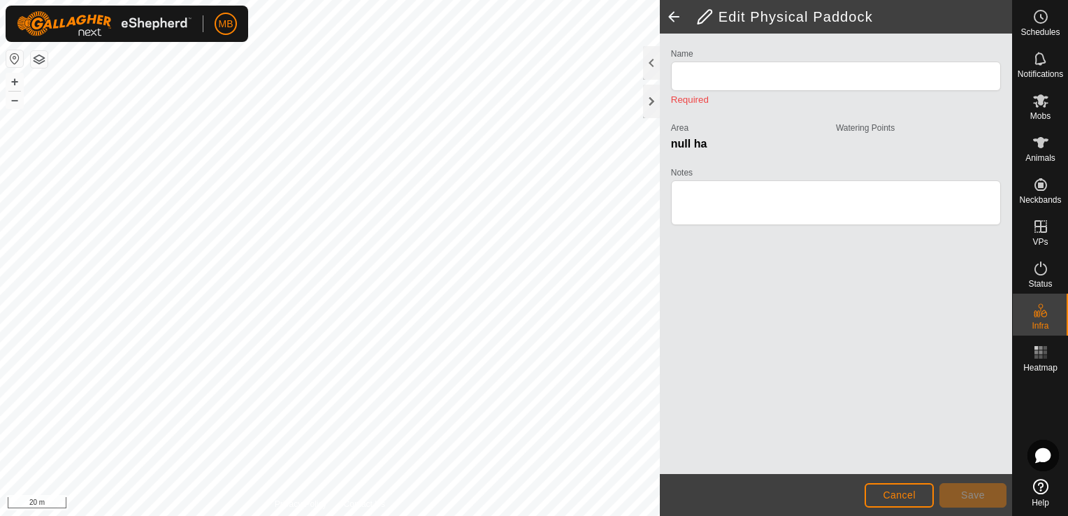
type input "Near [GEOGRAPHIC_DATA]"
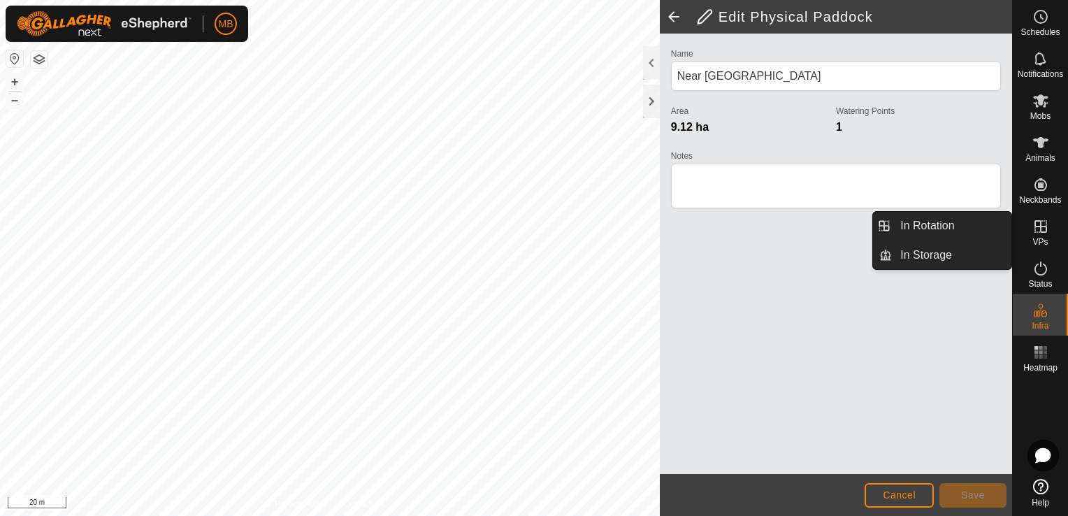
click at [1043, 231] on icon at bounding box center [1040, 226] width 17 height 17
click at [977, 222] on link "In Rotation" at bounding box center [951, 226] width 119 height 28
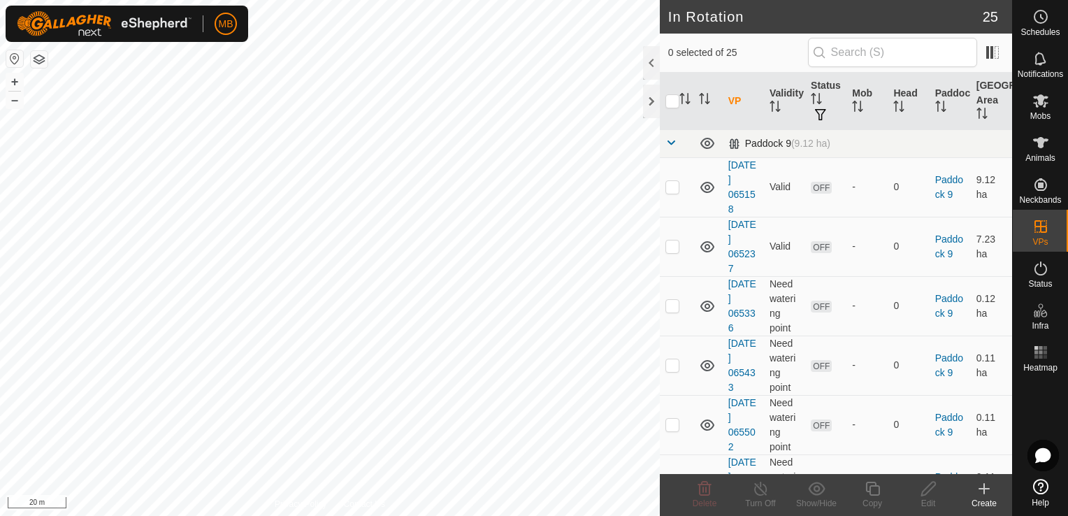
click at [668, 142] on span at bounding box center [670, 142] width 11 height 11
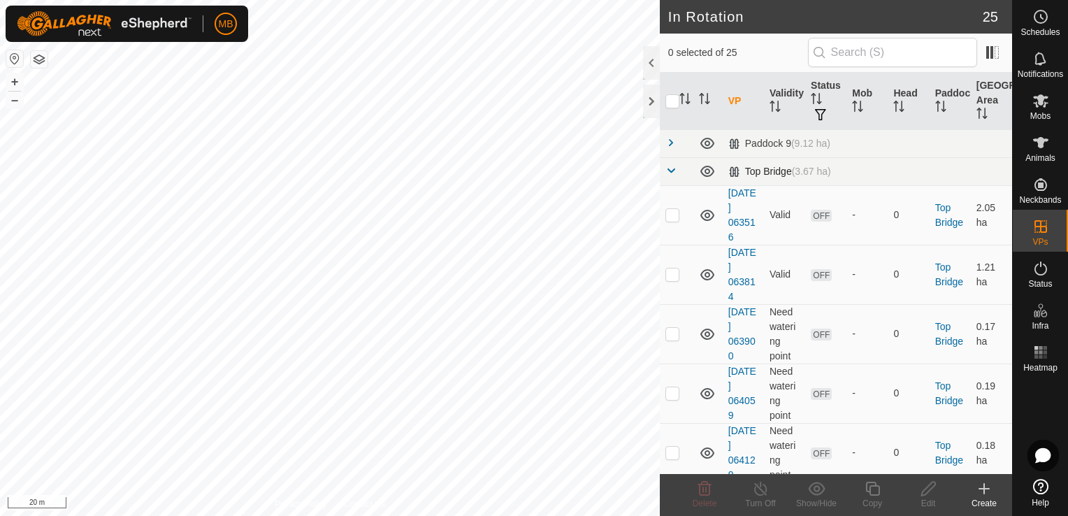
click at [666, 167] on span at bounding box center [670, 170] width 11 height 11
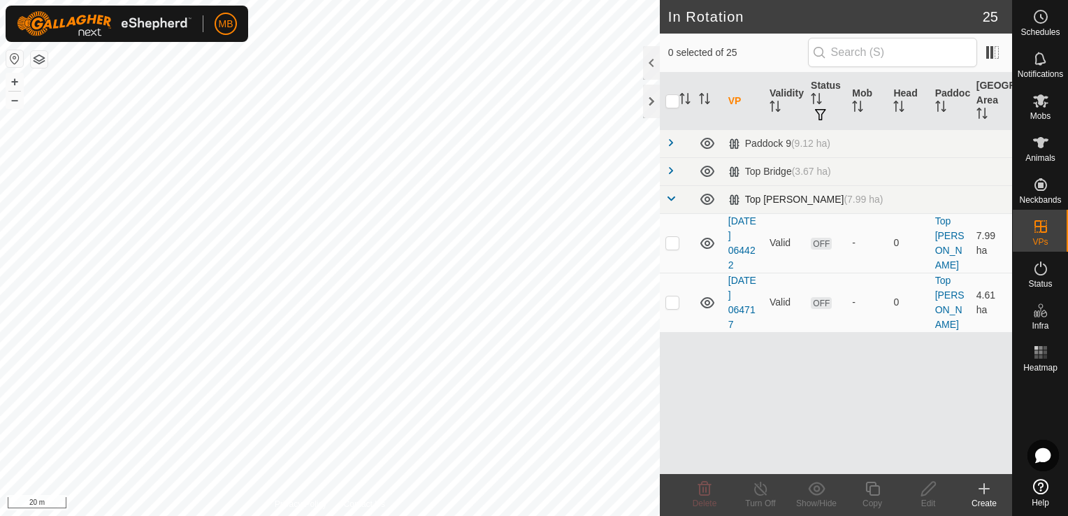
click at [669, 196] on span at bounding box center [670, 198] width 11 height 11
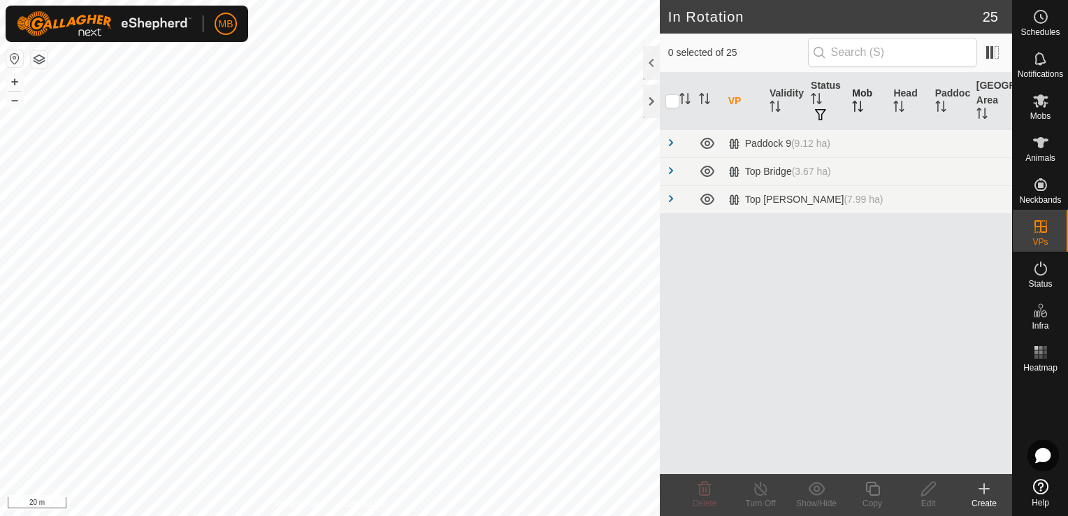
click at [862, 98] on th "Mob" at bounding box center [866, 101] width 41 height 57
click at [742, 96] on th "VP" at bounding box center [742, 101] width 41 height 57
